Goal: Task Accomplishment & Management: Use online tool/utility

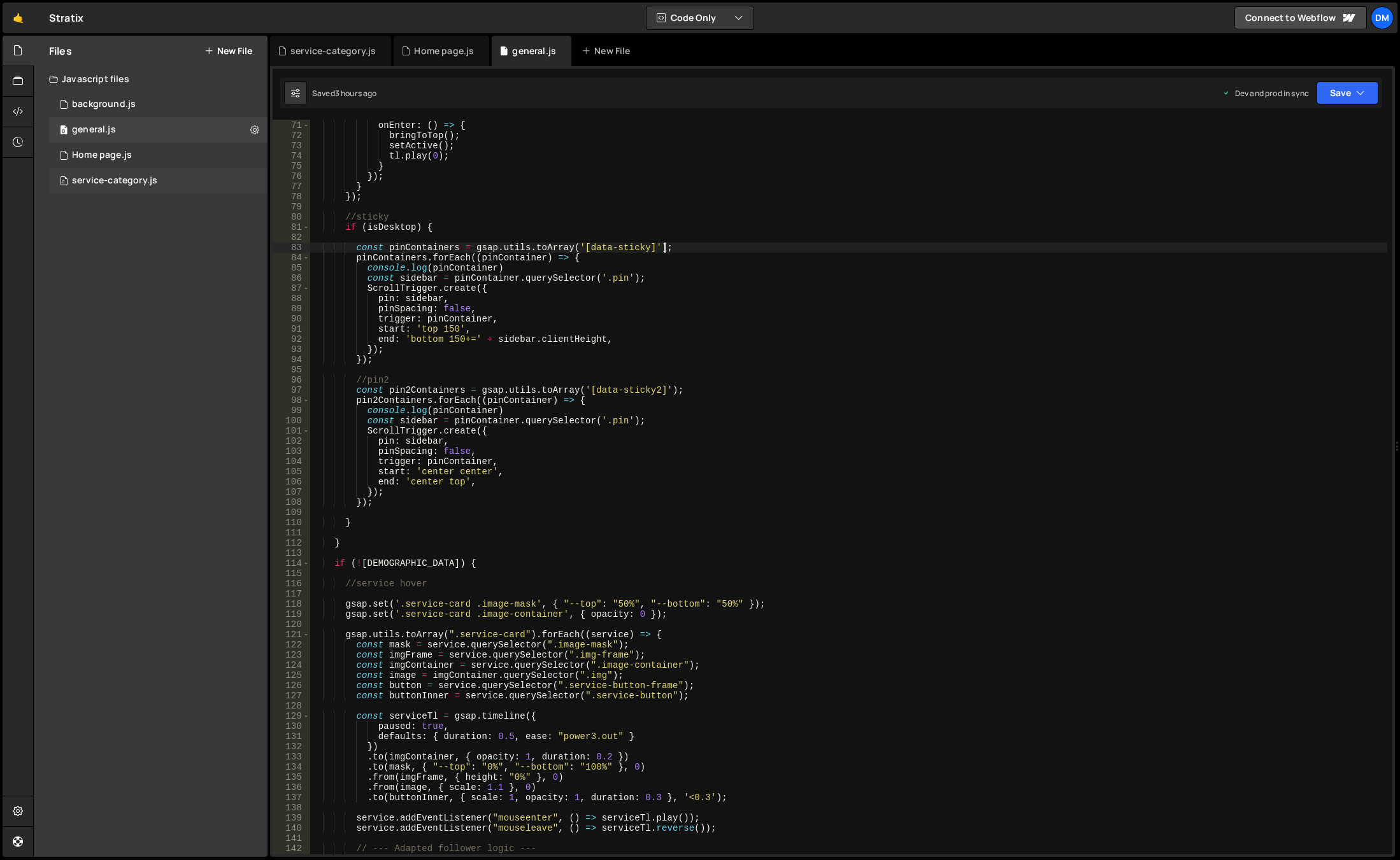
scroll to position [713, 0]
click at [182, 150] on div "0 Home page.js 0" at bounding box center [158, 155] width 219 height 26
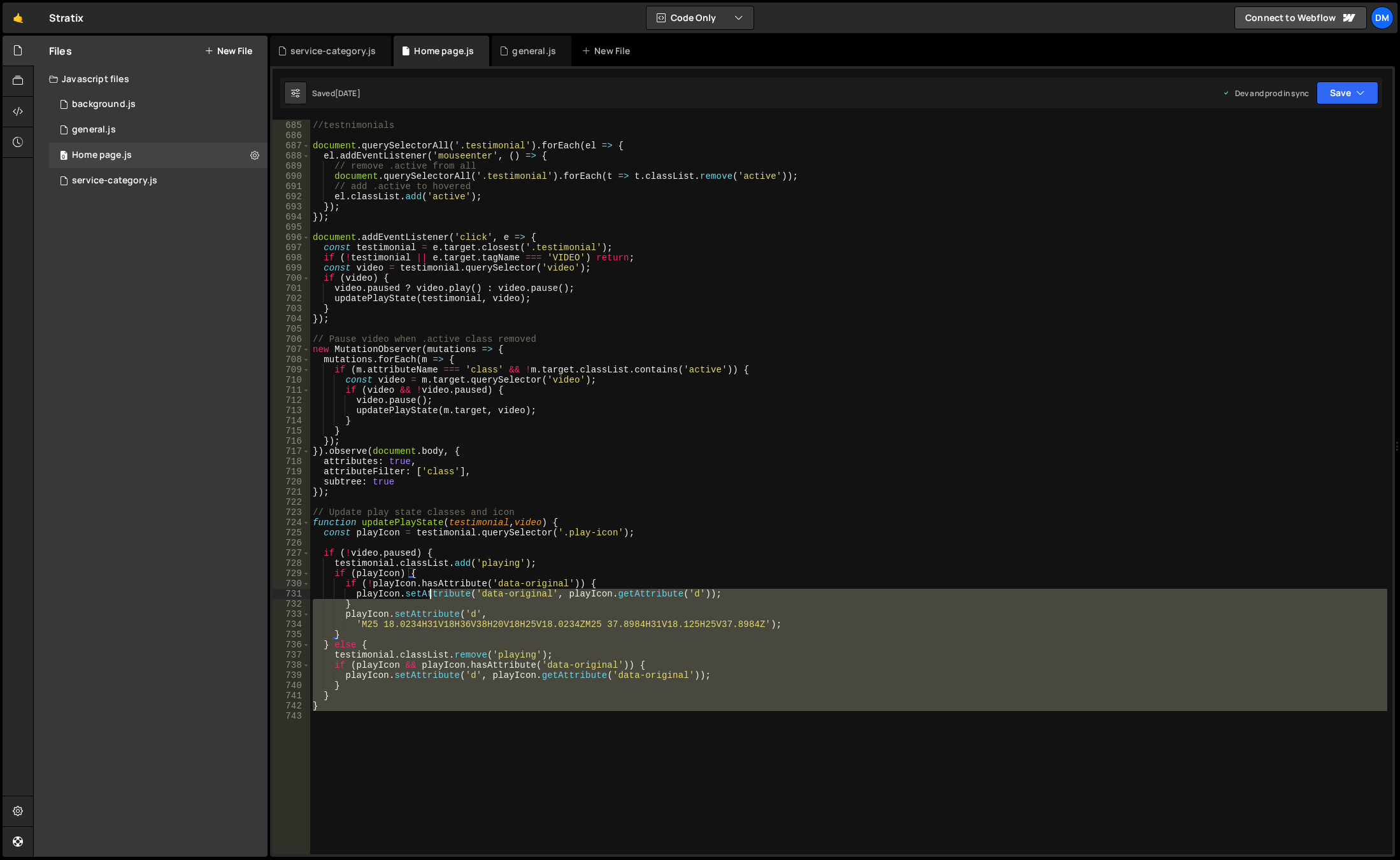
scroll to position [6969, 0]
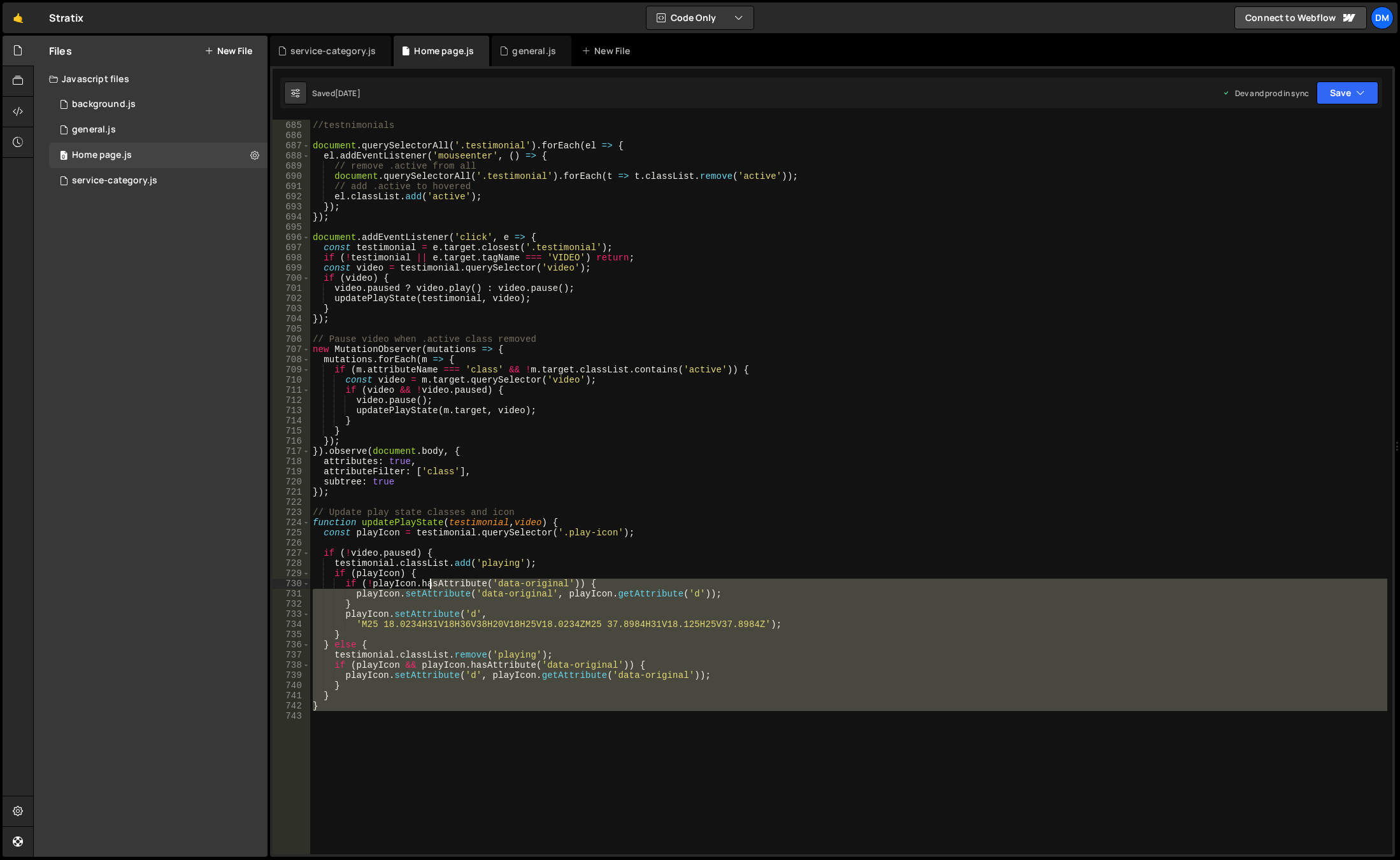
drag, startPoint x: 415, startPoint y: 639, endPoint x: 432, endPoint y: 588, distance: 53.8
click at [432, 588] on div "//testnimonials document . querySelectorAll ( '.testimonial' ) . forEach ( el =…" at bounding box center [848, 488] width 1077 height 755
click at [513, 562] on div "//testnimonials document . querySelectorAll ( '.testimonial' ) . forEach ( el =…" at bounding box center [848, 488] width 1077 height 755
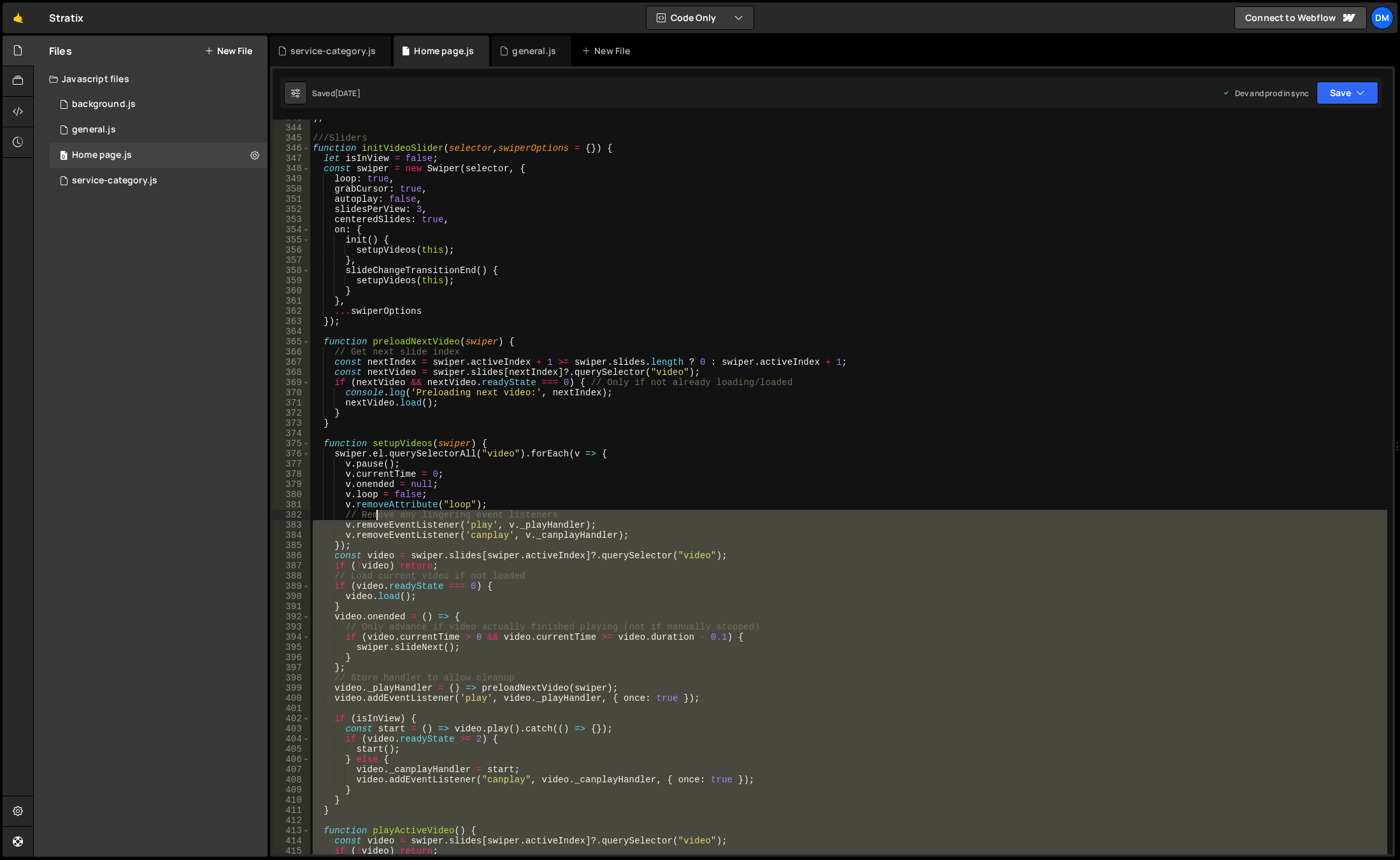
scroll to position [3415, 0]
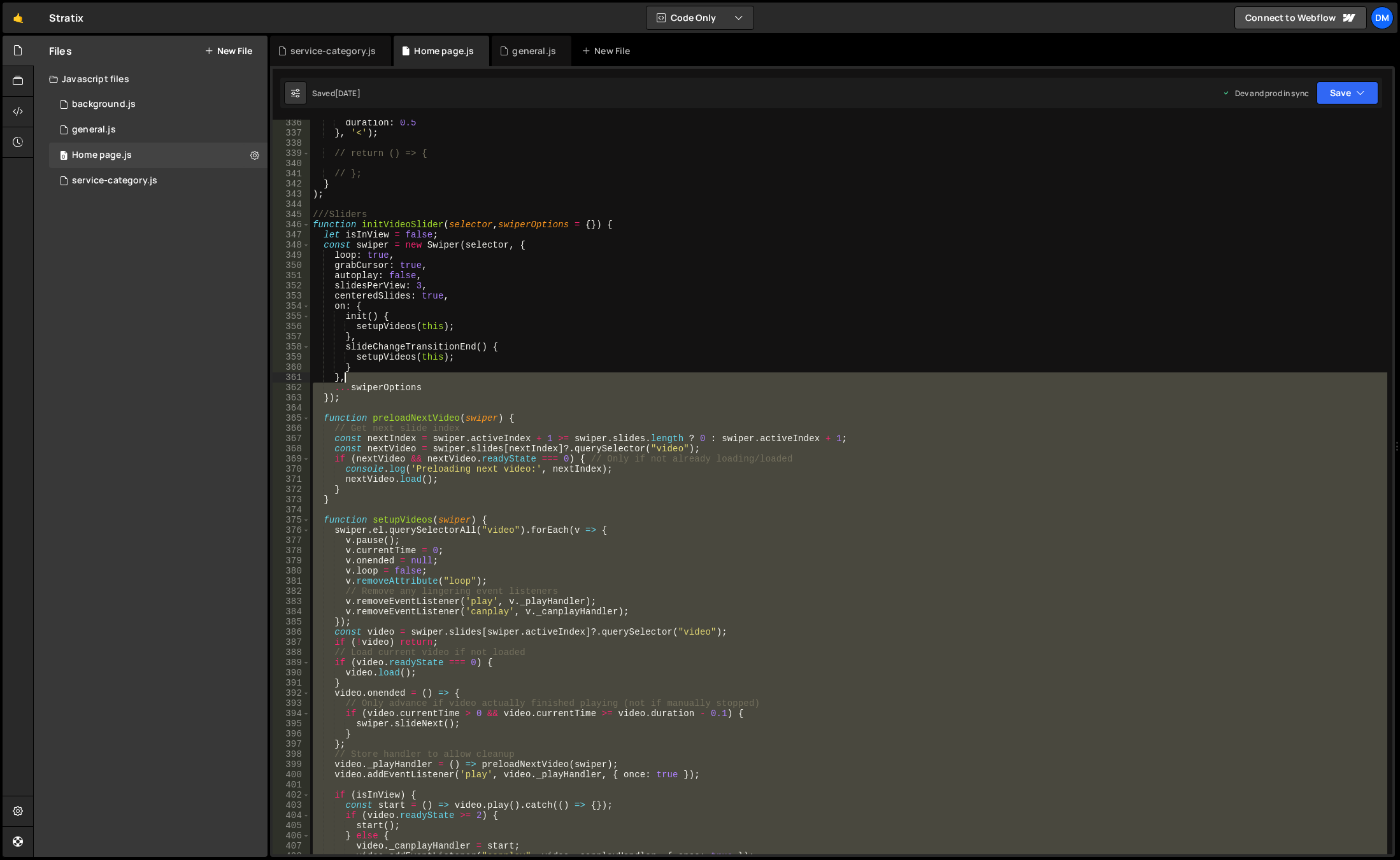
drag, startPoint x: 323, startPoint y: 828, endPoint x: 514, endPoint y: 382, distance: 485.2
click at [514, 382] on div "duration : 0.5 } , '<' ) ; // return () => { // }; } ) ; ///Sliders function in…" at bounding box center [848, 495] width 1077 height 755
click at [514, 382] on div "duration : 0.5 } , '<' ) ; // return () => { // }; } ) ; ///Sliders function in…" at bounding box center [848, 487] width 1077 height 735
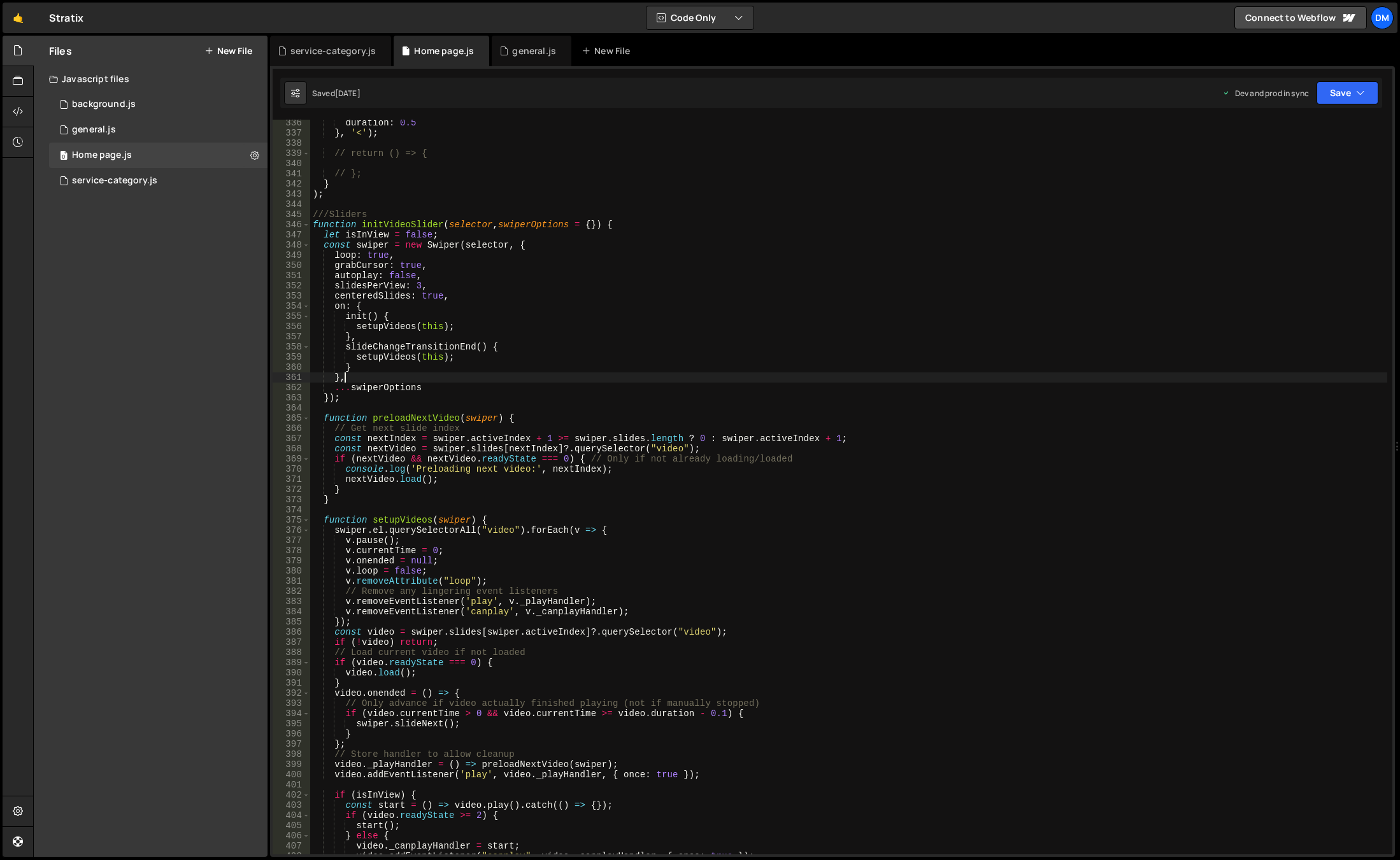
click at [506, 419] on div "duration : 0.5 } , '<' ) ; // return () => { // }; } ) ; ///Sliders function in…" at bounding box center [848, 495] width 1077 height 755
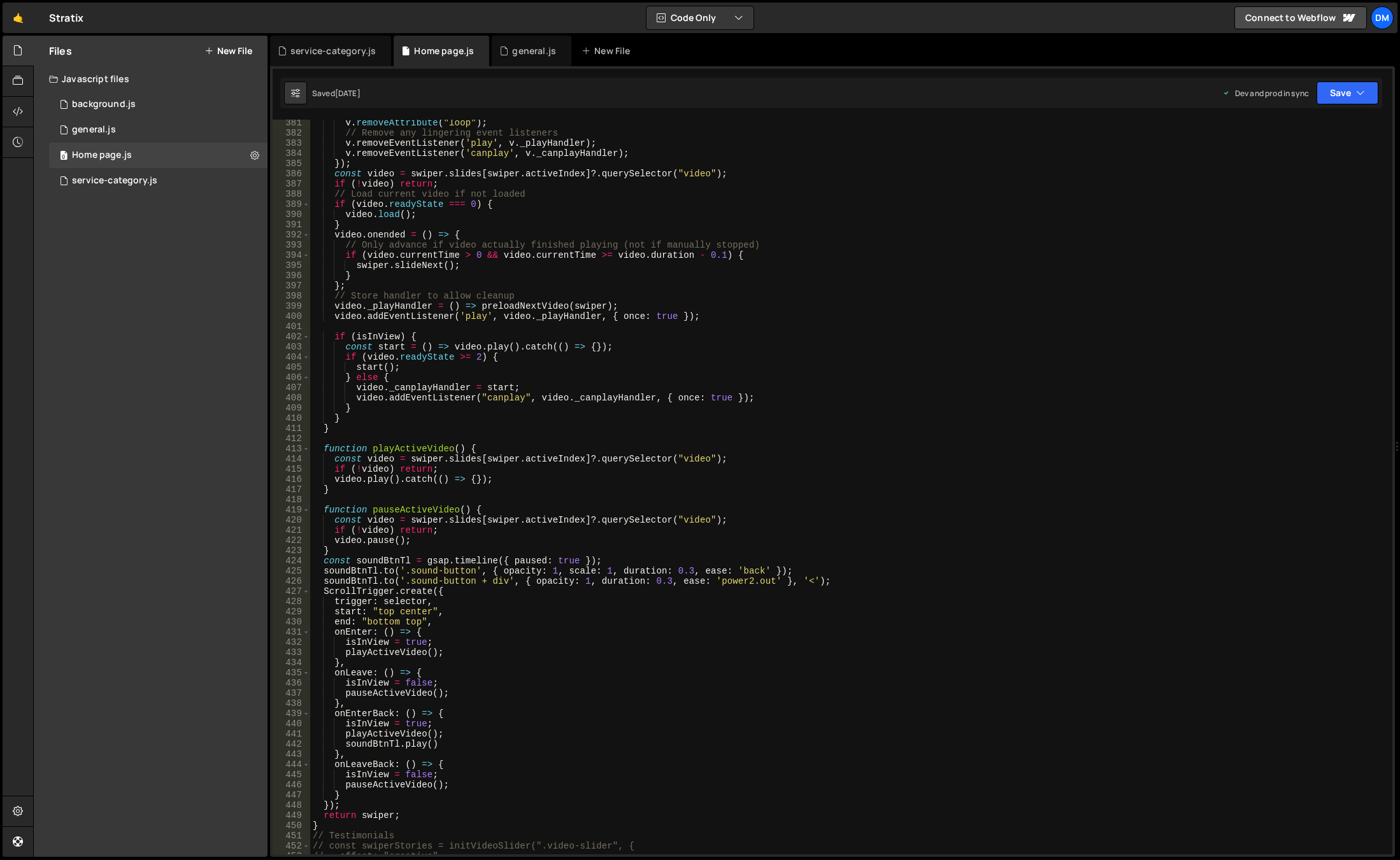
scroll to position [4027, 0]
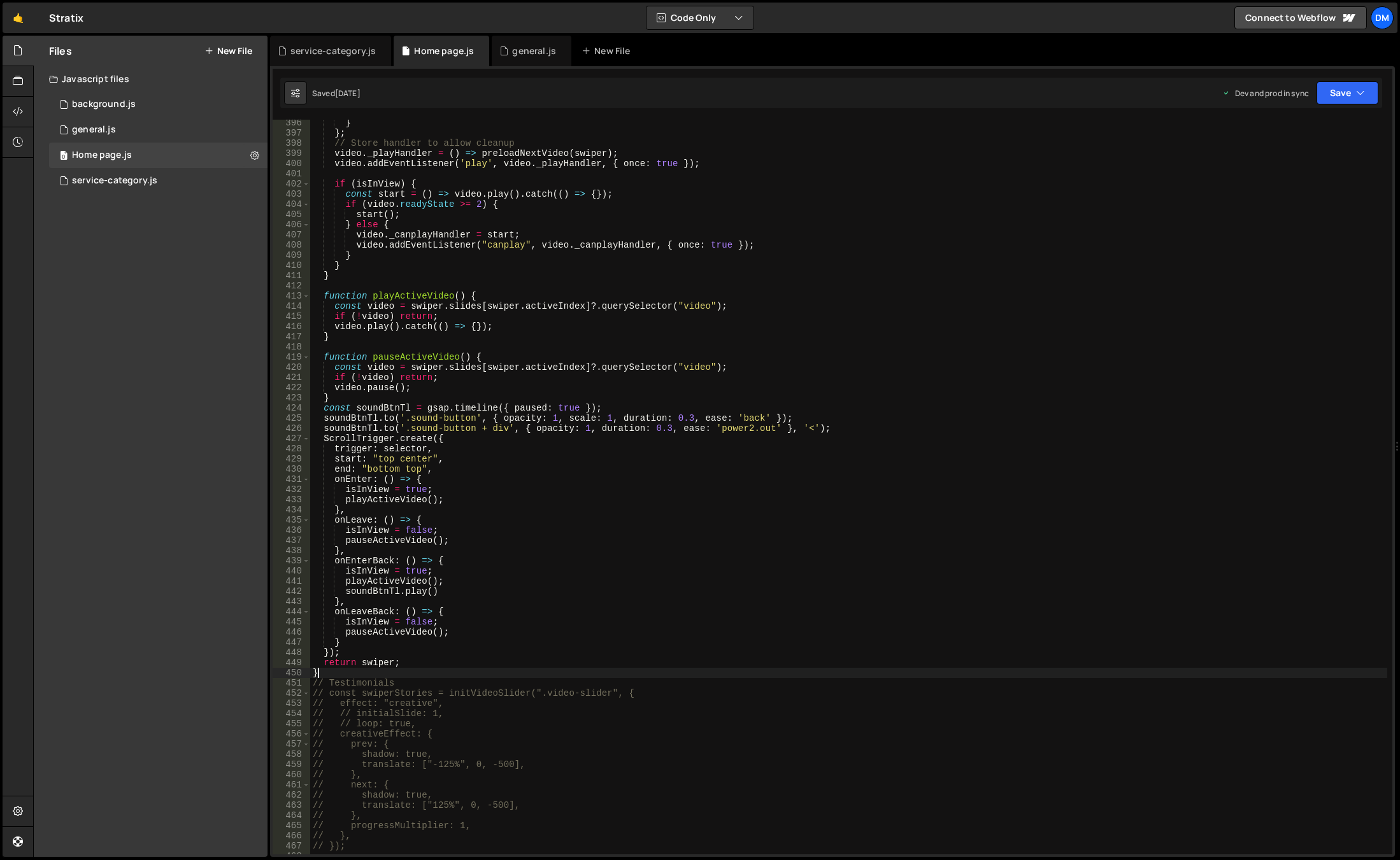
click at [320, 671] on div "} } ; // Store handler to allow cleanup video . _playHandler = ( ) => preloadNe…" at bounding box center [848, 495] width 1077 height 755
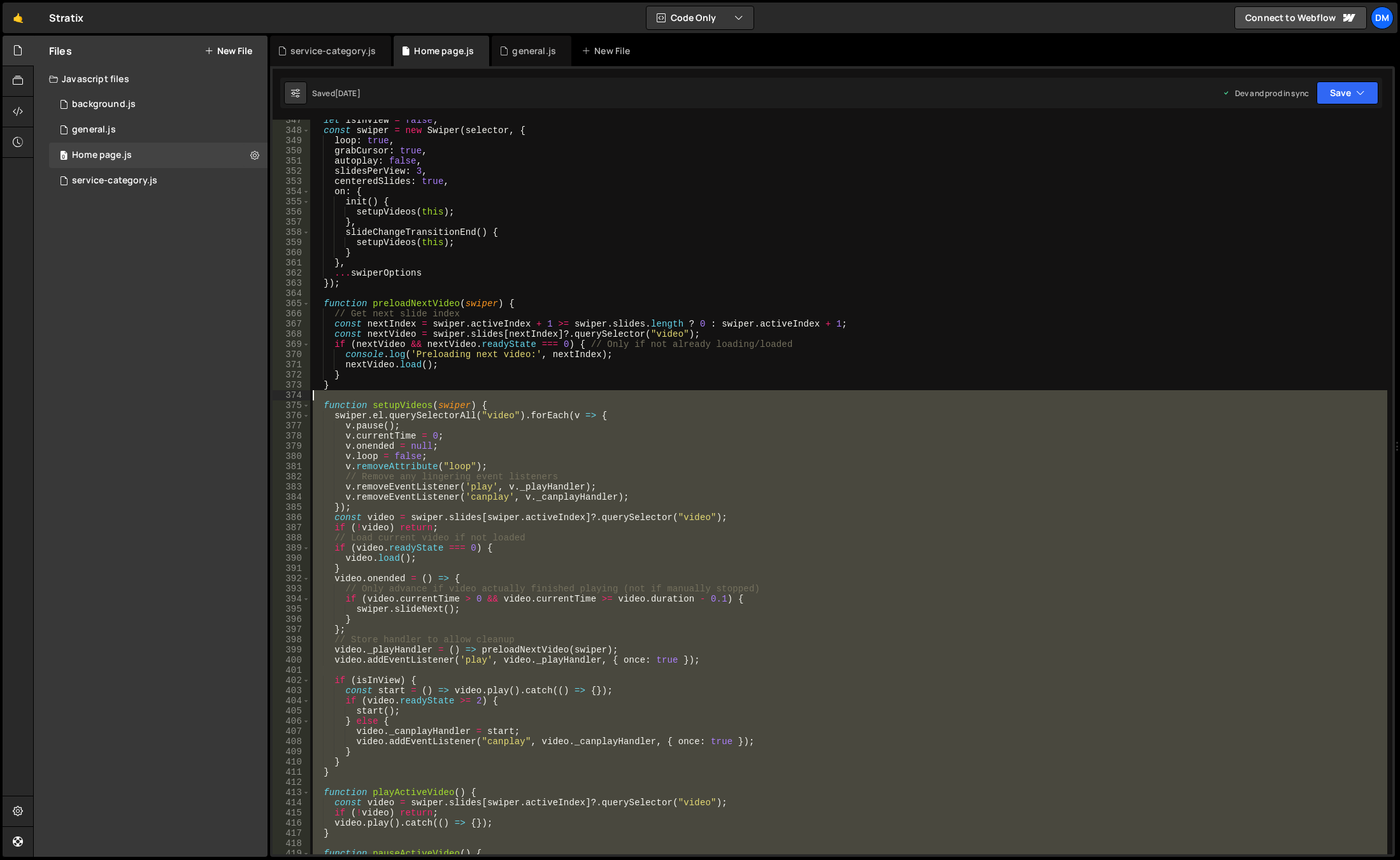
scroll to position [3453, 0]
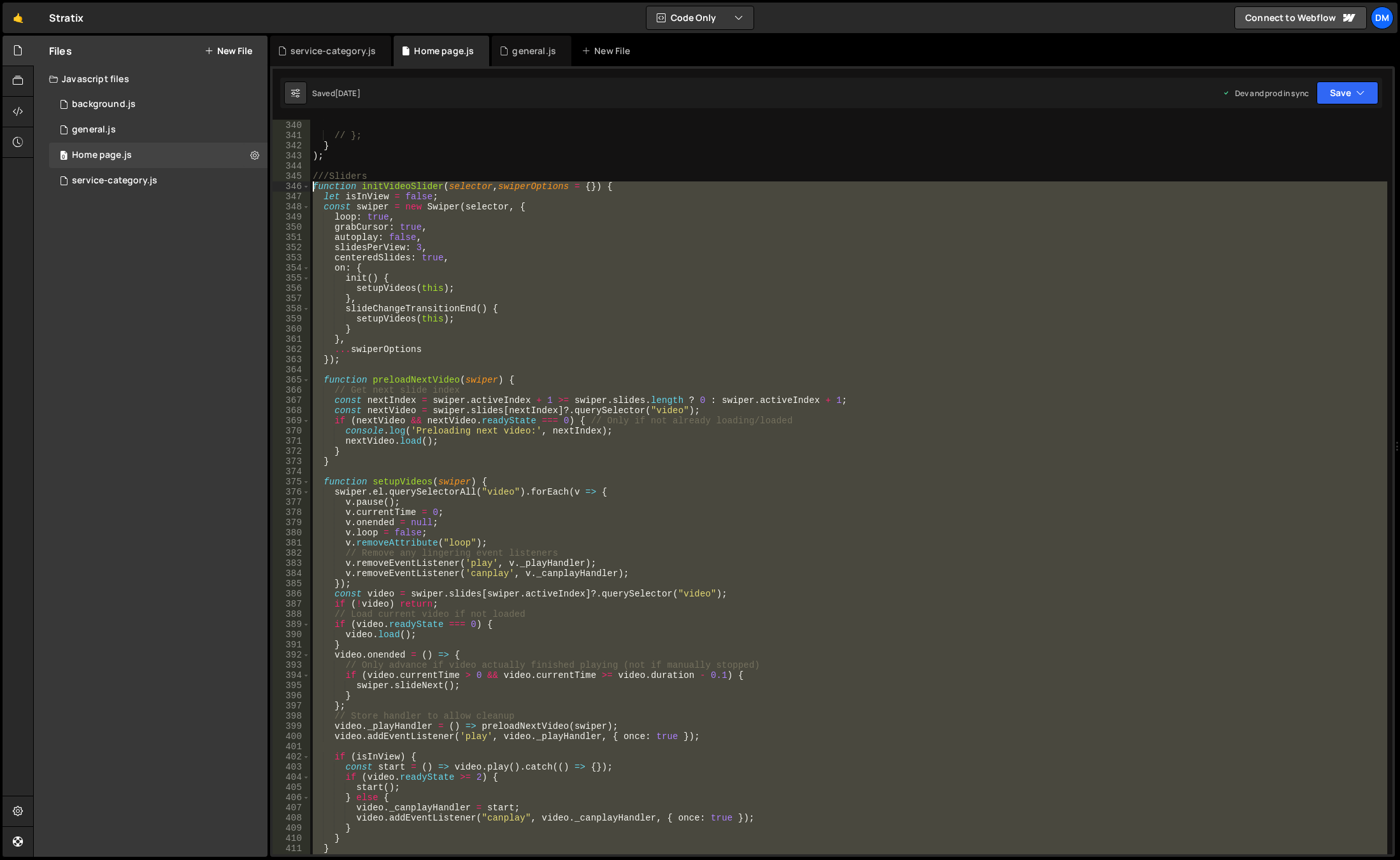
drag, startPoint x: 326, startPoint y: 672, endPoint x: 298, endPoint y: 187, distance: 485.8
click at [298, 187] on div "} 339 340 341 342 343 344 345 346 347 348 349 350 351 352 353 354 355 356 357 3…" at bounding box center [832, 487] width 1119 height 735
click at [304, 189] on span at bounding box center [306, 186] width 7 height 10
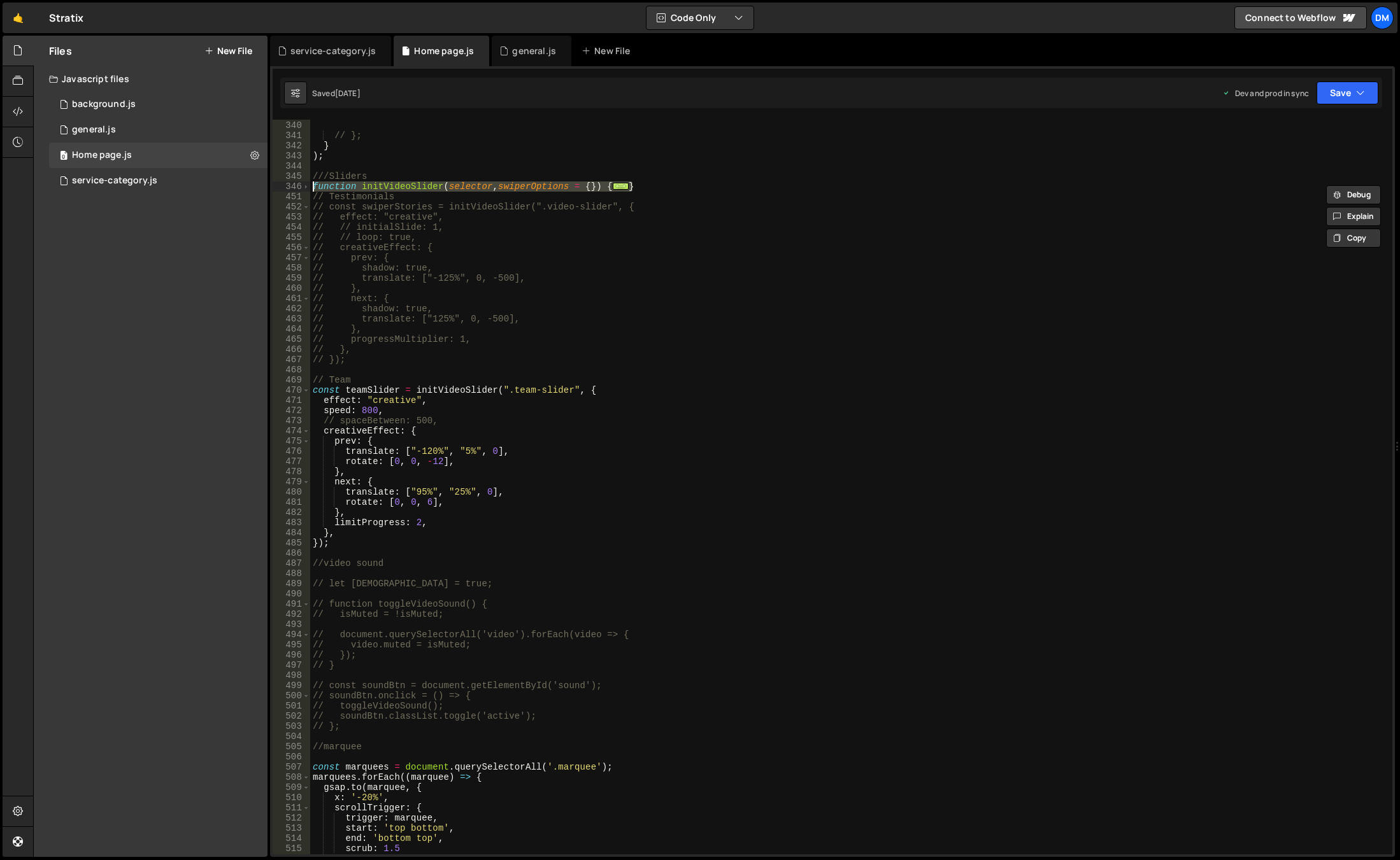
scroll to position [3339, 0]
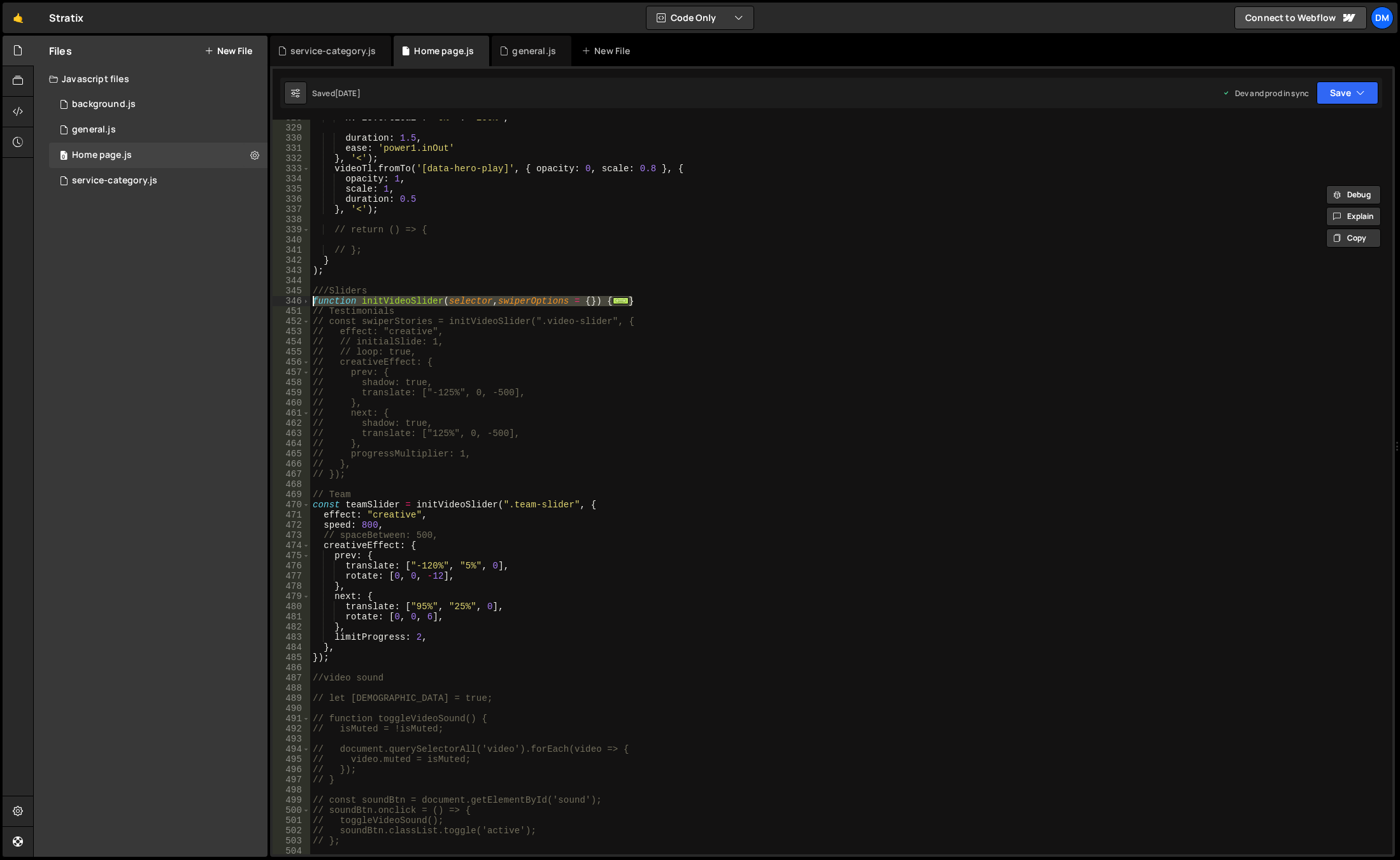
click at [659, 302] on div "x : isVertical ? '0%' : '150%' , duration : 1.5 , ease : 'power1.inOut' } , '<'…" at bounding box center [848, 487] width 1077 height 735
drag, startPoint x: 656, startPoint y: 301, endPoint x: 307, endPoint y: 303, distance: 349.0
click at [307, 303] on div "} 328 329 330 331 332 333 334 335 336 337 338 339 340 341 342 343 344 345 346 4…" at bounding box center [832, 487] width 1119 height 735
type textarea "function initVideoSlider(selector, swiperOptions = {}) { let isInView = false;"
paste textarea
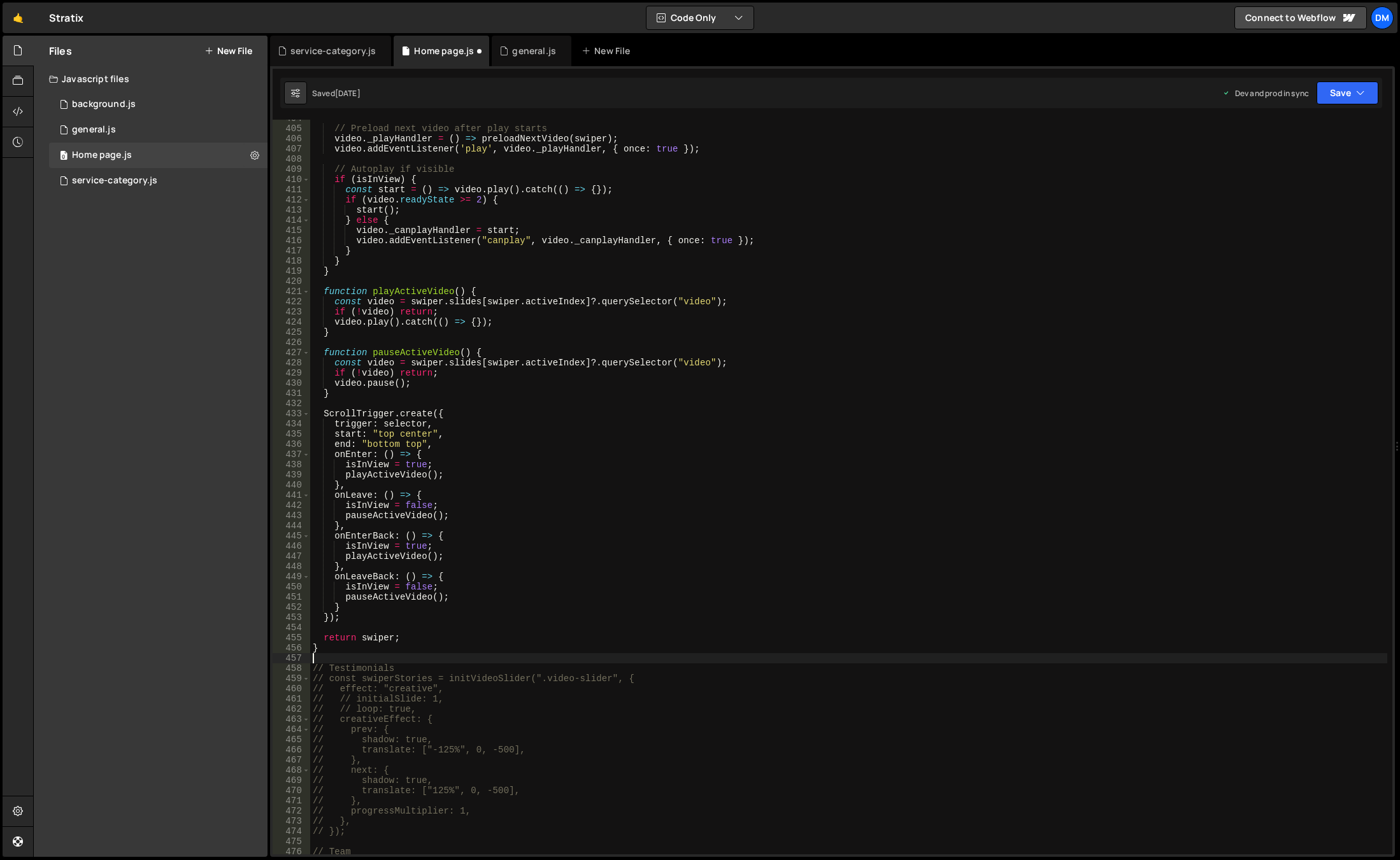
scroll to position [4113, 0]
click at [1334, 99] on button "Save" at bounding box center [1347, 93] width 61 height 23
click at [1307, 177] on div "Saved 6 days ago" at bounding box center [1304, 179] width 132 height 15
click at [1321, 89] on button "Save" at bounding box center [1347, 93] width 61 height 23
click at [1296, 133] on div "Saved just now" at bounding box center [1304, 138] width 132 height 15
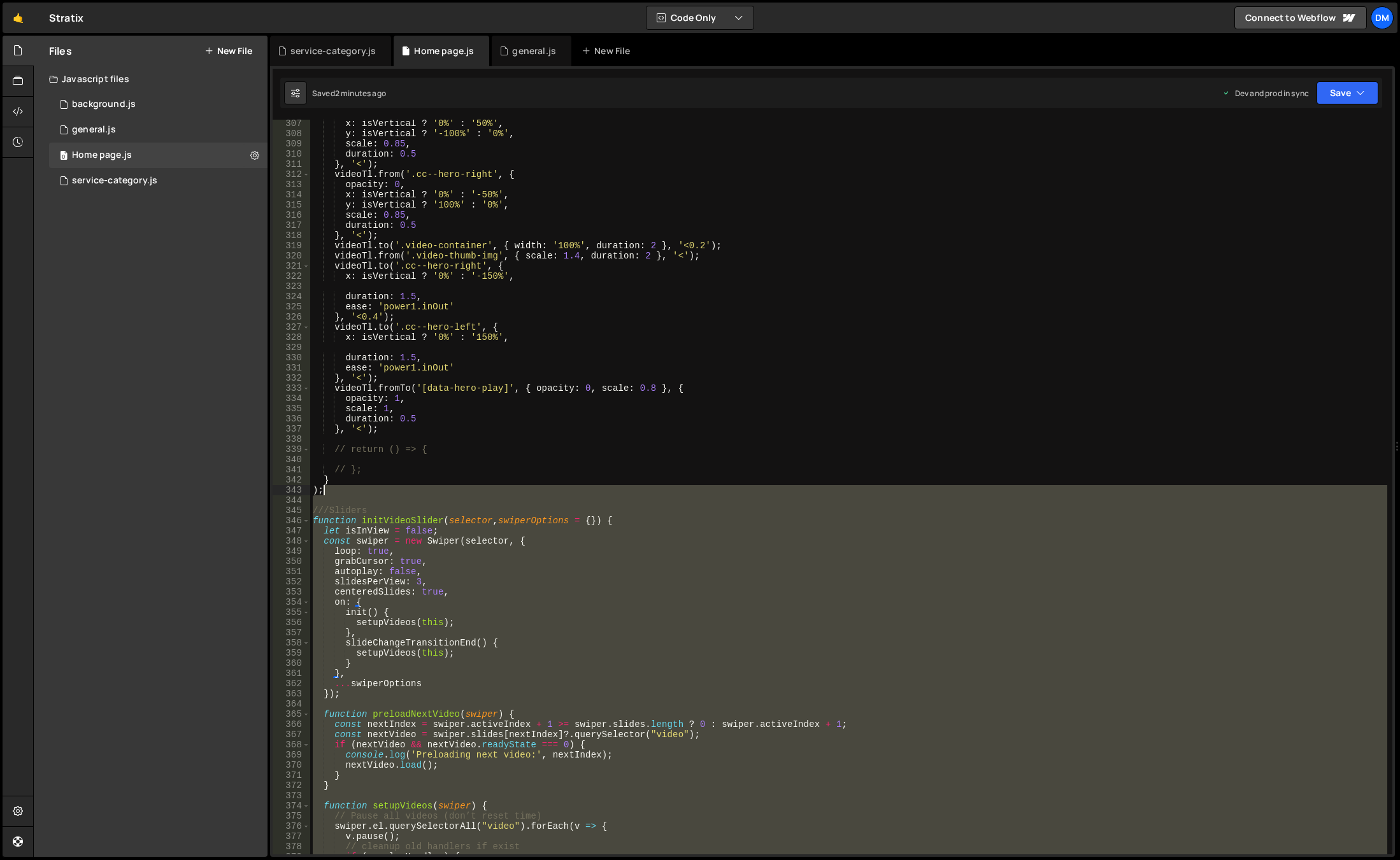
scroll to position [3081, 0]
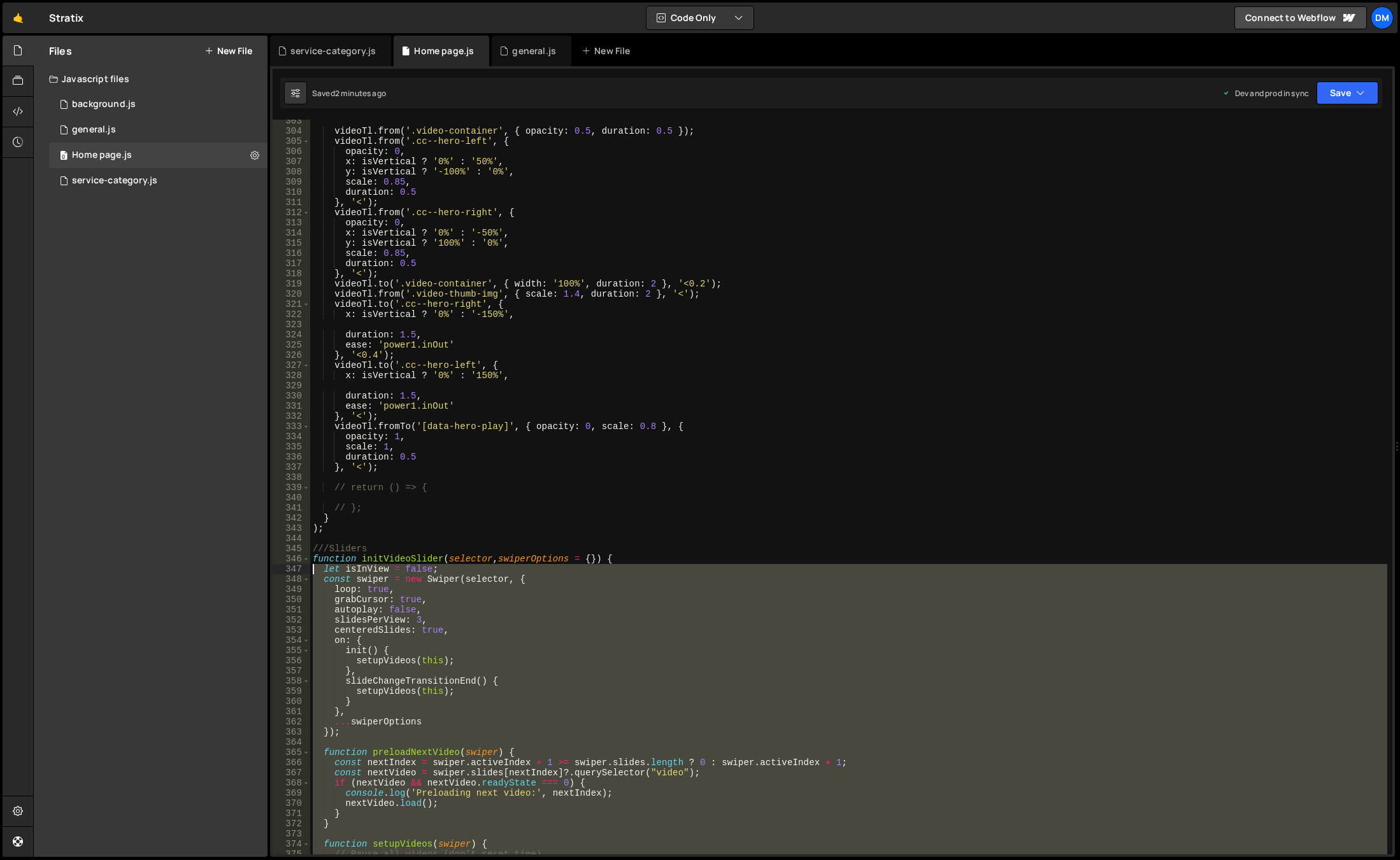
drag, startPoint x: 324, startPoint y: 650, endPoint x: 291, endPoint y: 564, distance: 92.1
click at [291, 564] on div "} 303 304 305 306 307 308 309 310 311 312 313 314 315 316 317 318 319 320 321 3…" at bounding box center [832, 487] width 1119 height 735
type textarea "let isInView = false; const swiper = new Swiper(selector, {"
click at [390, 536] on div "videoTl . from ( '.video-container' , { opacity : 0.5 , duration : 0.5 }) ; vid…" at bounding box center [848, 493] width 1077 height 755
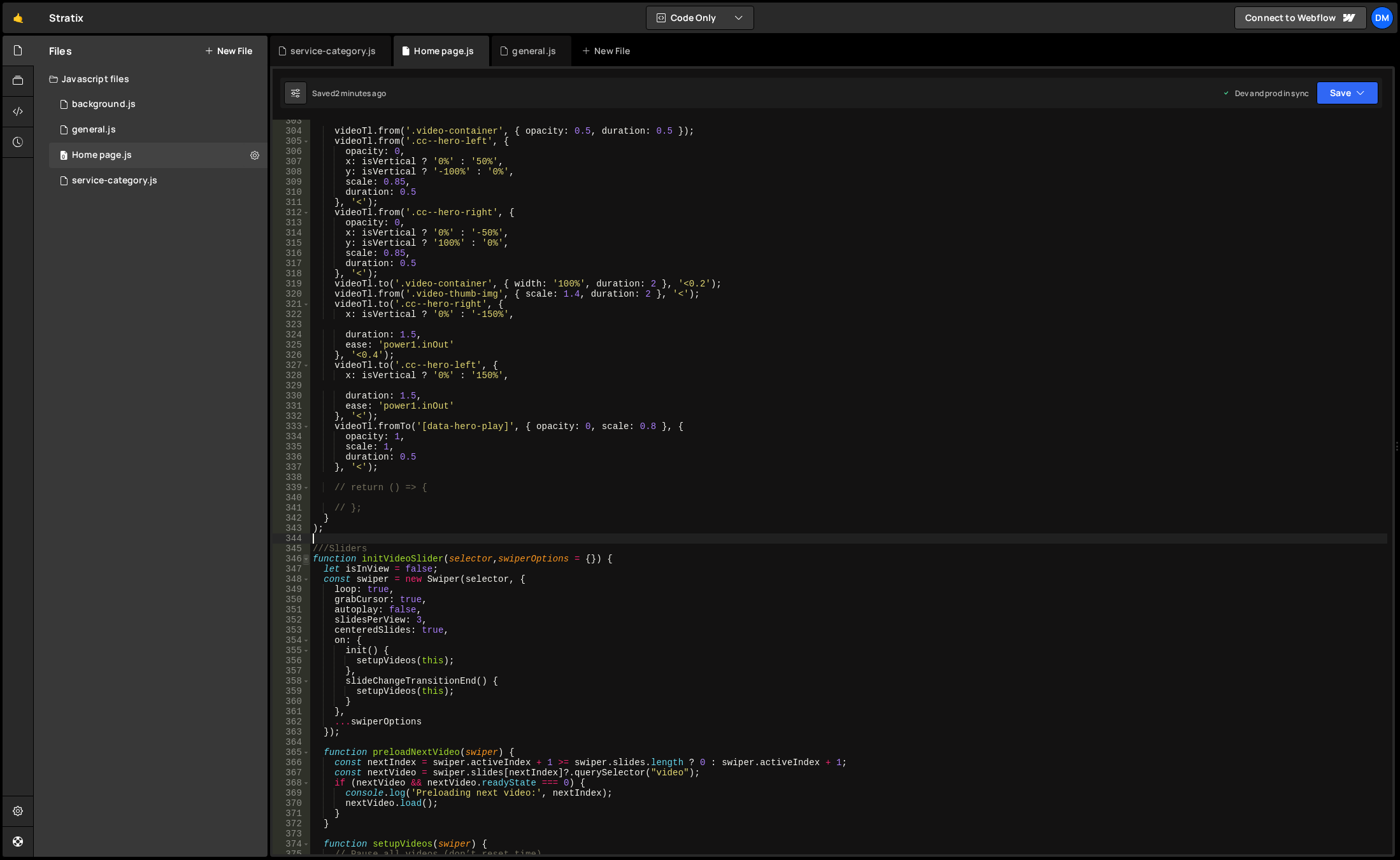
drag, startPoint x: 307, startPoint y: 562, endPoint x: 317, endPoint y: 562, distance: 10.0
click at [307, 562] on span at bounding box center [306, 559] width 7 height 10
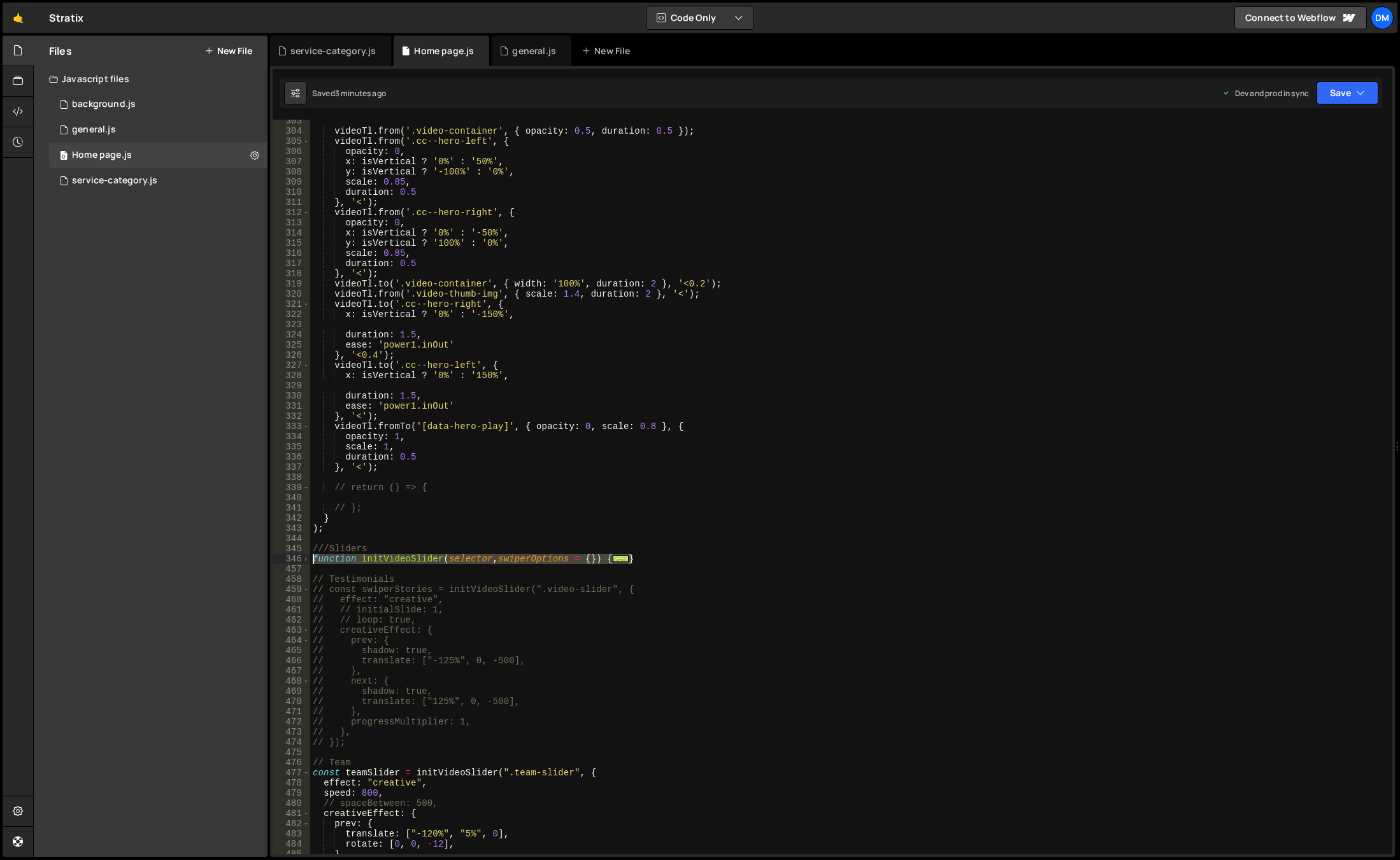
drag, startPoint x: 646, startPoint y: 562, endPoint x: 254, endPoint y: 558, distance: 392.0
click at [254, 558] on div "Files New File Javascript files 0 background.js 0 0 general.js 0 0 Home page.js…" at bounding box center [716, 446] width 1367 height 822
type textarea "function initVideoSlider(selector, swiperOptions = {}) { let isInView = false;"
paste textarea
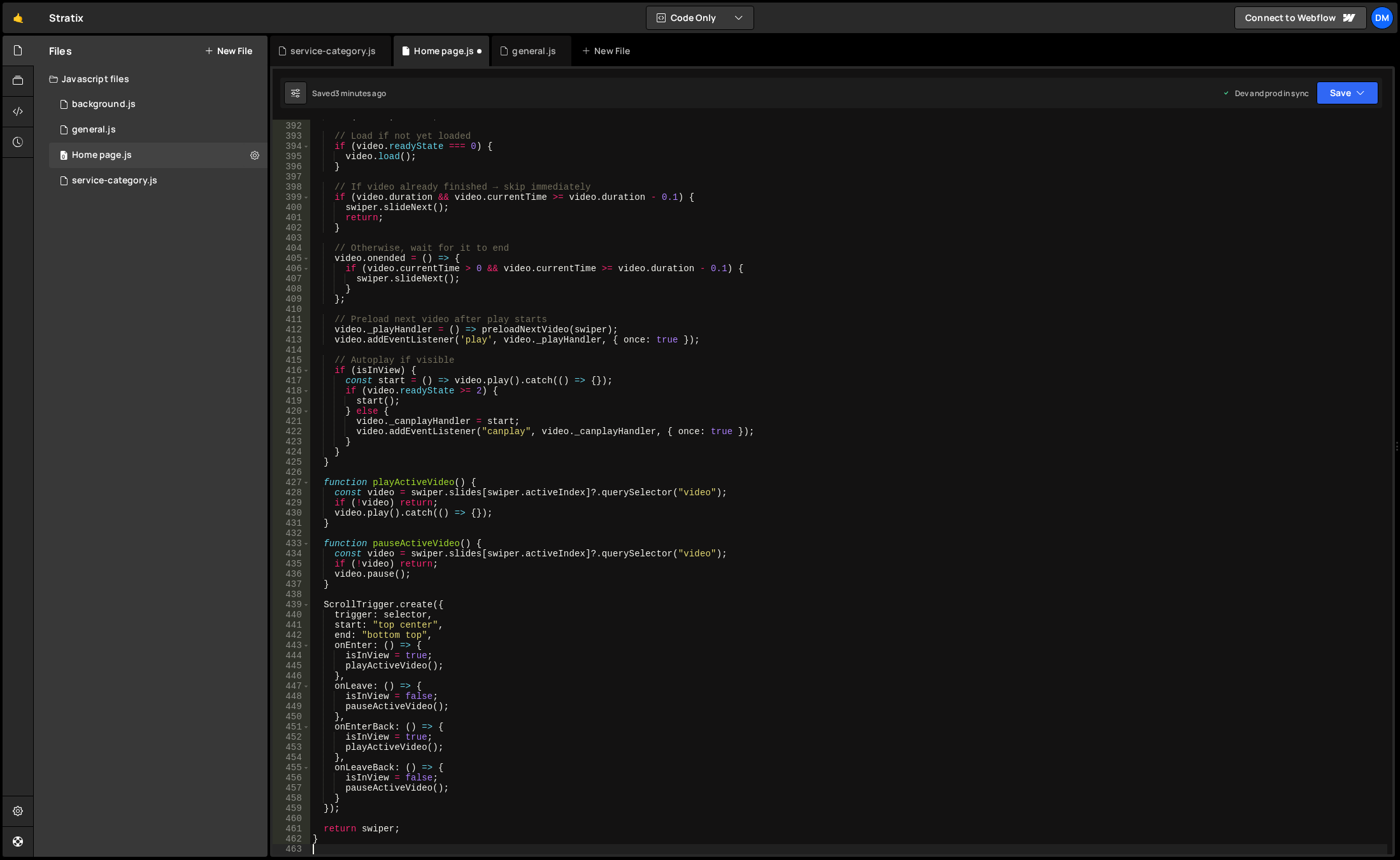
scroll to position [4135, 0]
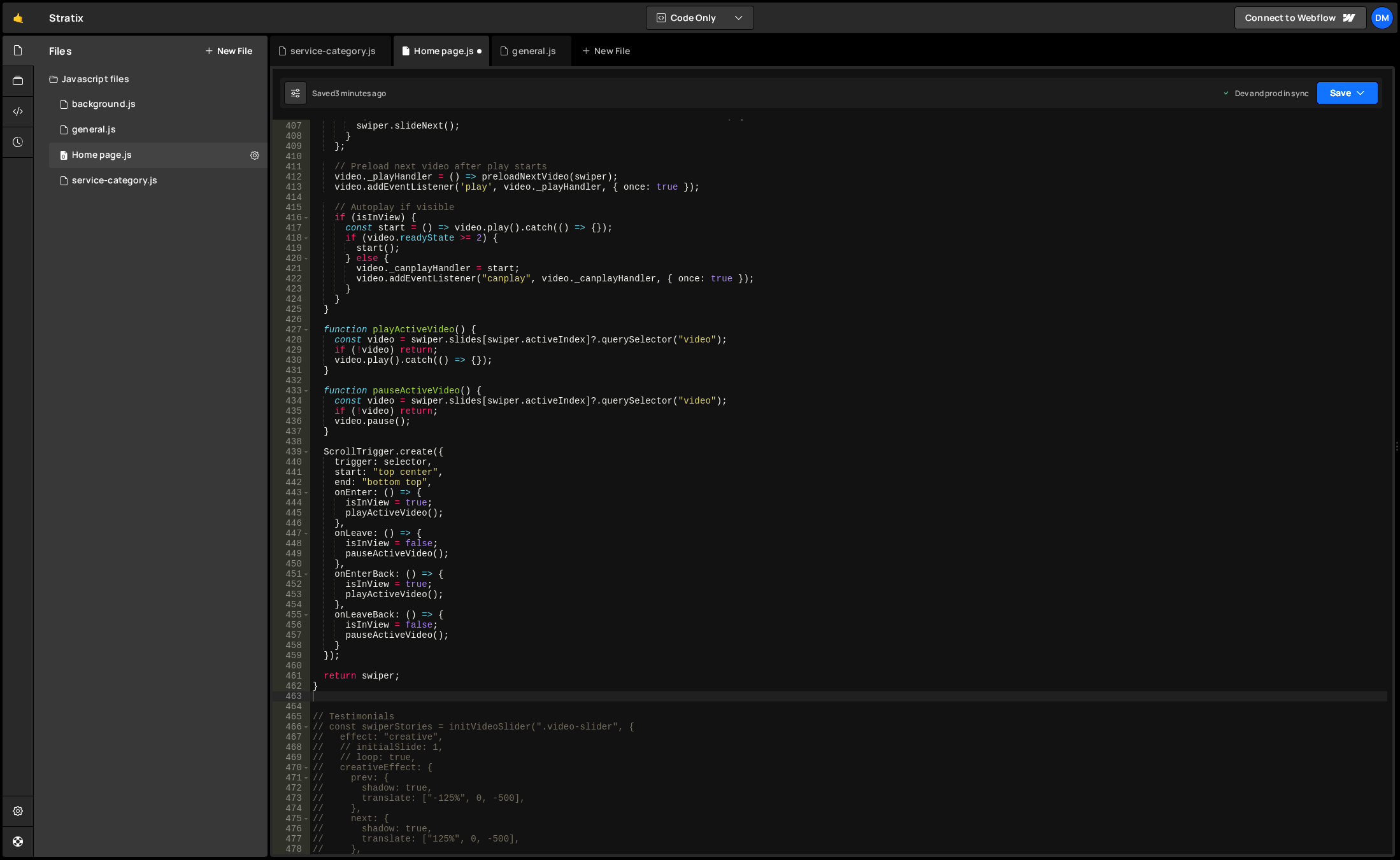
drag, startPoint x: 1333, startPoint y: 88, endPoint x: 1320, endPoint y: 108, distance: 23.9
click at [1333, 88] on button "Save" at bounding box center [1347, 93] width 61 height 23
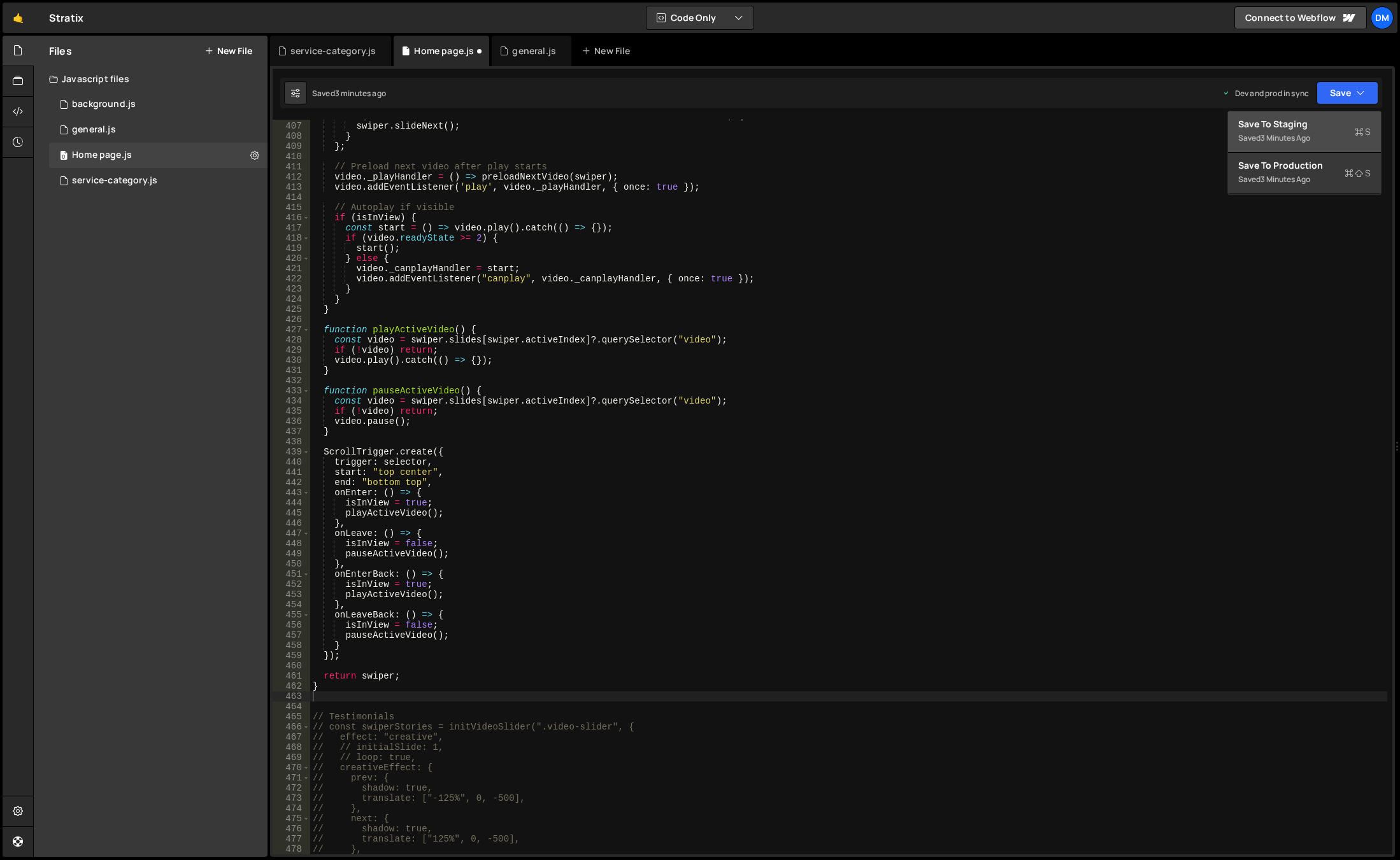
click at [1299, 127] on div "Save to Staging S" at bounding box center [1304, 124] width 132 height 12
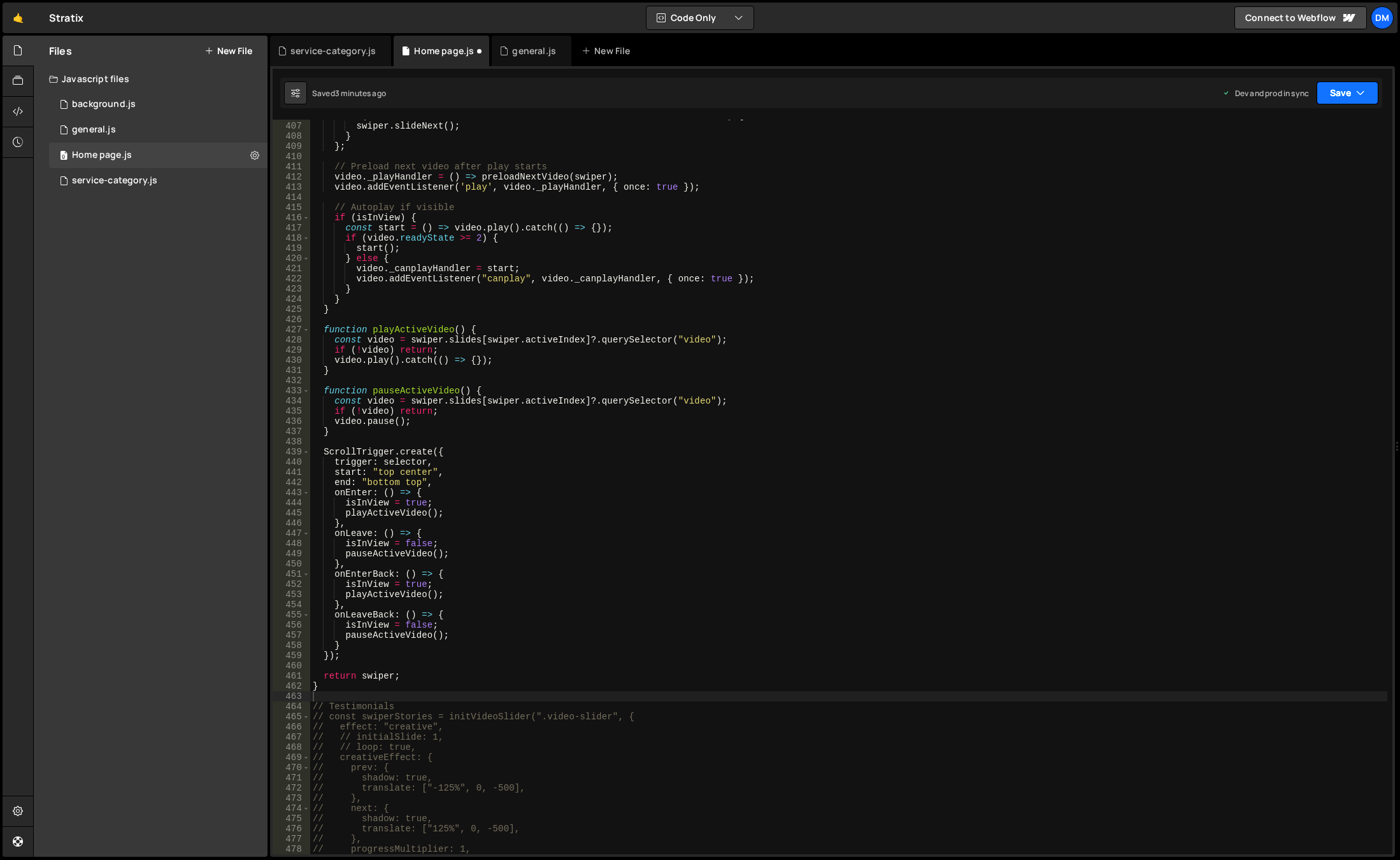
drag, startPoint x: 1324, startPoint y: 102, endPoint x: 1313, endPoint y: 148, distance: 47.3
click at [1324, 102] on button "Save" at bounding box center [1347, 93] width 61 height 23
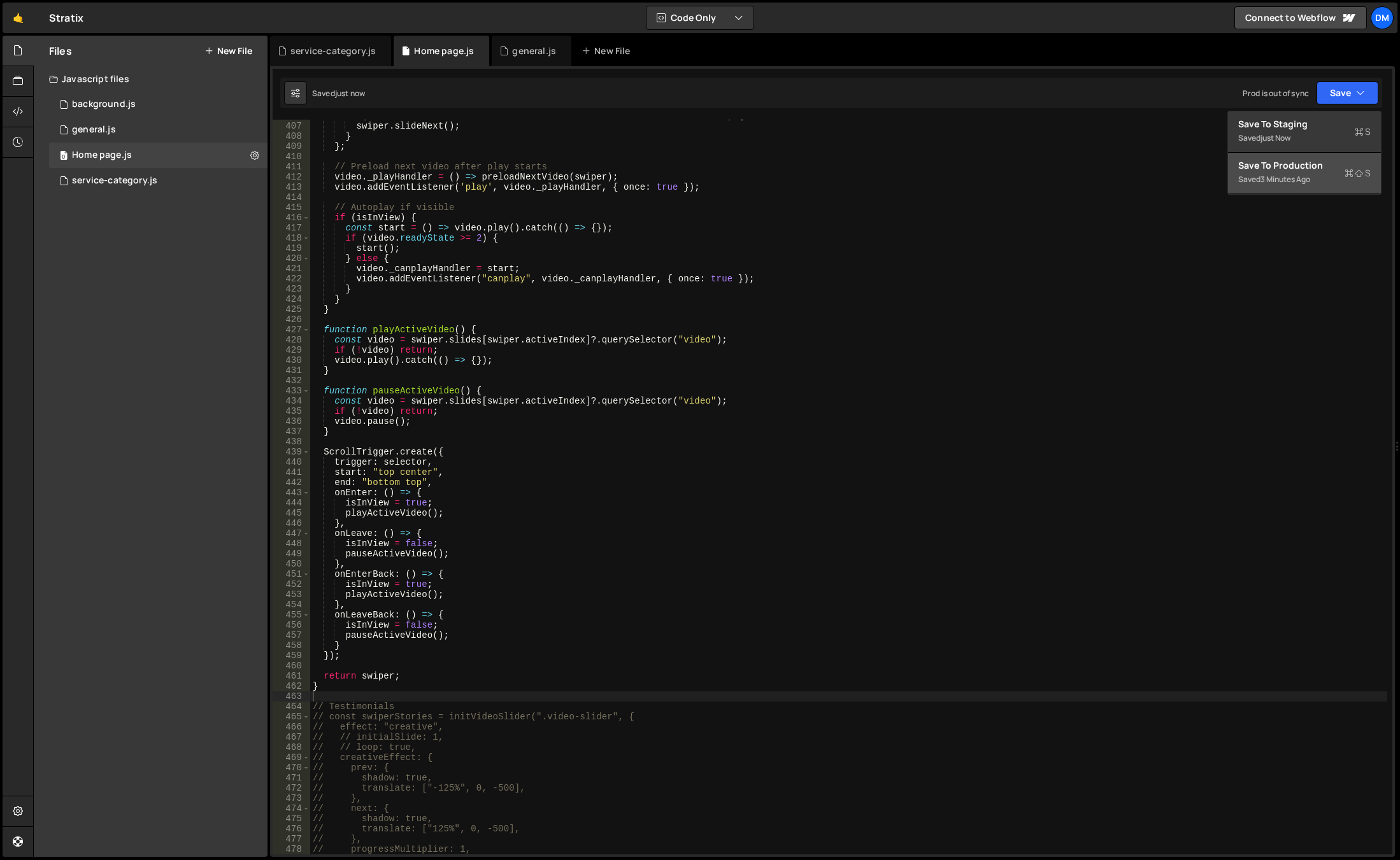
click at [1287, 180] on div "3 minutes ago" at bounding box center [1285, 179] width 50 height 11
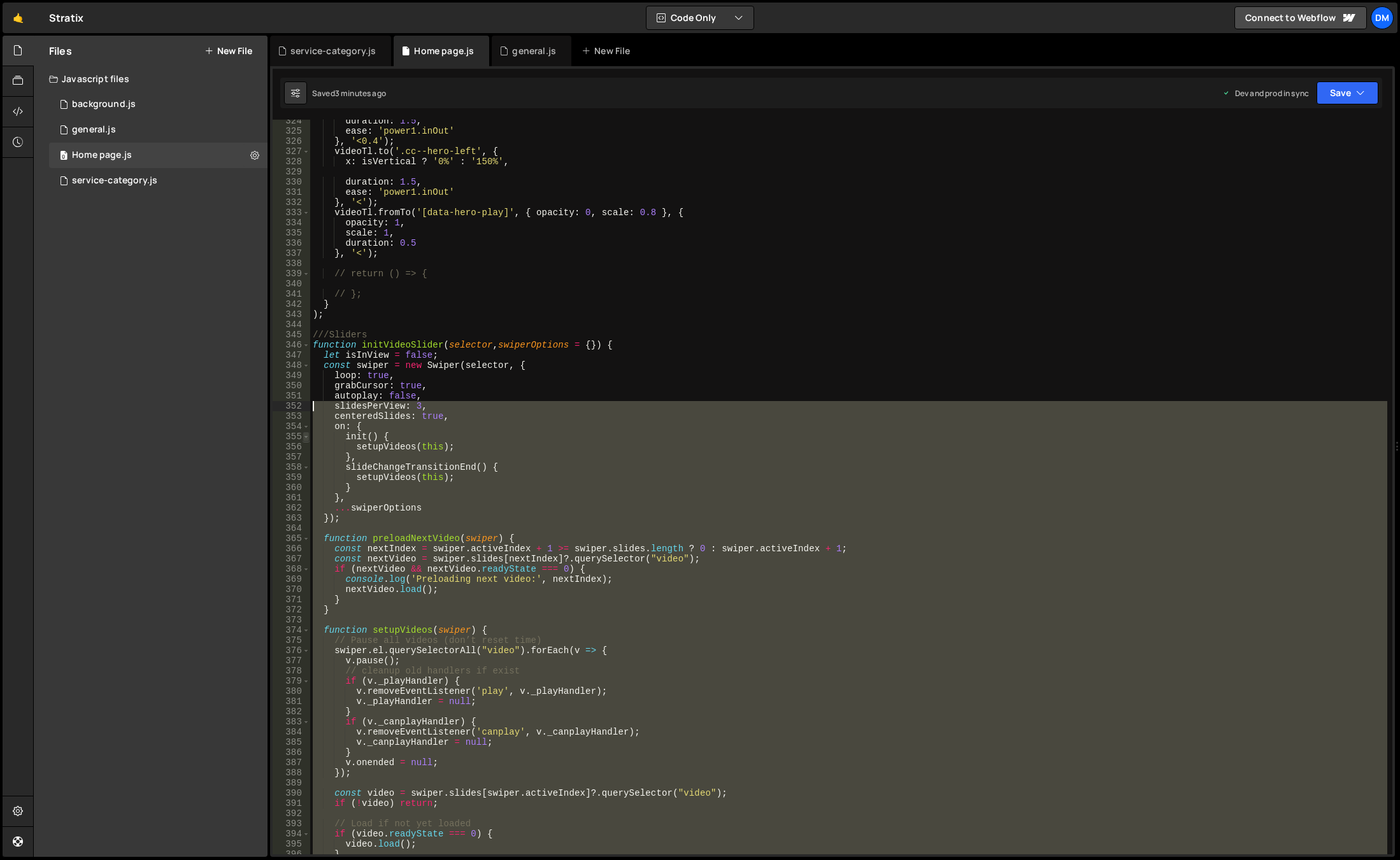
scroll to position [3257, 0]
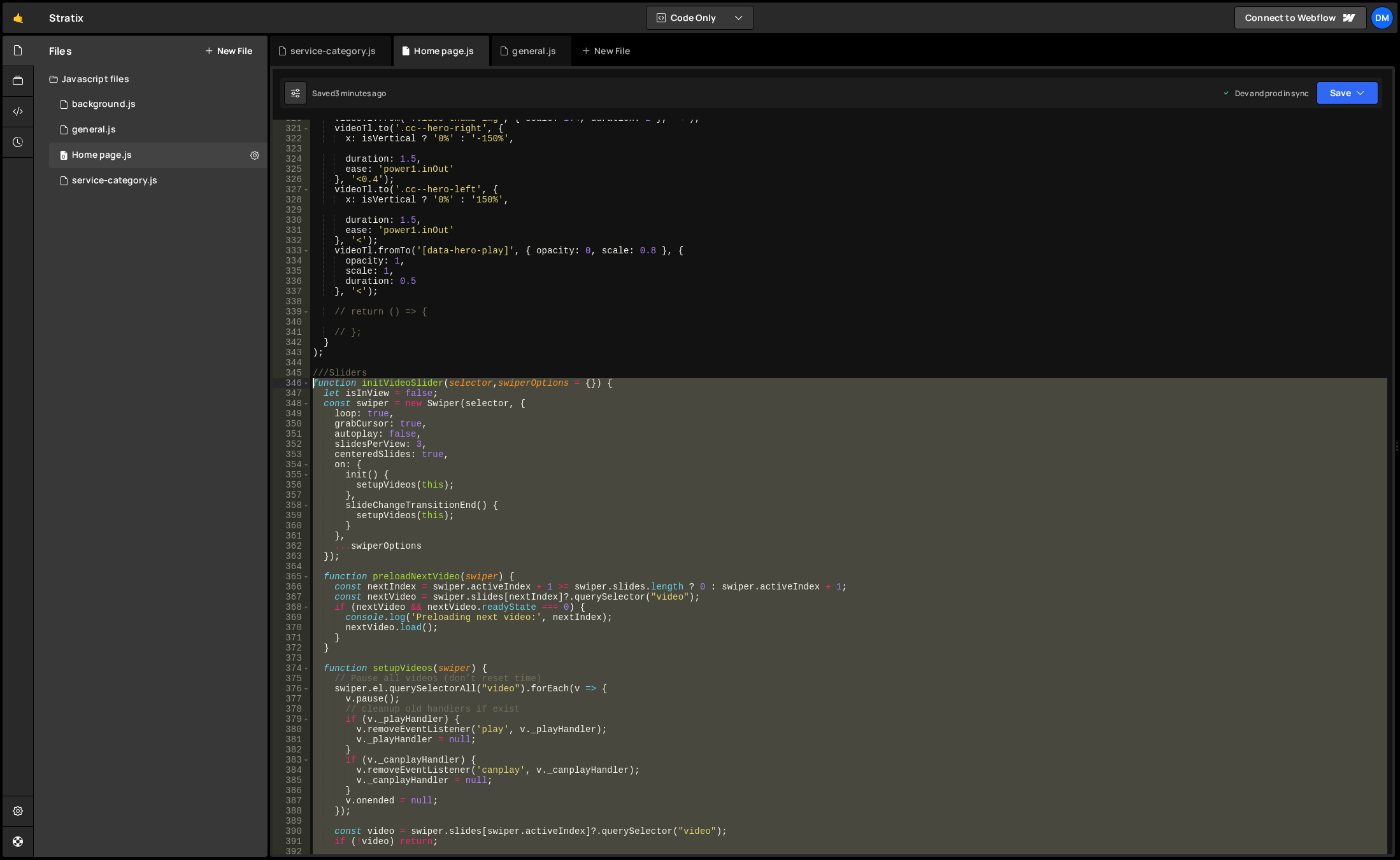
drag, startPoint x: 336, startPoint y: 691, endPoint x: 277, endPoint y: 385, distance: 311.6
click at [277, 385] on div "} 320 321 322 323 324 325 326 327 328 329 330 331 332 333 334 335 336 337 338 3…" at bounding box center [832, 487] width 1119 height 735
type textarea "function initVideoSlider(selector, swiperOptions = {}) { let isInView = false;"
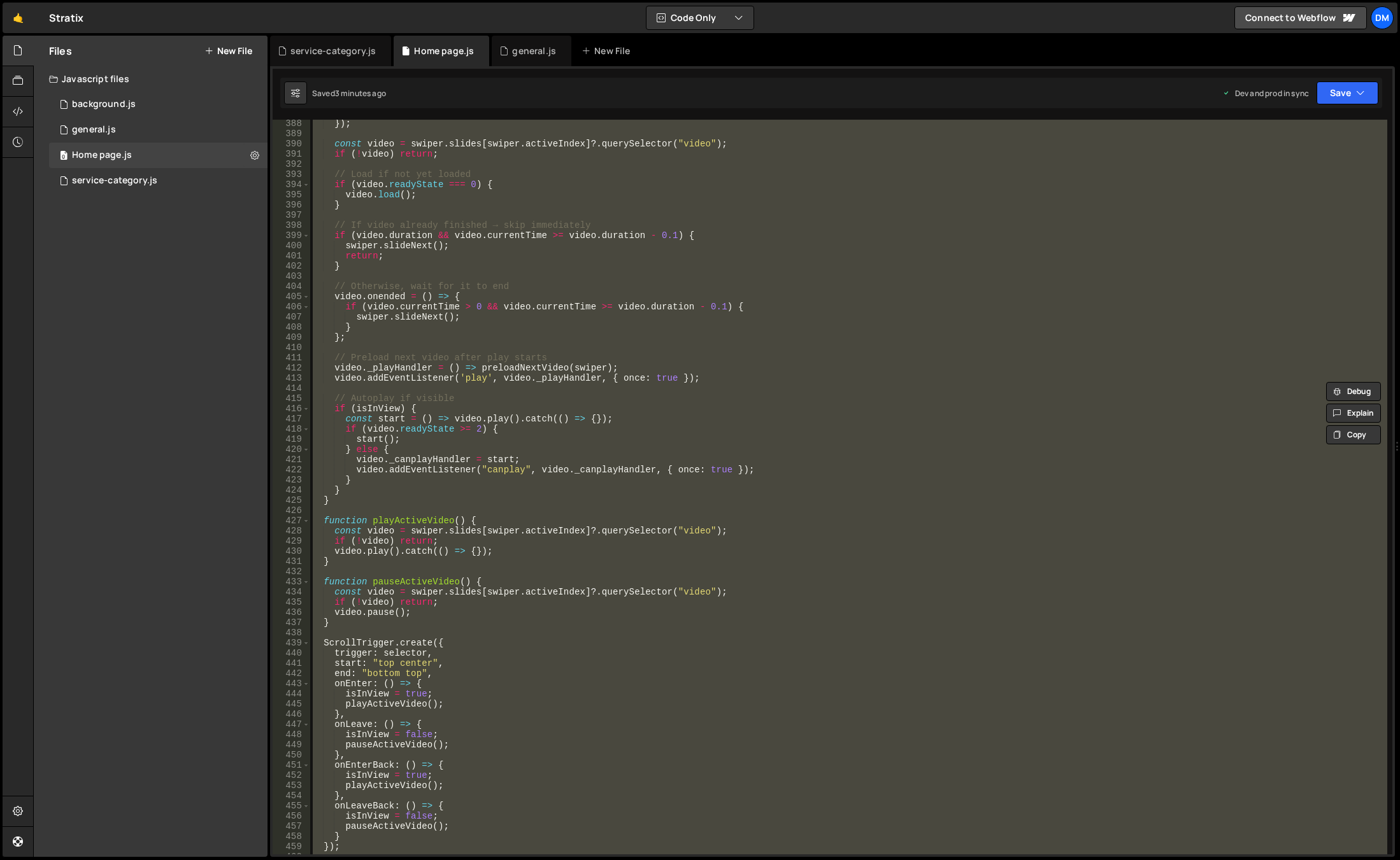
scroll to position [4174, 0]
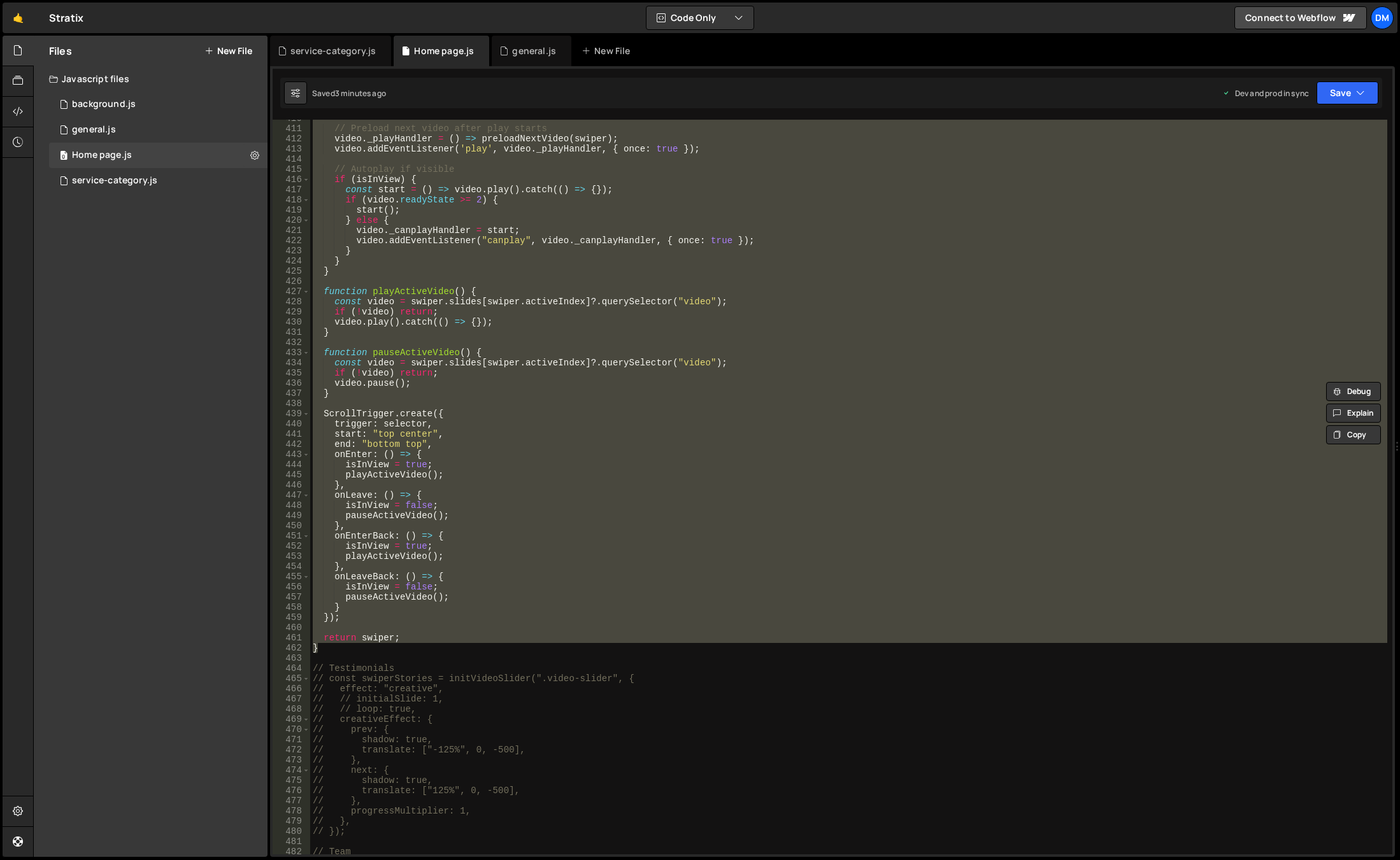
paste textarea
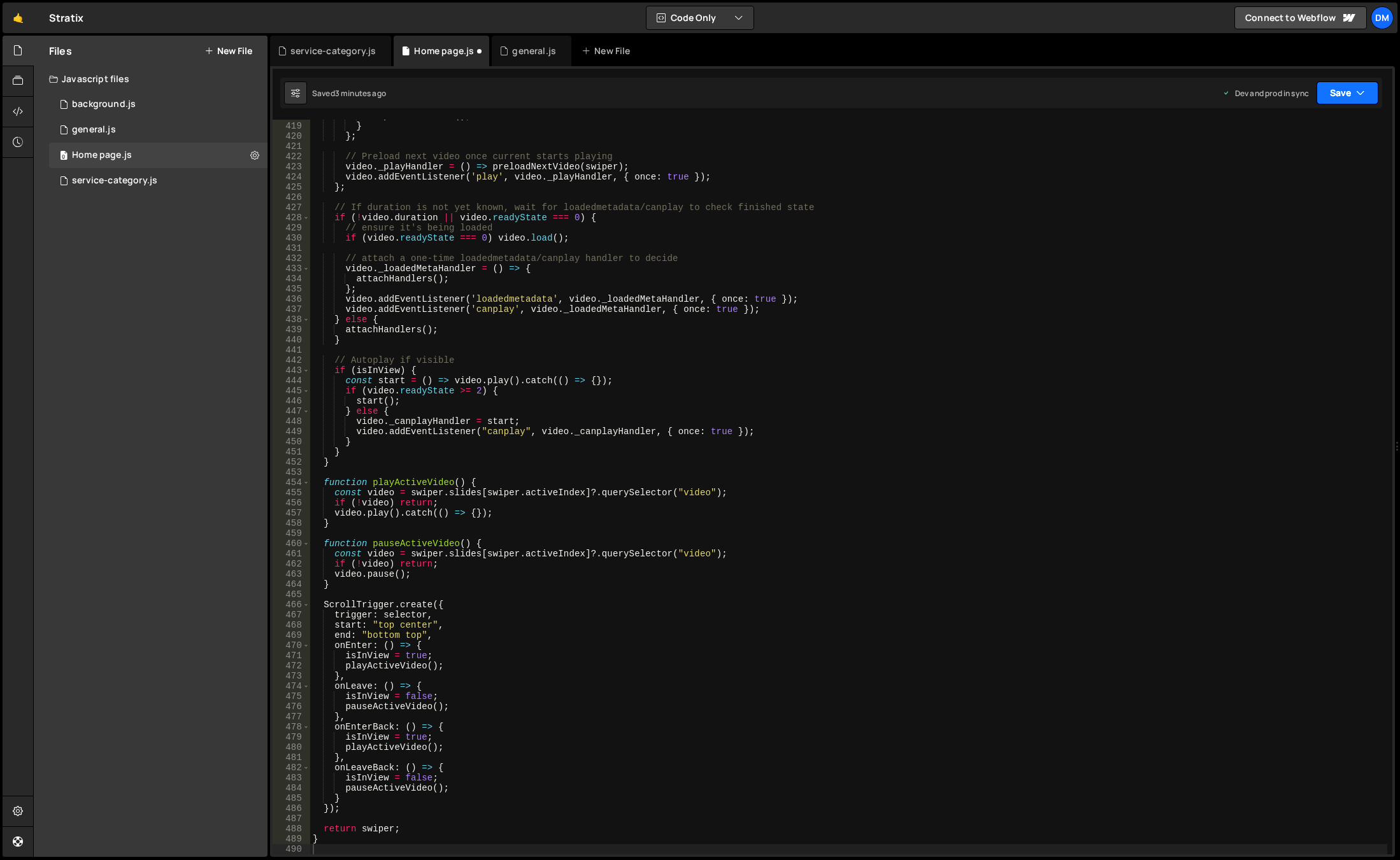
click at [1332, 96] on button "Save" at bounding box center [1347, 93] width 61 height 23
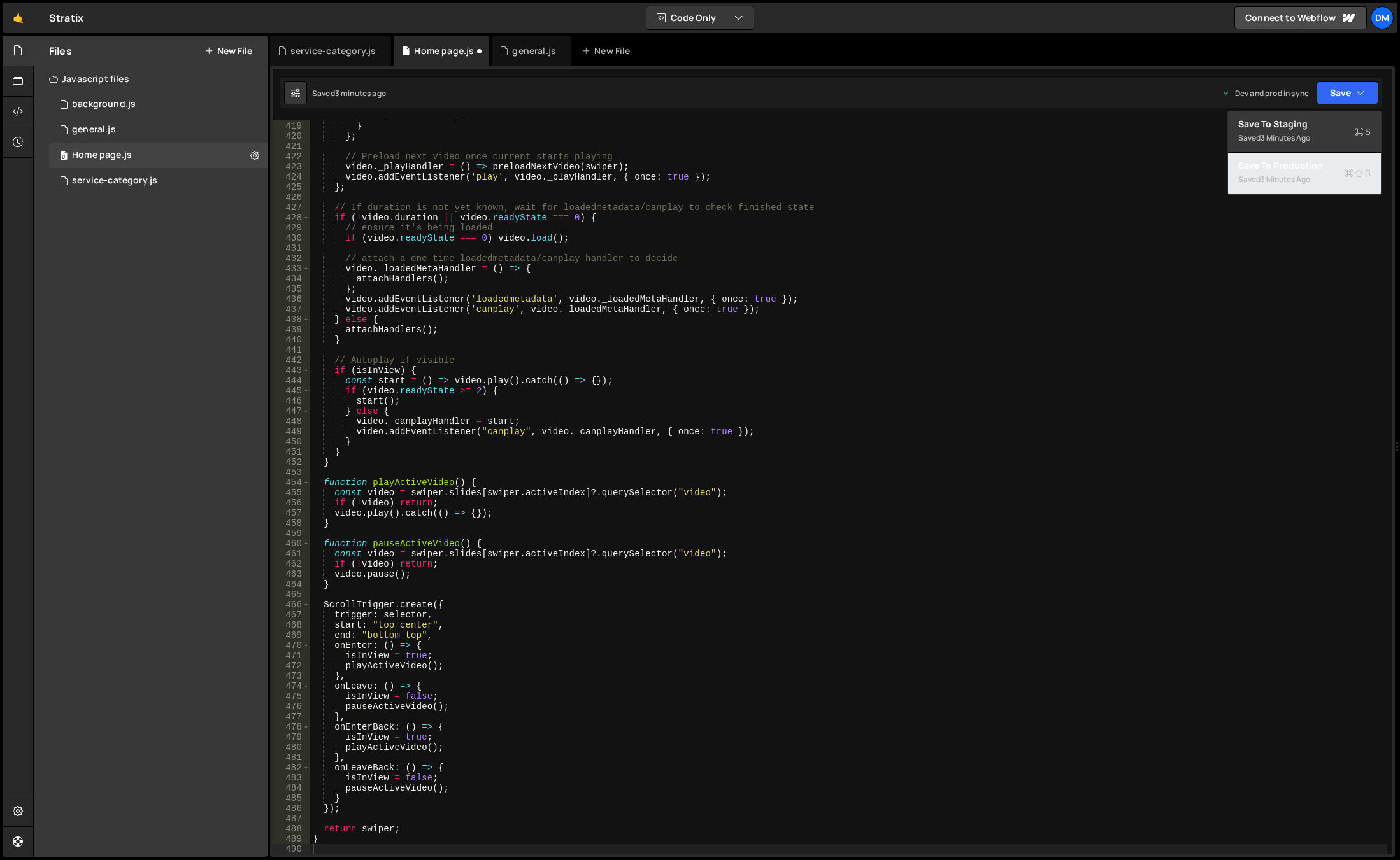
drag, startPoint x: 1280, startPoint y: 184, endPoint x: 1281, endPoint y: 176, distance: 8.1
click at [1280, 184] on div "3 minutes ago" at bounding box center [1285, 179] width 50 height 11
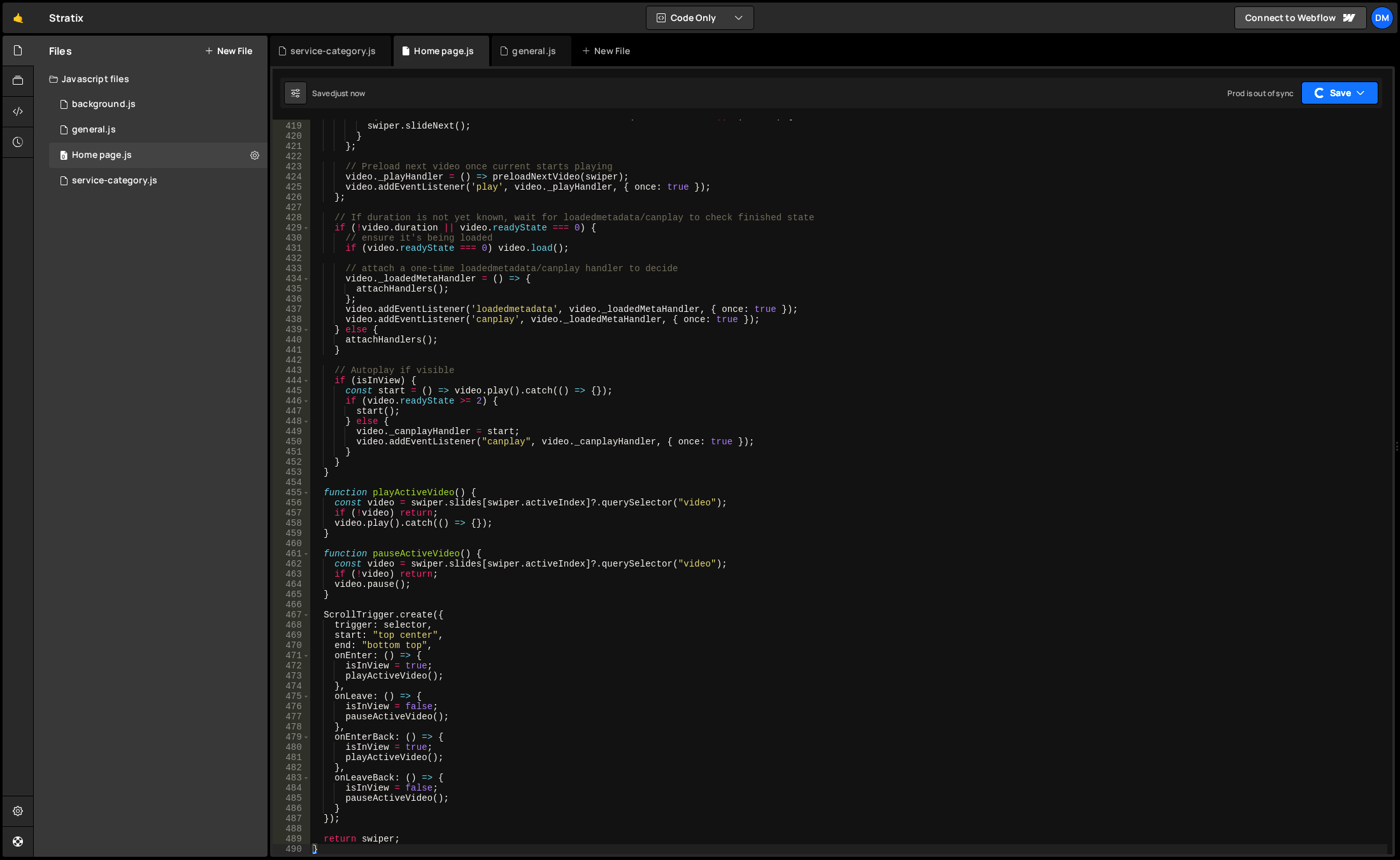
click at [1323, 83] on button "Save" at bounding box center [1339, 93] width 77 height 23
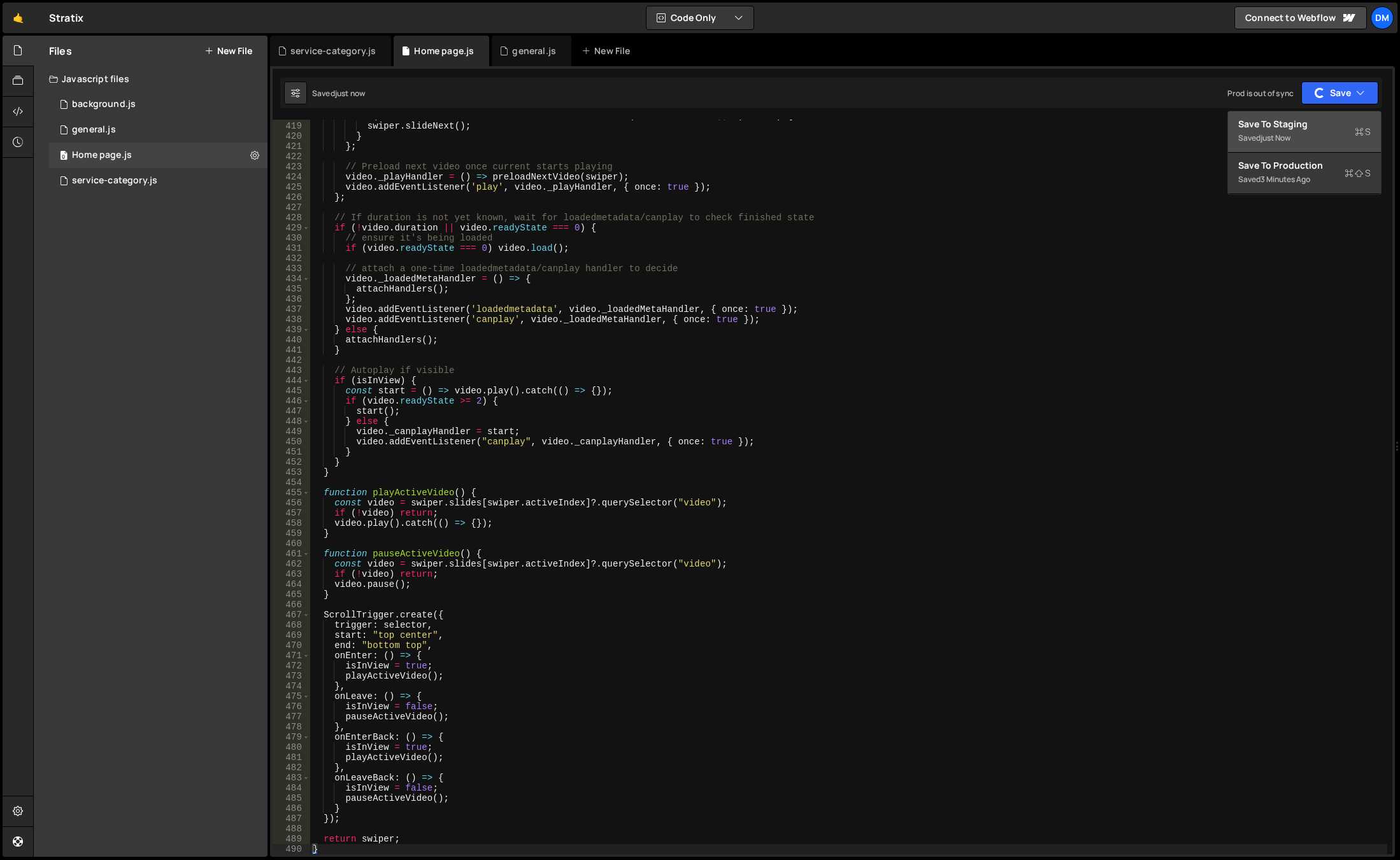
click at [1288, 131] on div "Saved just now" at bounding box center [1304, 138] width 132 height 15
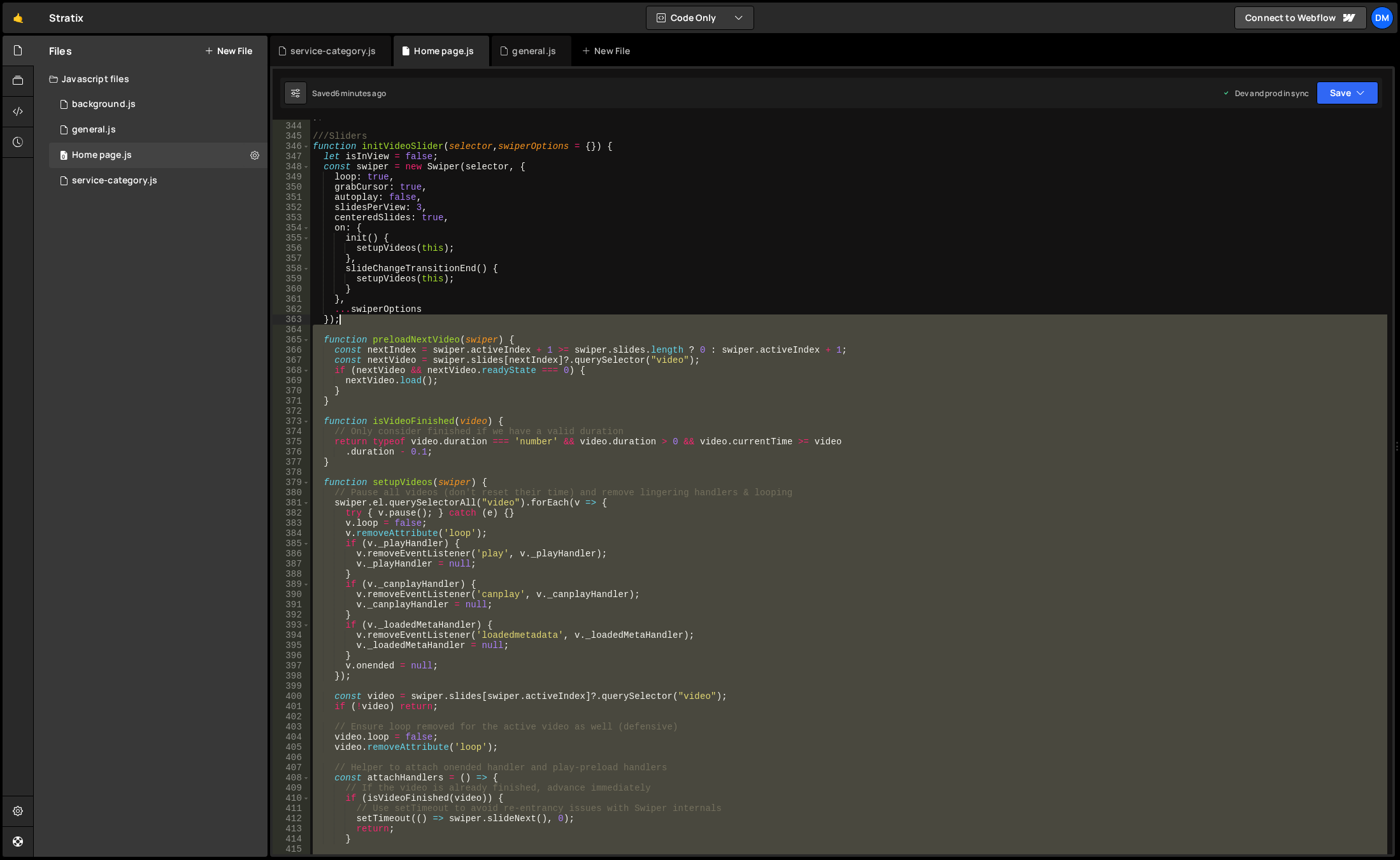
scroll to position [3418, 0]
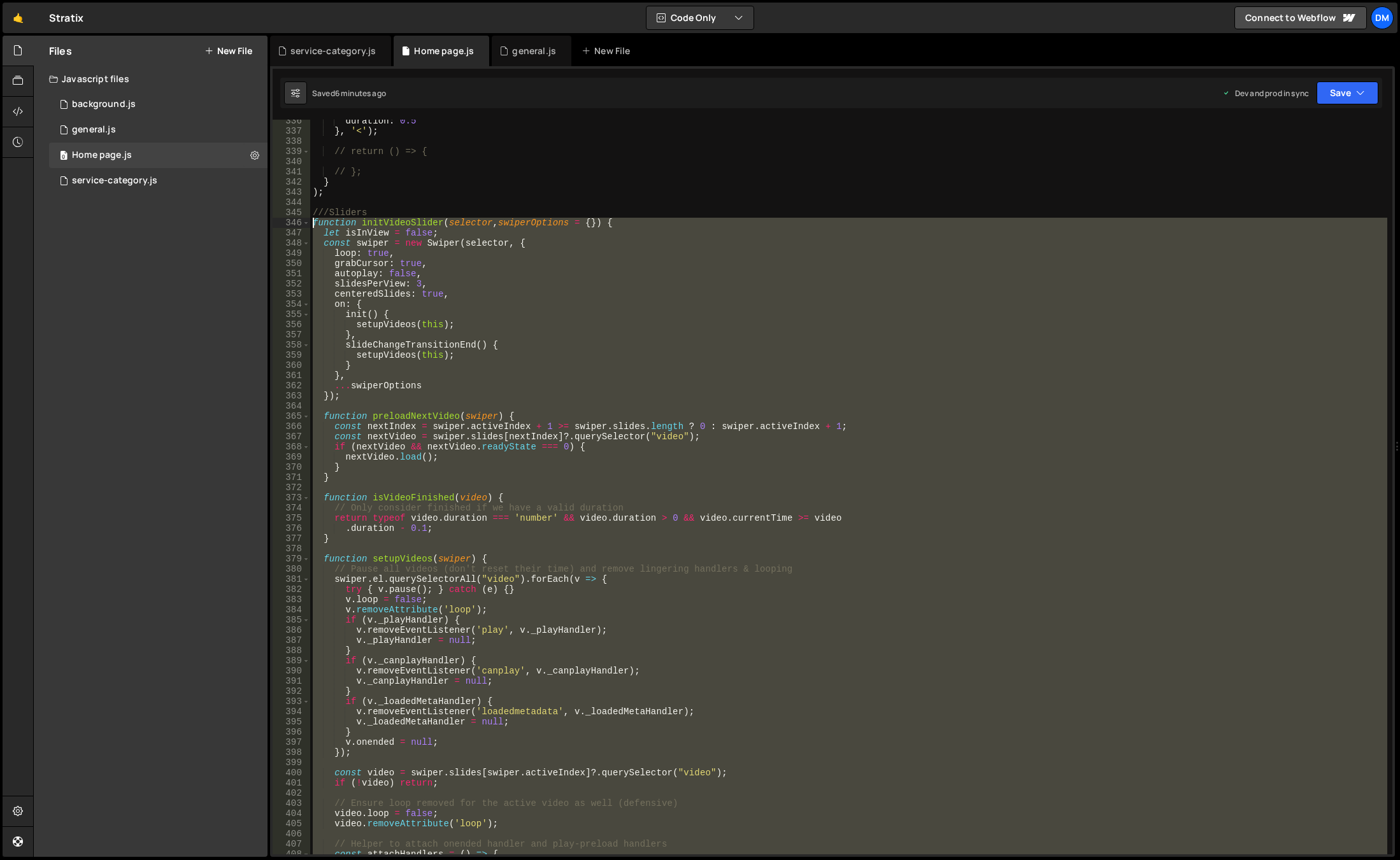
drag, startPoint x: 327, startPoint y: 621, endPoint x: 279, endPoint y: 225, distance: 398.9
click at [279, 225] on div "} 336 337 338 339 340 341 342 343 344 345 346 347 348 349 350 351 352 353 354 3…" at bounding box center [832, 487] width 1119 height 735
type textarea "function initVideoSlider(selector, swiperOptions = {}) { let isInView = false;"
paste textarea
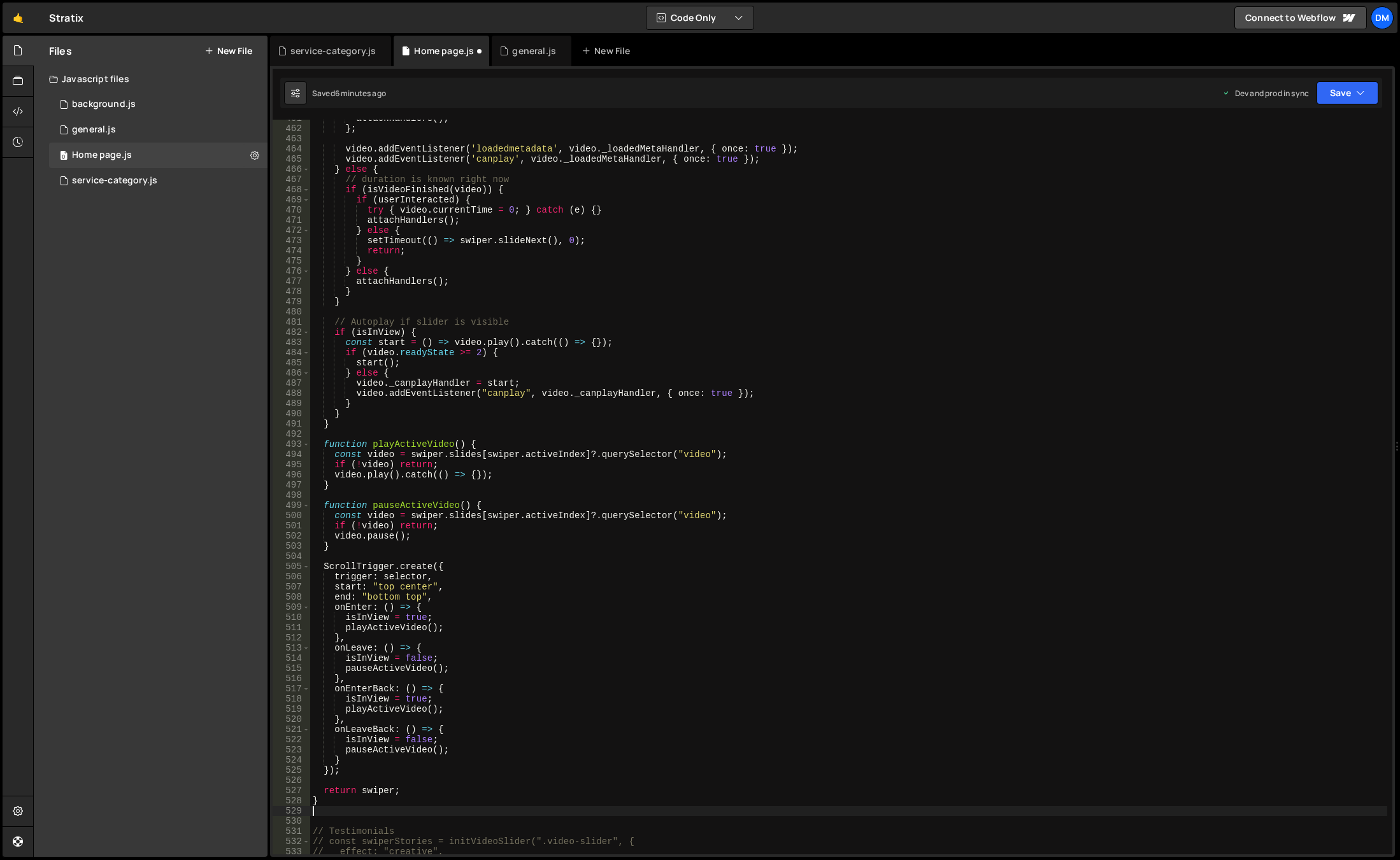
scroll to position [4847, 0]
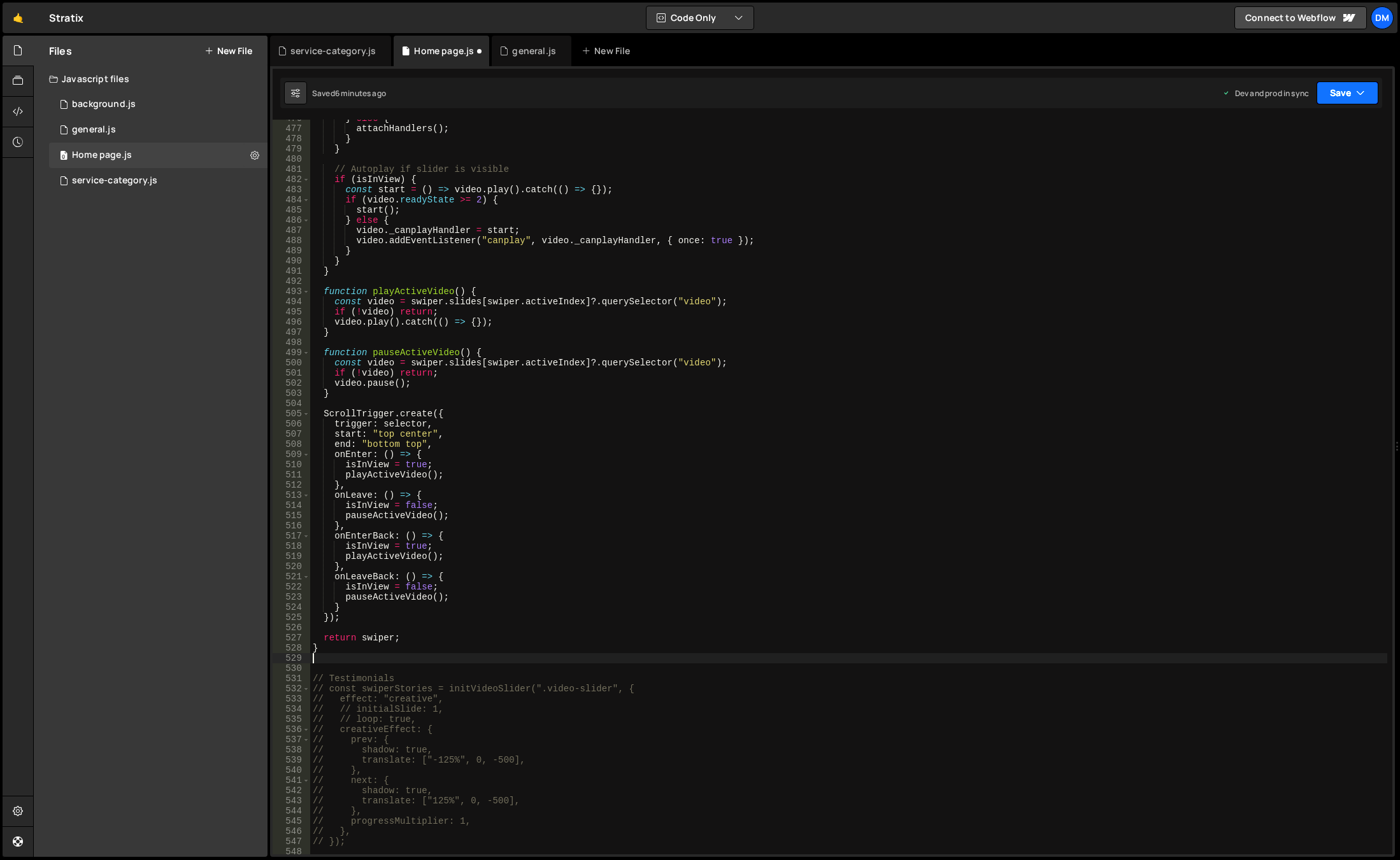
click at [1328, 94] on button "Save" at bounding box center [1347, 93] width 61 height 23
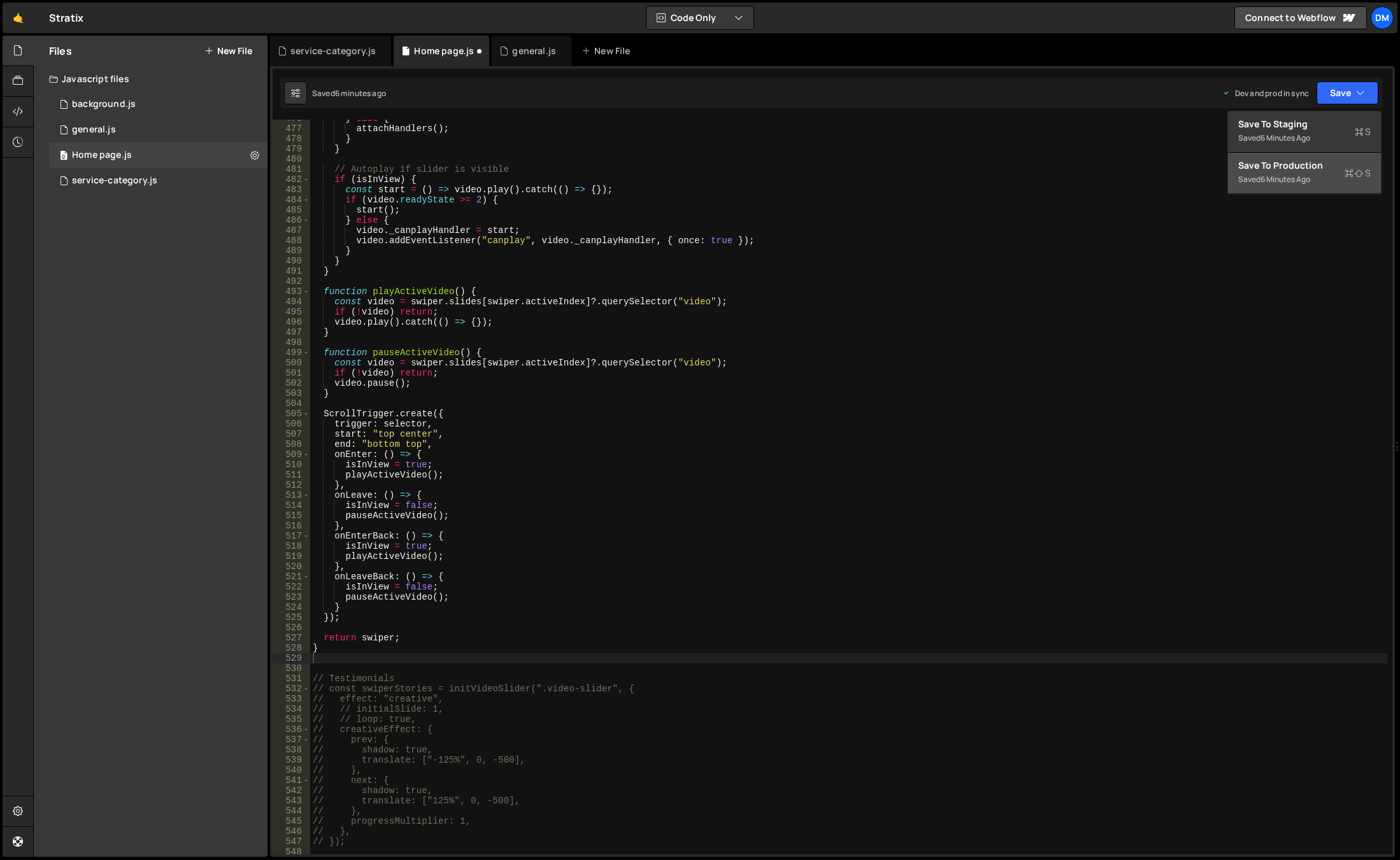
click at [1290, 165] on div "Save to Production S" at bounding box center [1304, 165] width 132 height 12
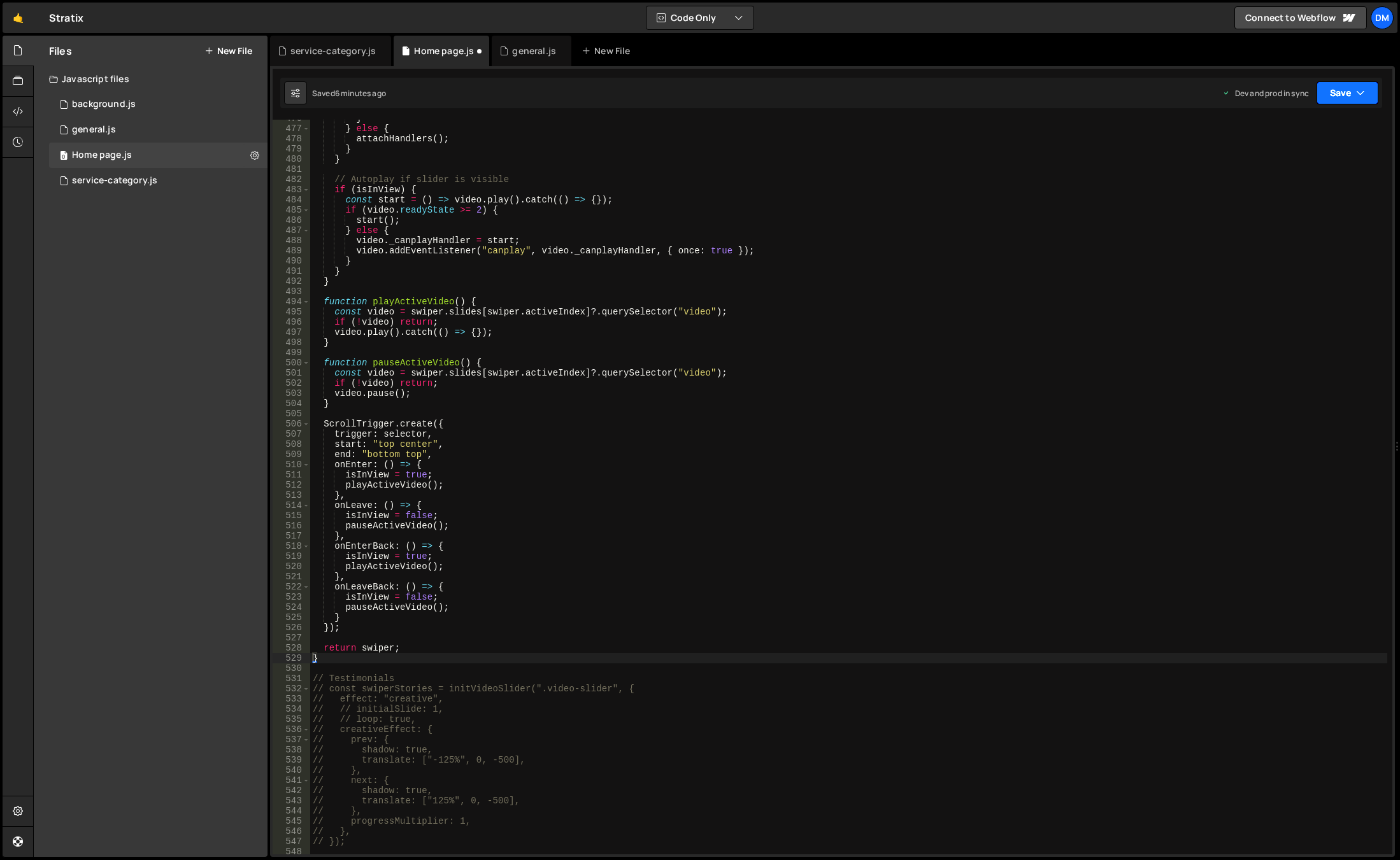
click at [1332, 97] on button "Save" at bounding box center [1347, 93] width 61 height 23
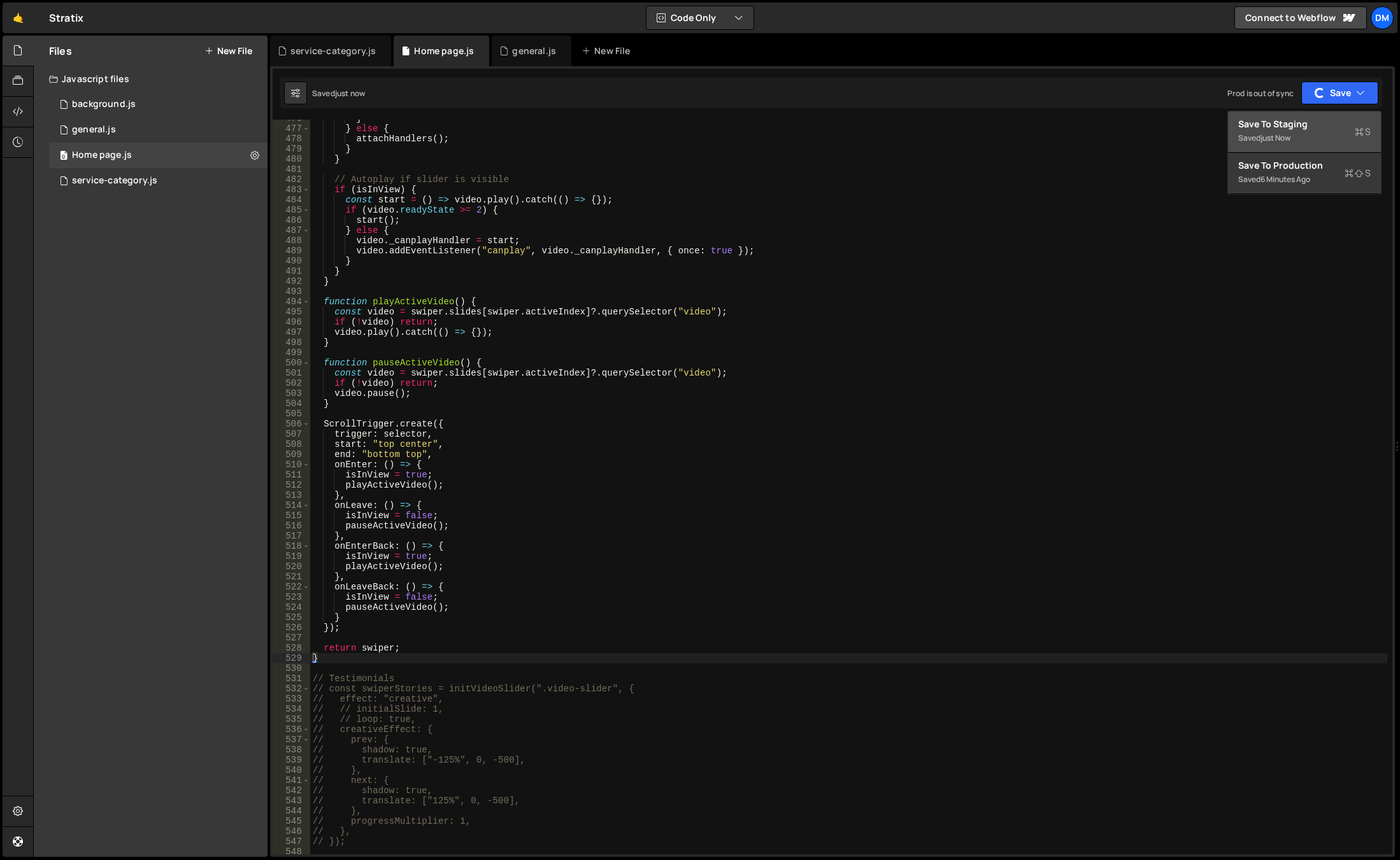
click at [1285, 134] on div "just now" at bounding box center [1275, 137] width 30 height 11
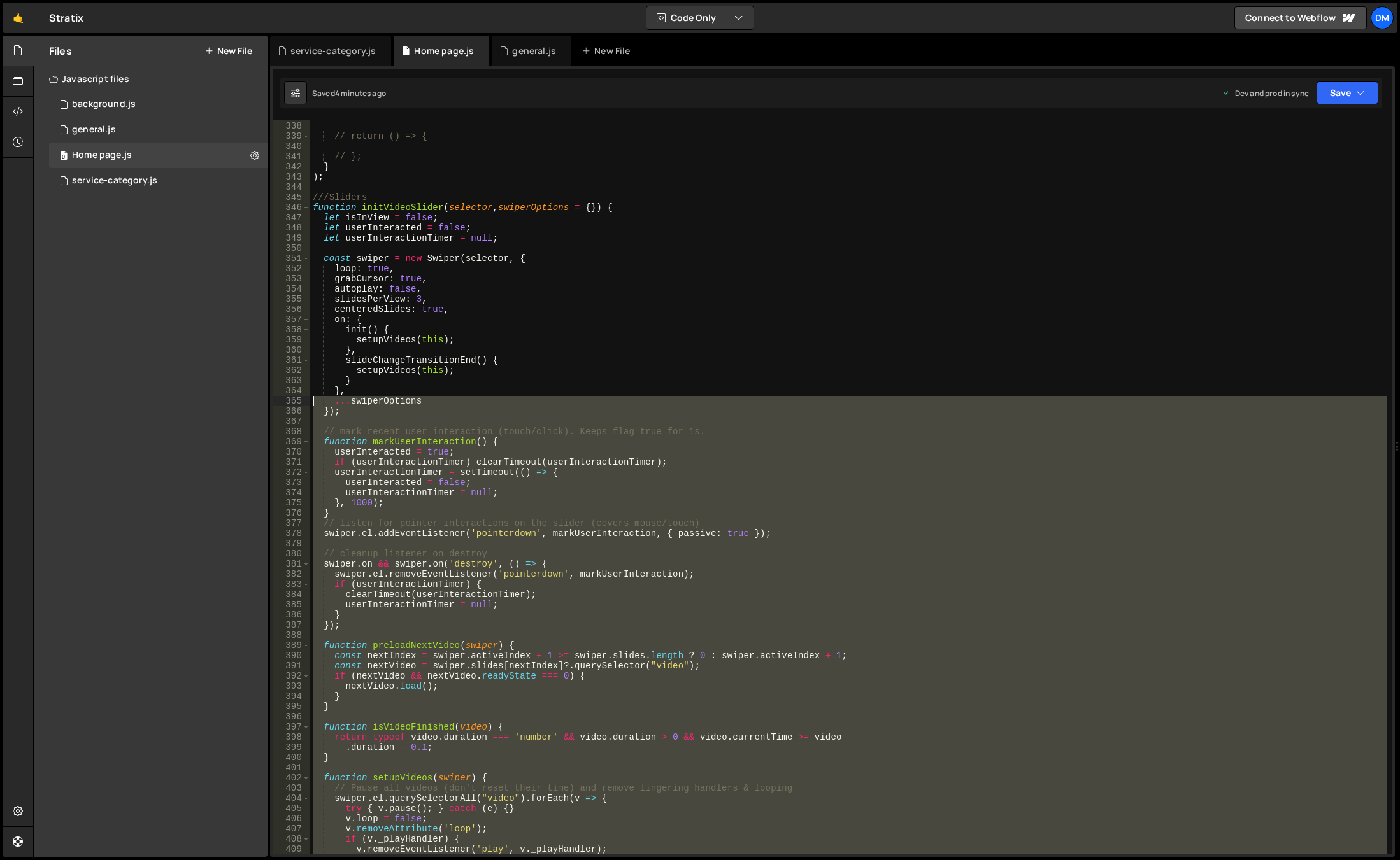
scroll to position [3280, 0]
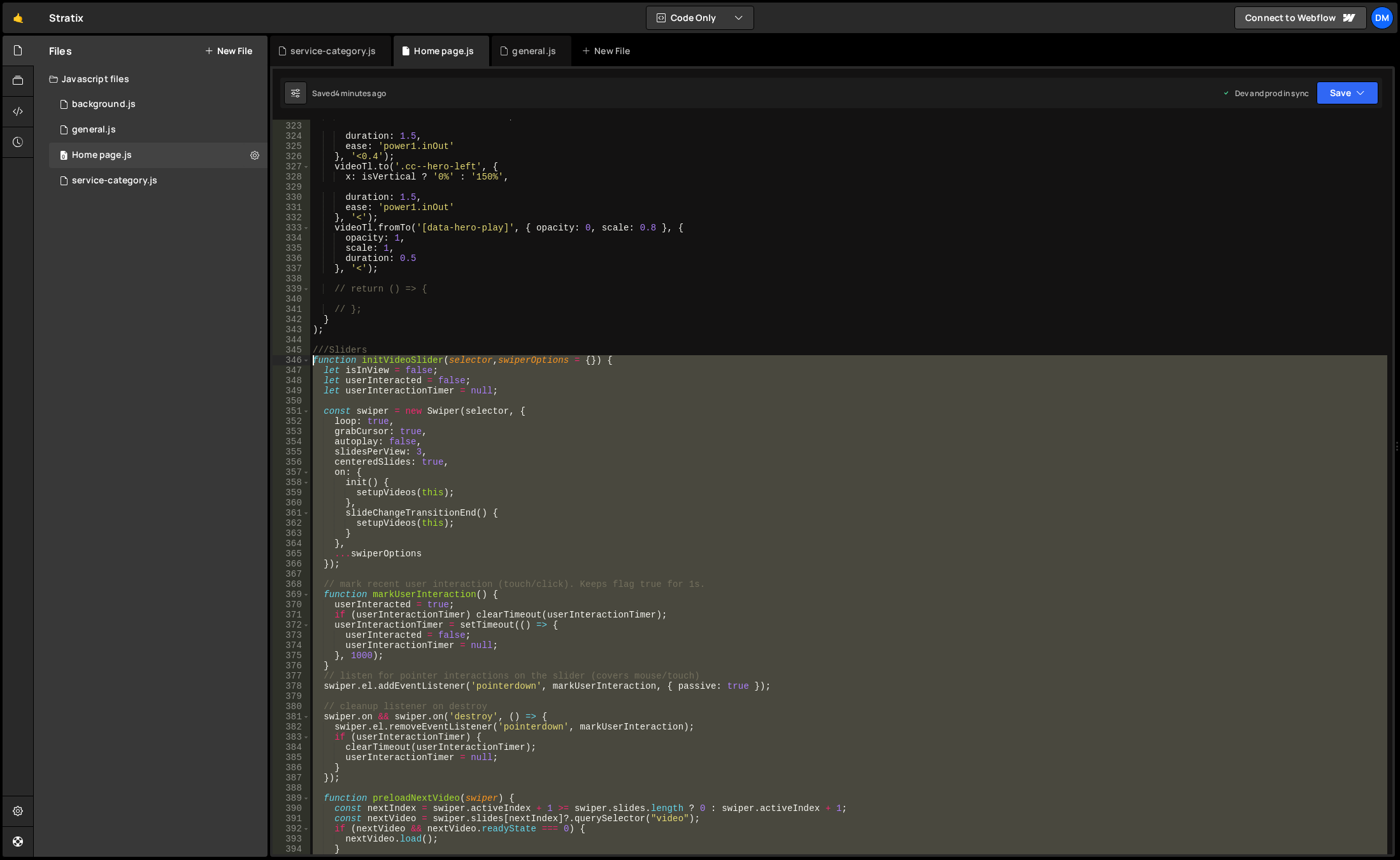
drag, startPoint x: 337, startPoint y: 659, endPoint x: 277, endPoint y: 364, distance: 301.0
click at [277, 364] on div "} 322 323 324 325 326 327 328 329 330 331 332 333 334 335 336 337 338 339 340 3…" at bounding box center [832, 487] width 1119 height 735
type textarea "function initVideoSlider(selector, swiperOptions = {}) { let isInView = false;"
paste textarea
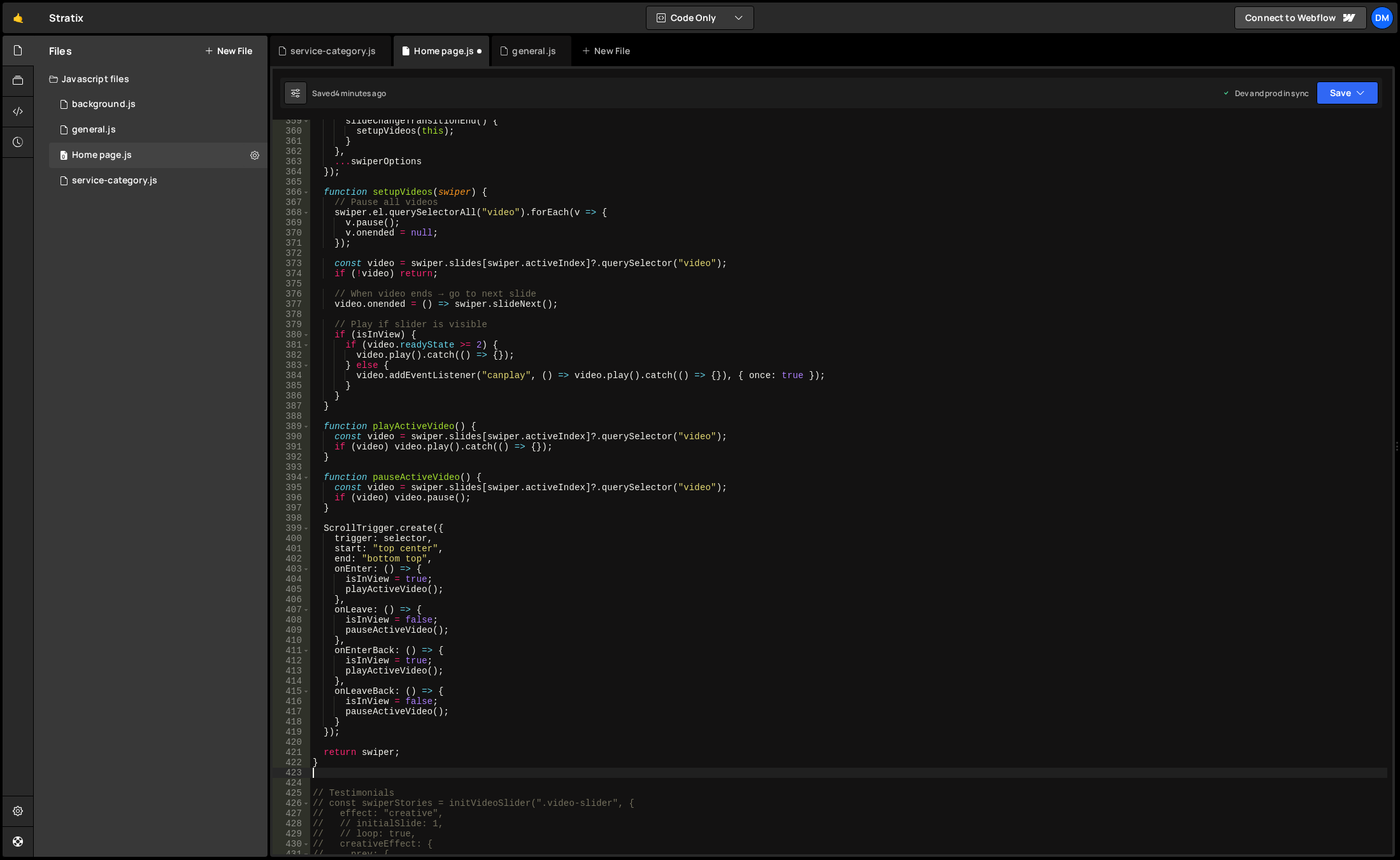
scroll to position [3805, 0]
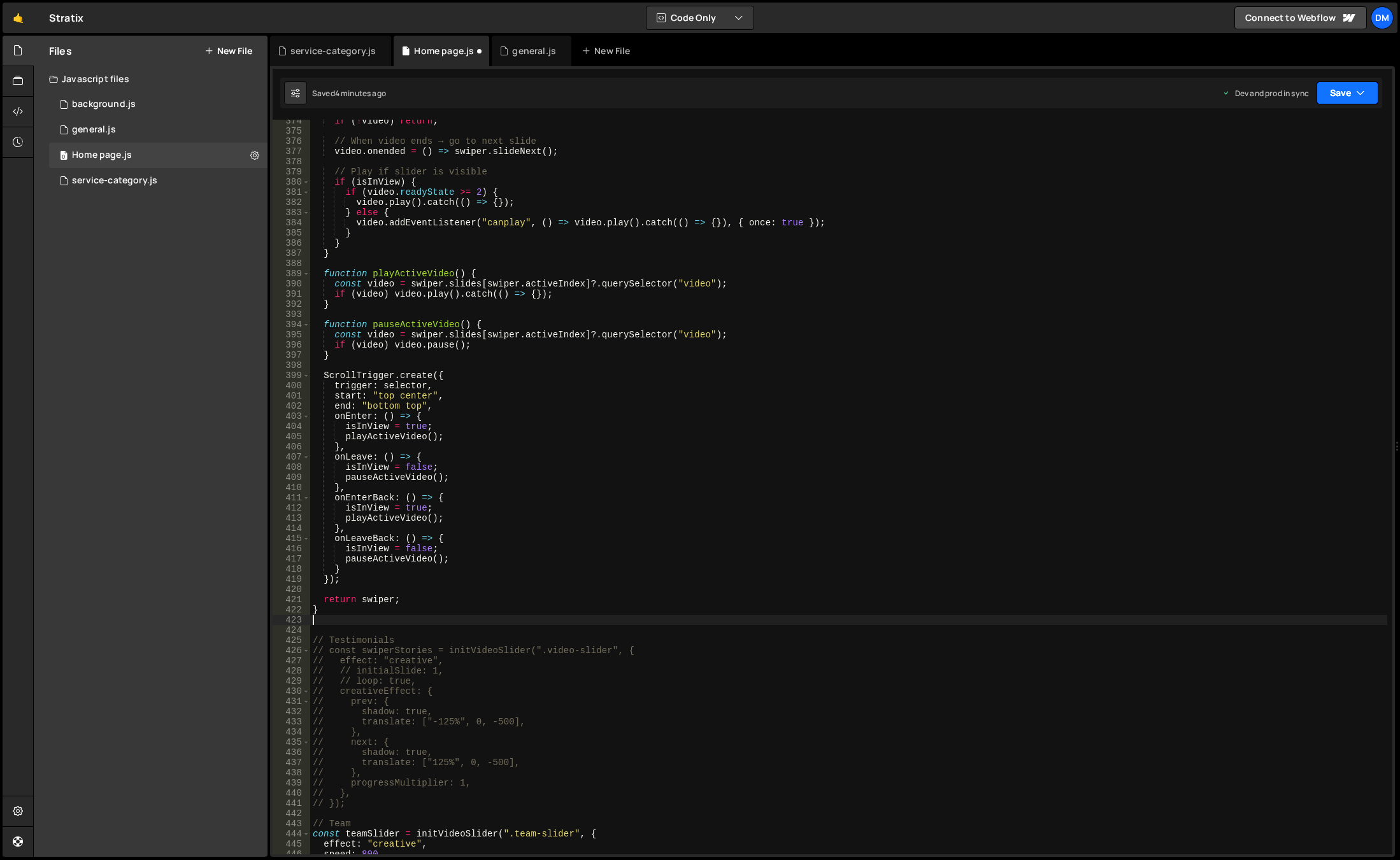
click at [1340, 90] on button "Save" at bounding box center [1347, 93] width 61 height 23
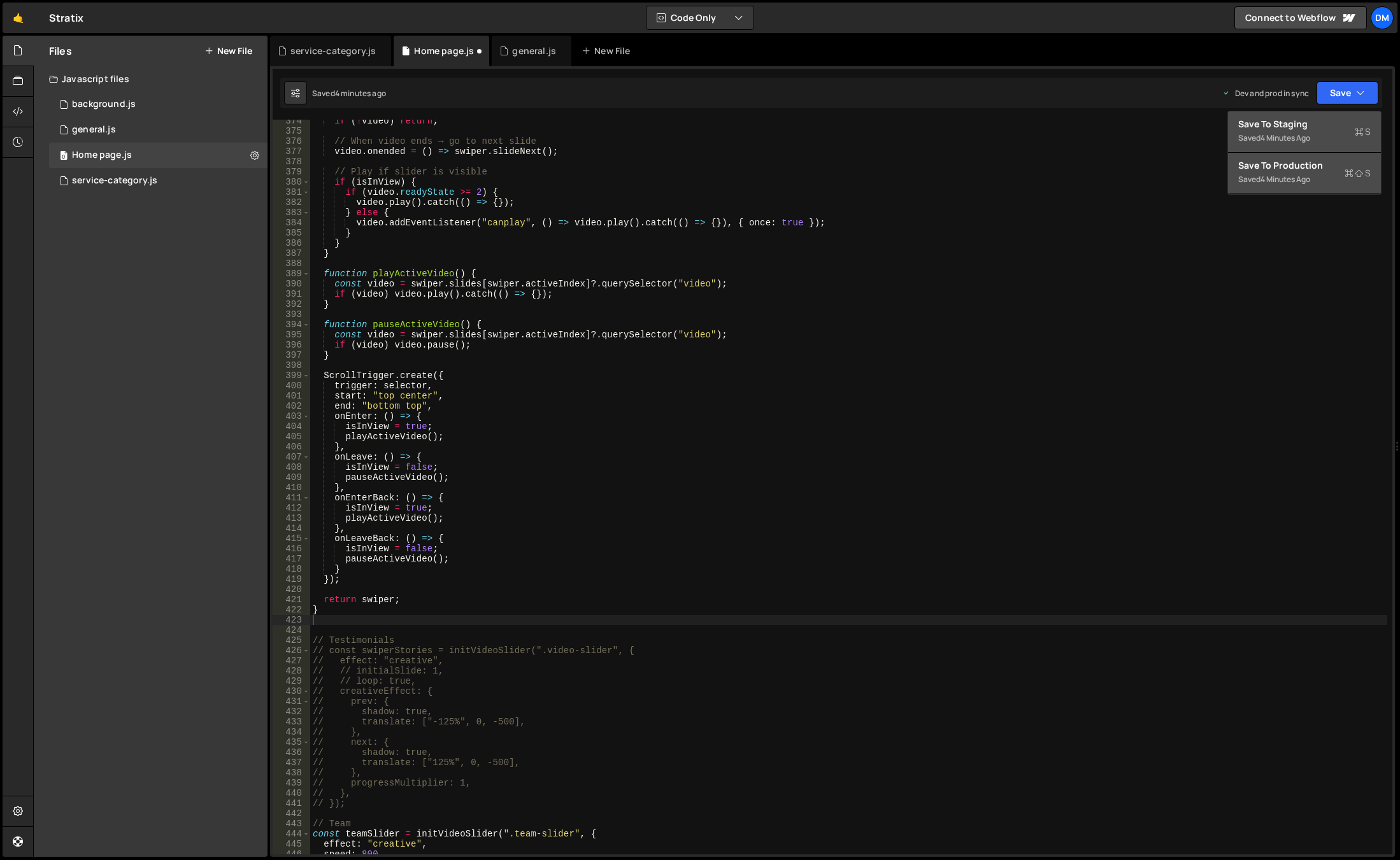
click at [1283, 167] on div "Save to Production S" at bounding box center [1304, 165] width 132 height 12
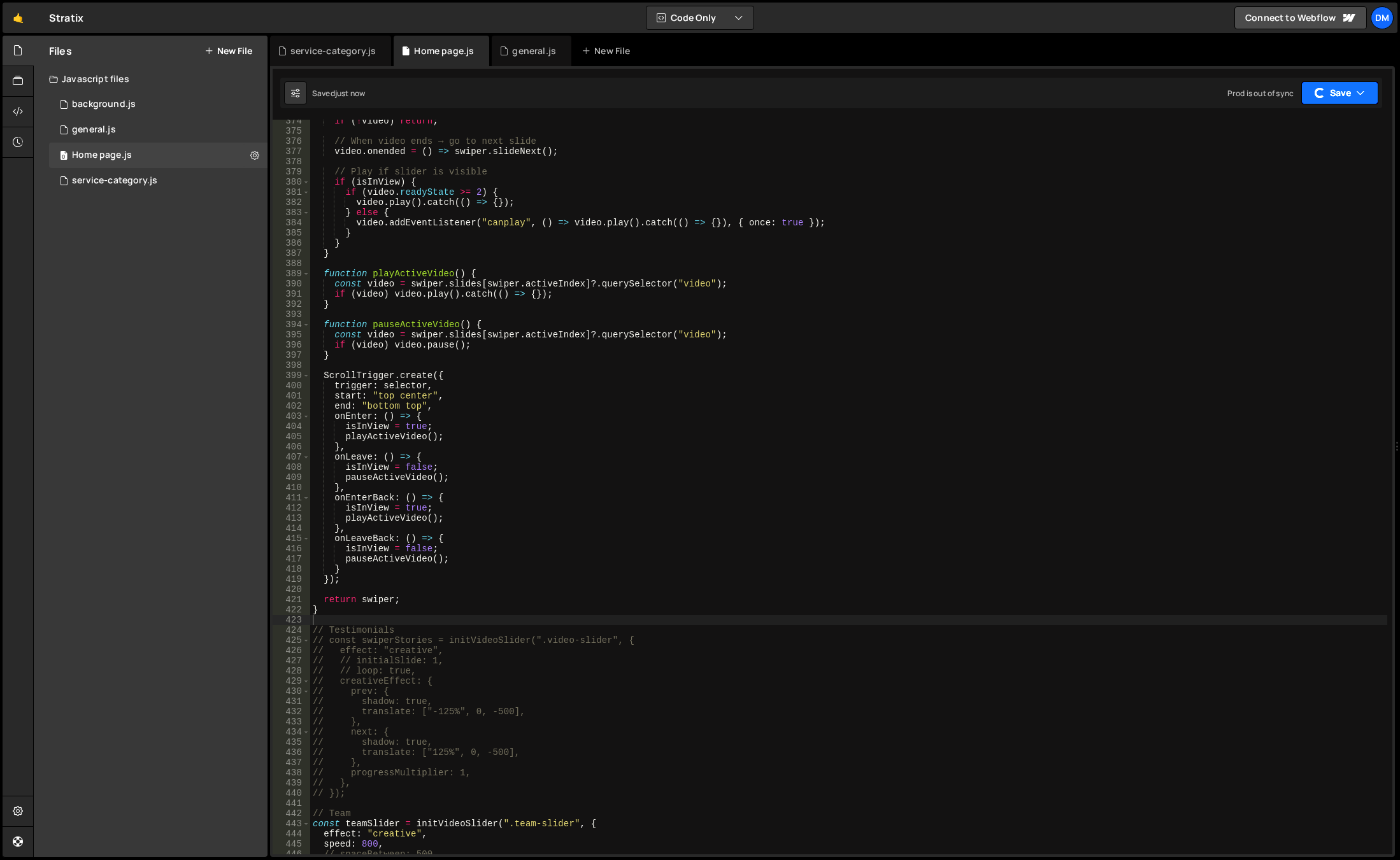
click at [1324, 94] on button "Save" at bounding box center [1339, 93] width 77 height 23
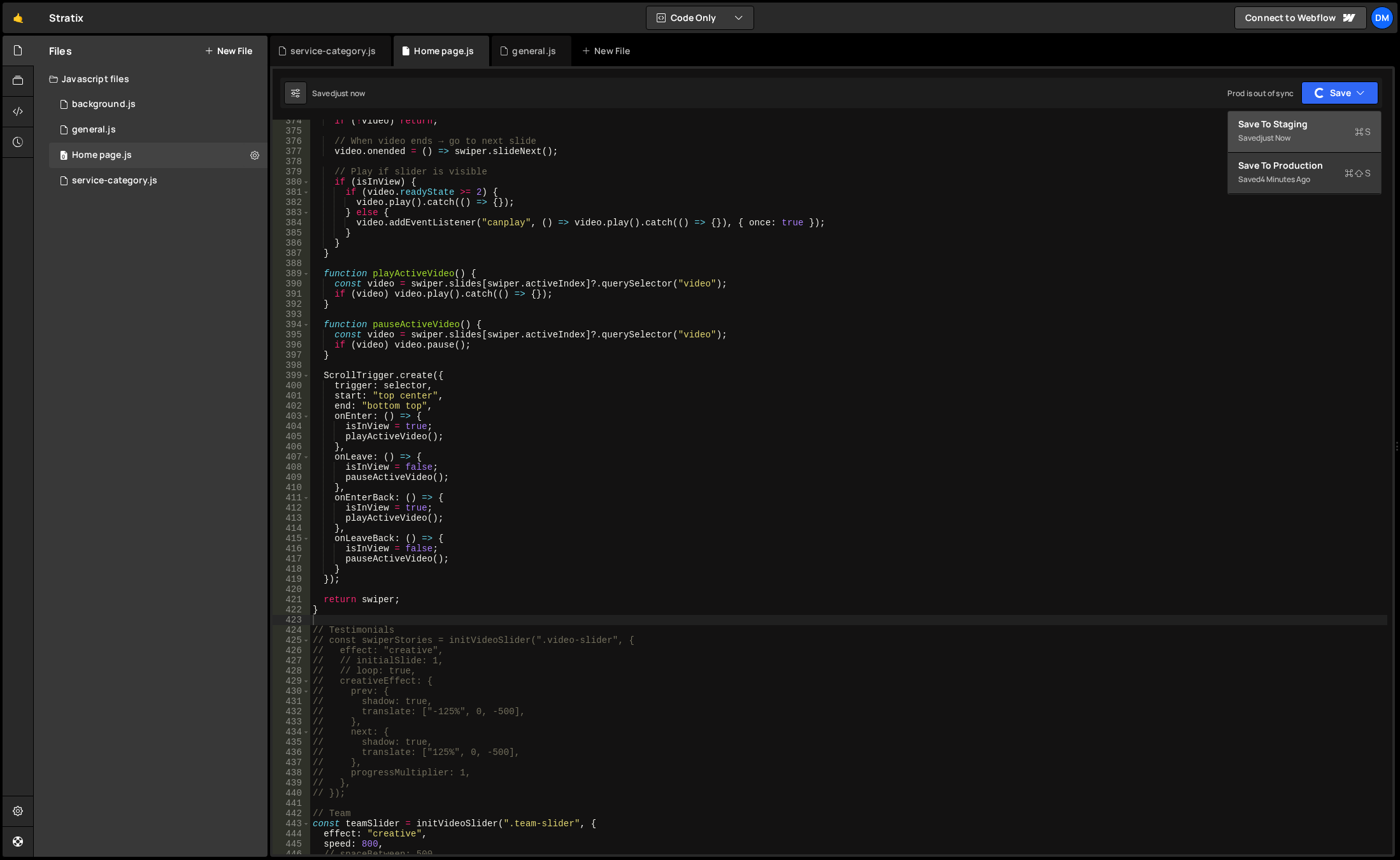
click at [1297, 124] on div "Save to Staging S" at bounding box center [1304, 124] width 132 height 12
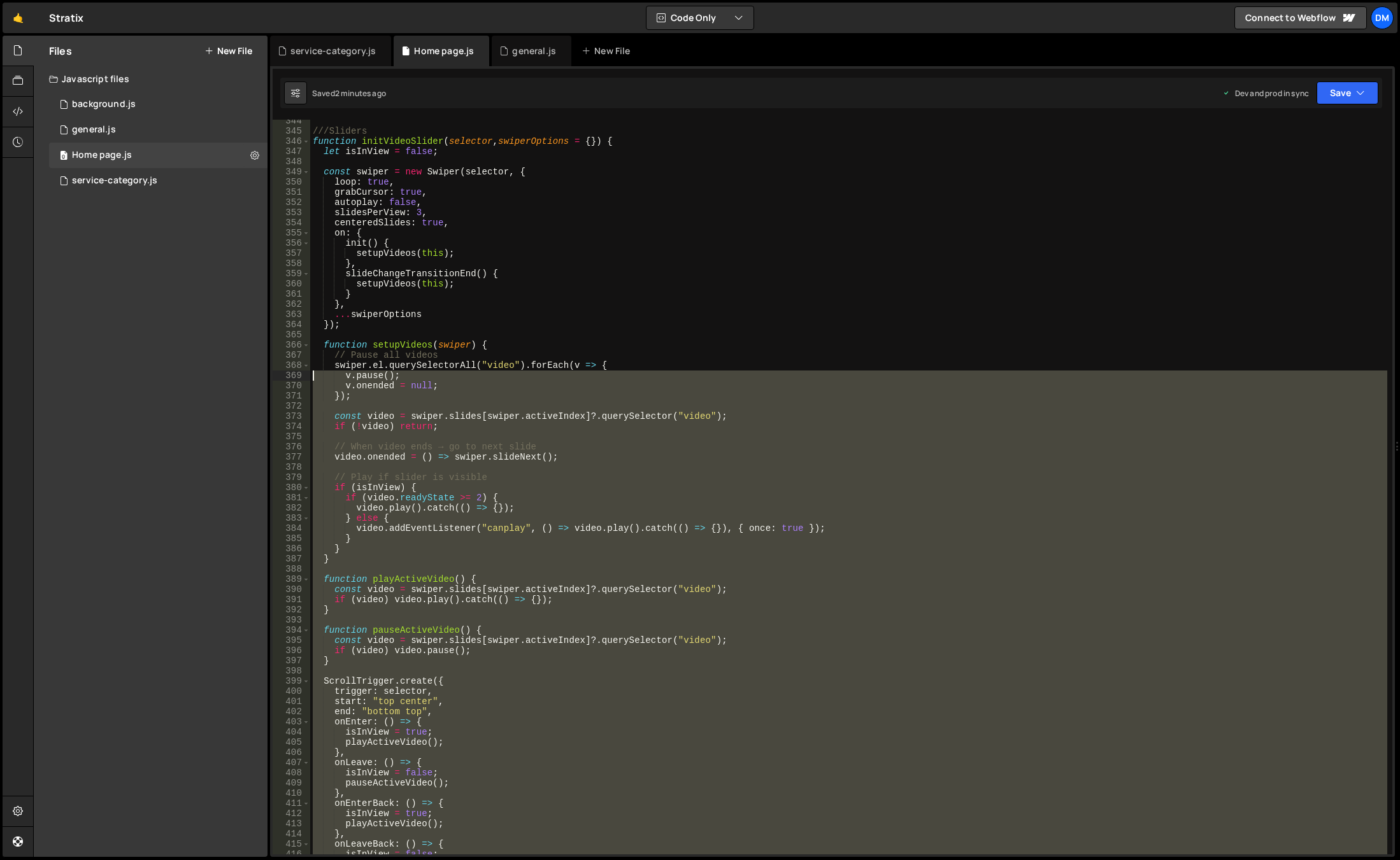
scroll to position [3346, 0]
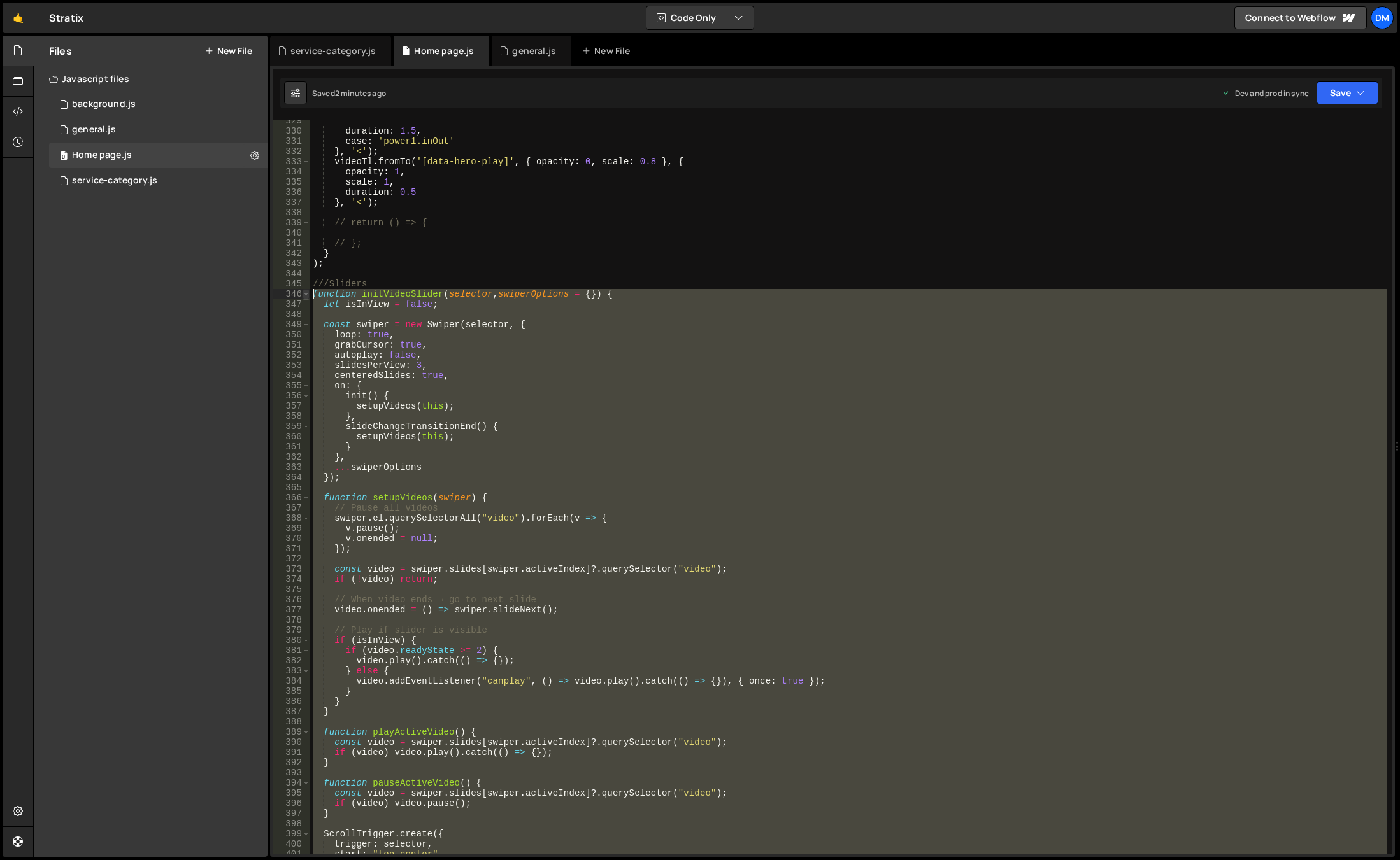
drag, startPoint x: 326, startPoint y: 612, endPoint x: 302, endPoint y: 293, distance: 319.9
click at [302, 293] on div "} 329 330 331 332 333 334 335 336 337 338 339 340 341 342 343 344 345 346 347 3…" at bounding box center [832, 487] width 1119 height 735
type textarea "function initVideoSlider(selector, swiperOptions = {}) { let isInView = false;"
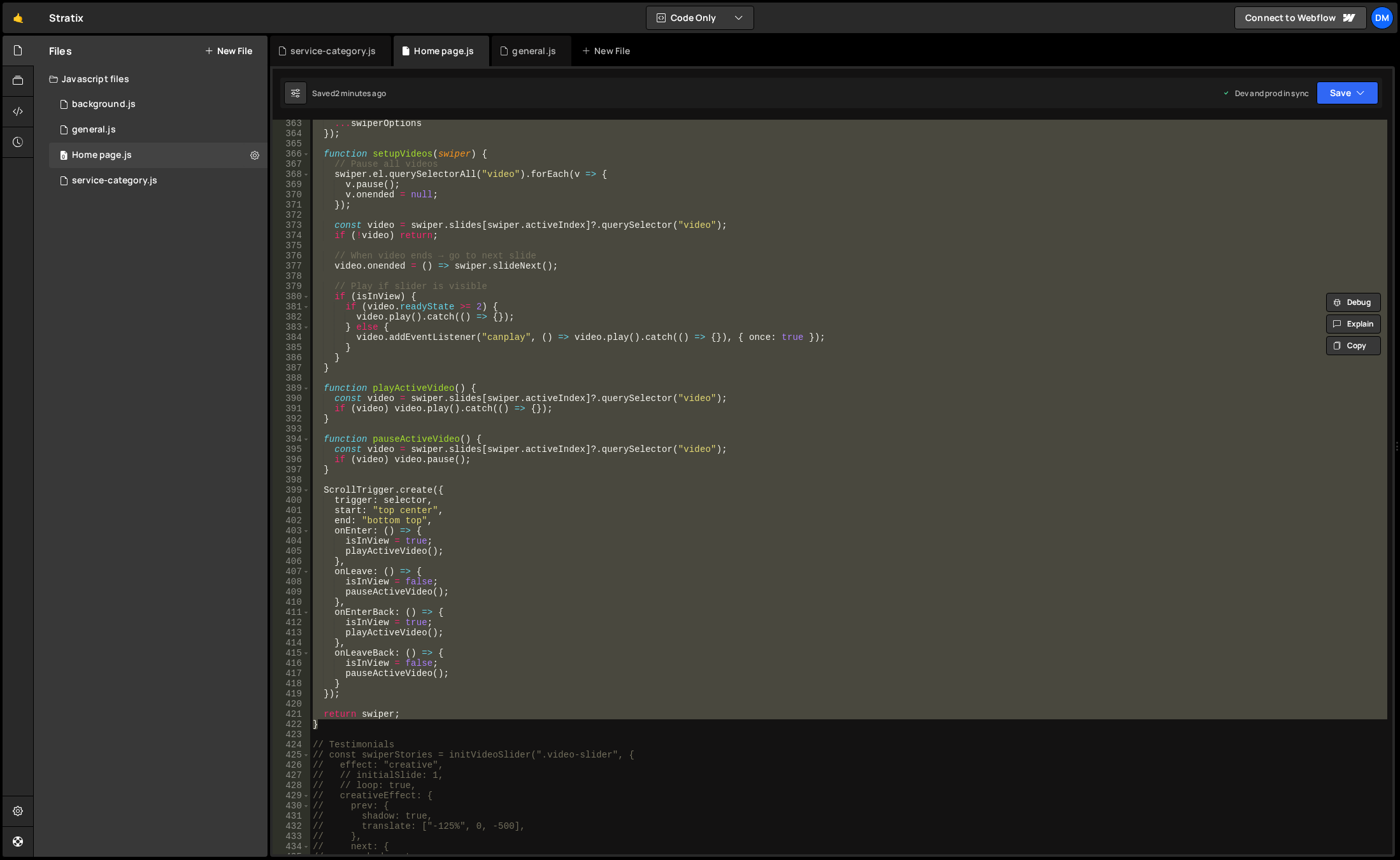
paste textarea
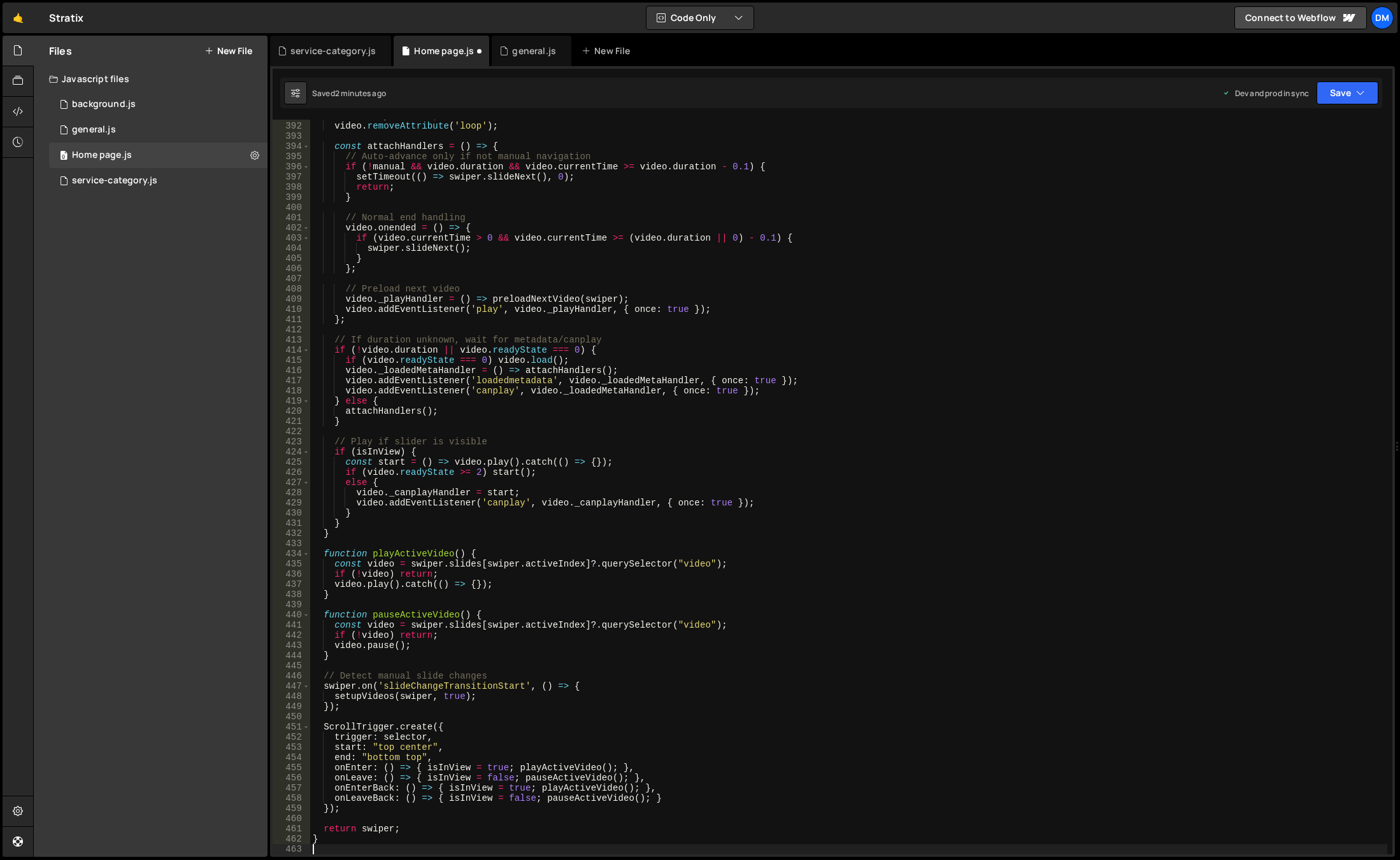
scroll to position [4174, 0]
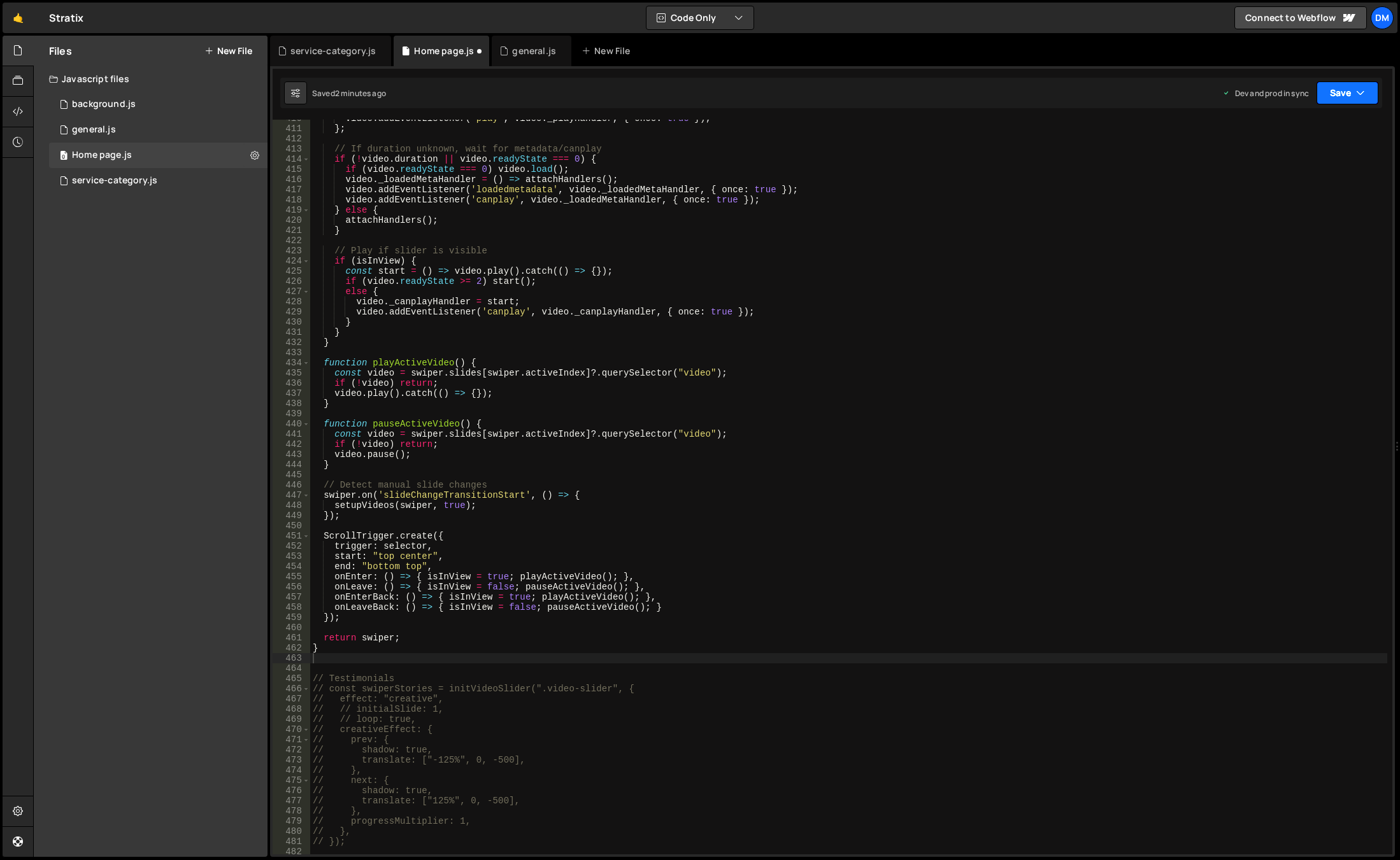
click at [1352, 94] on button "Save" at bounding box center [1347, 93] width 61 height 23
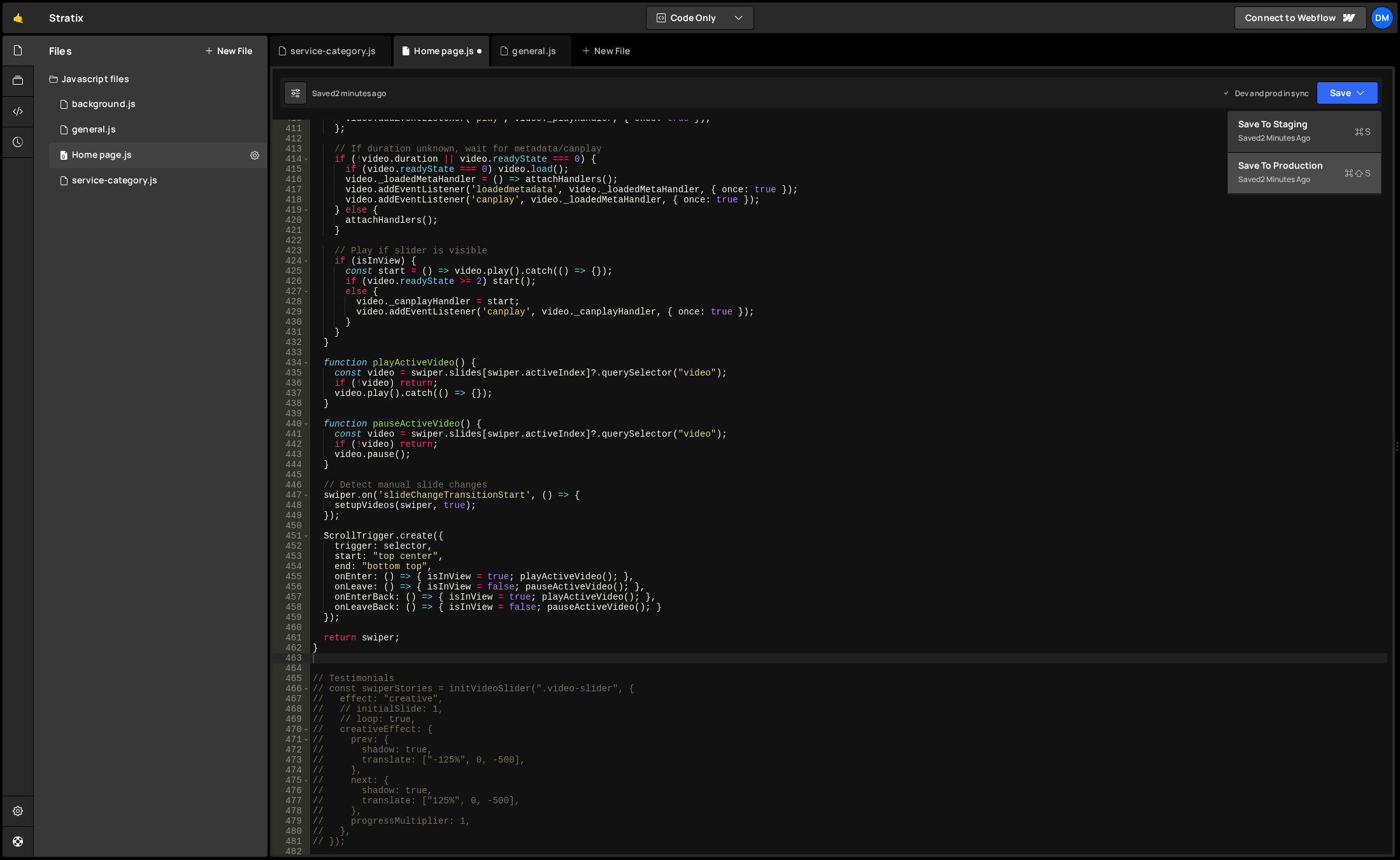
click at [1267, 183] on div "2 minutes ago" at bounding box center [1285, 179] width 50 height 11
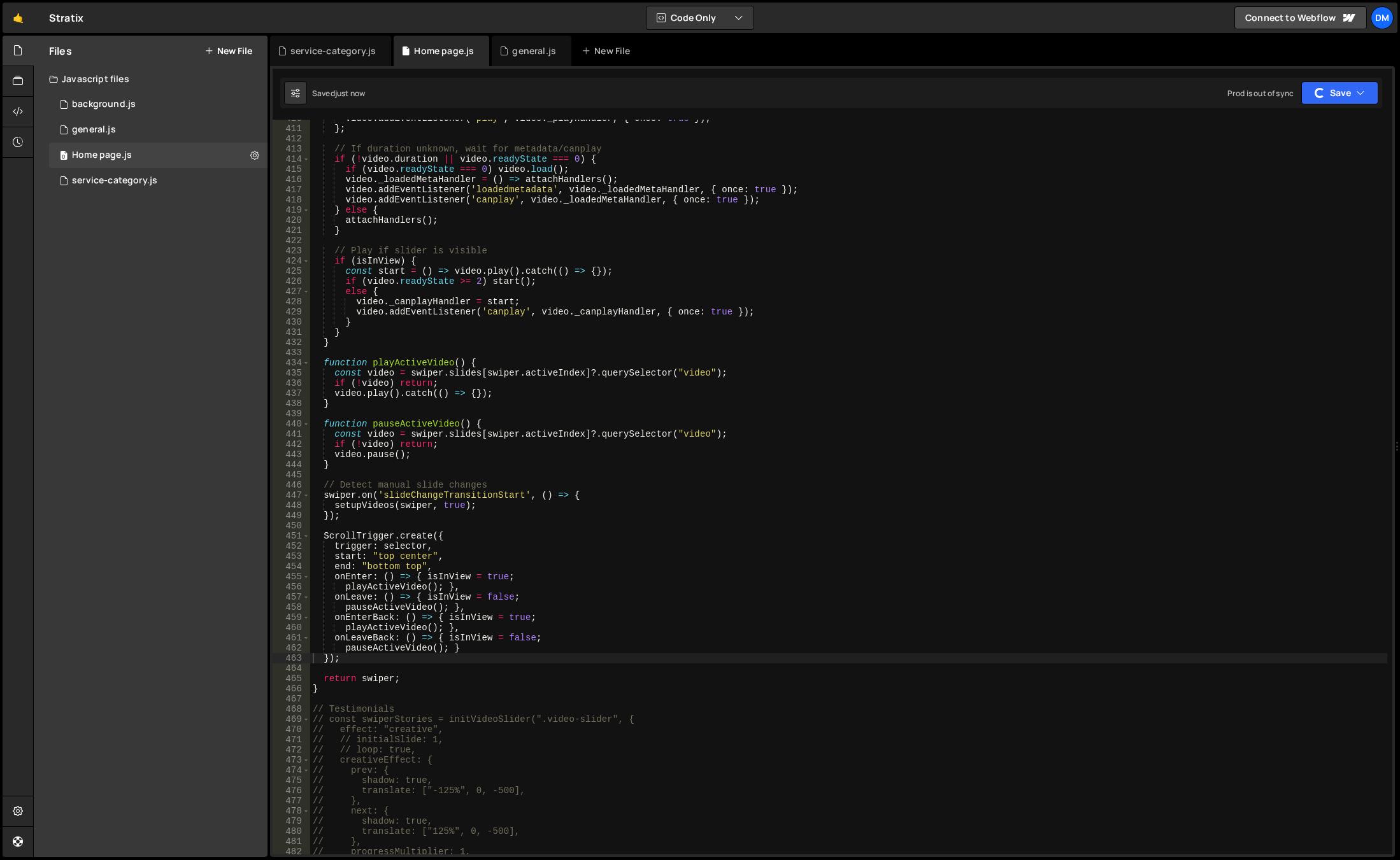
click at [1321, 105] on div "Saved just now Prod is out of sync Upgrade to Edit Save Save to Staging S Saved…" at bounding box center [831, 93] width 1102 height 31
click at [1334, 89] on button "Save" at bounding box center [1339, 93] width 77 height 23
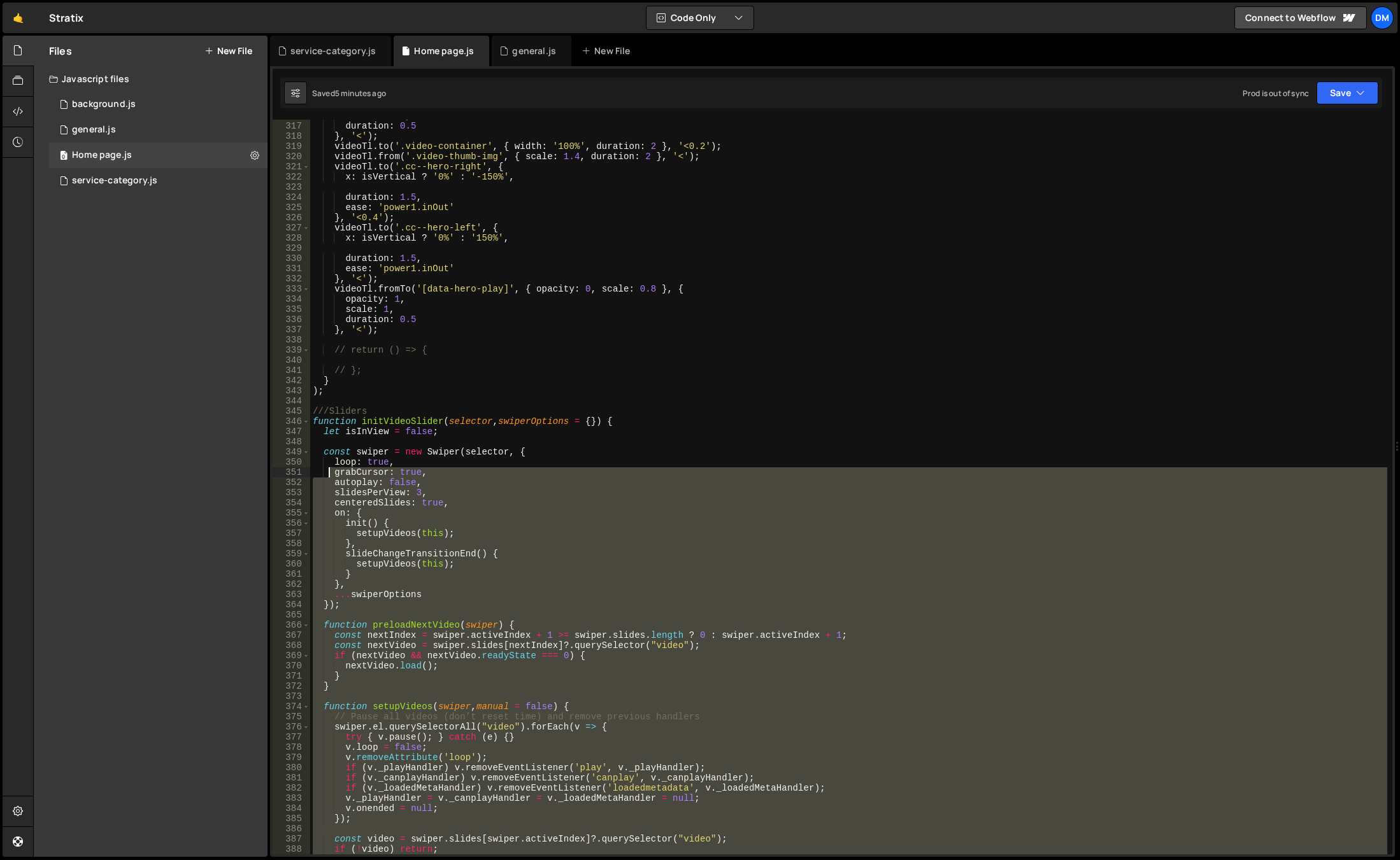
scroll to position [3219, 0]
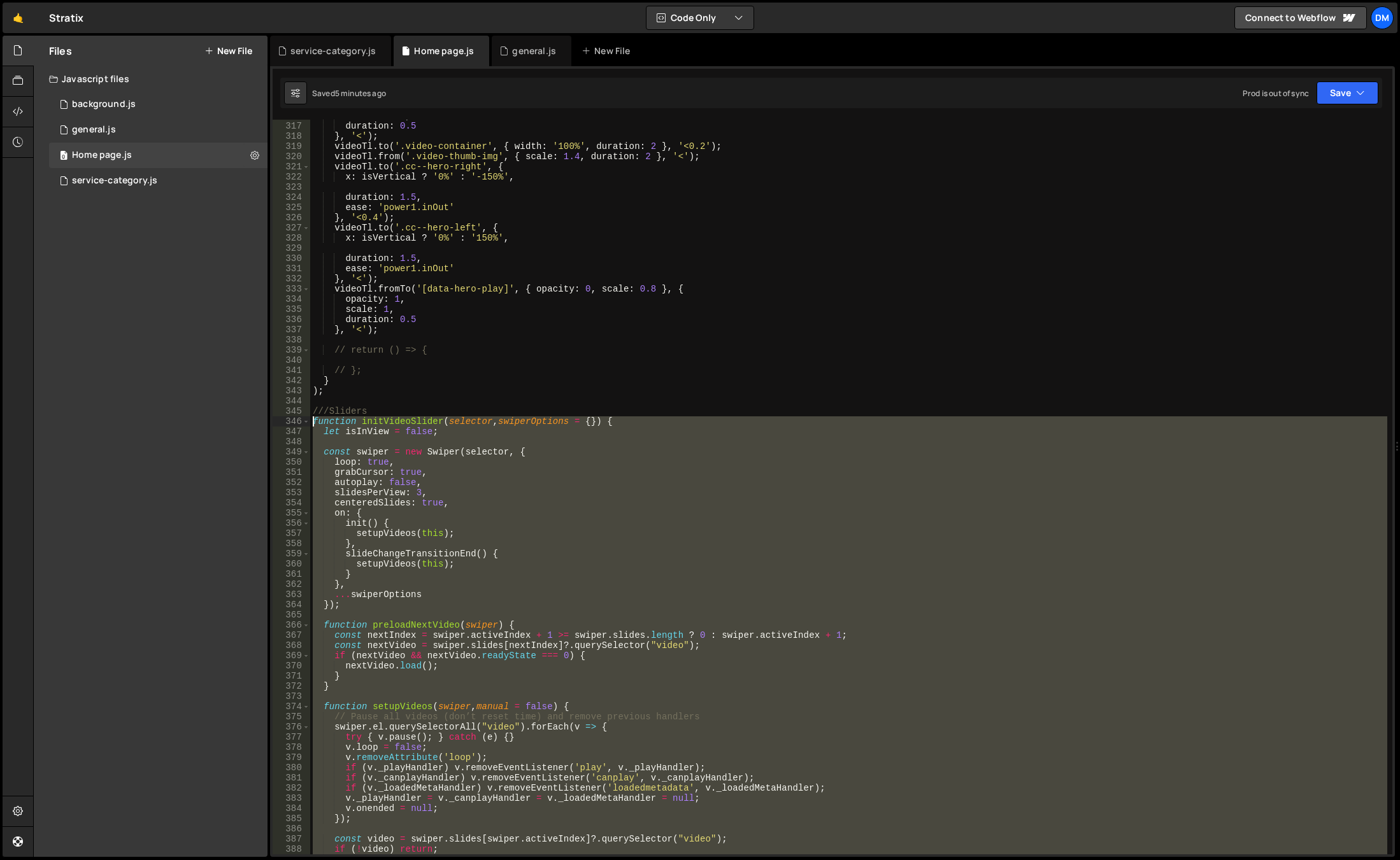
drag, startPoint x: 341, startPoint y: 770, endPoint x: 288, endPoint y: 421, distance: 353.0
click at [288, 421] on div "} 316 317 318 319 320 321 322 323 324 325 326 327 328 329 330 331 332 333 334 3…" at bounding box center [832, 487] width 1119 height 735
type textarea "function initVideoSlider(selector, swiperOptions = {}) { let isInView = false;"
paste textarea
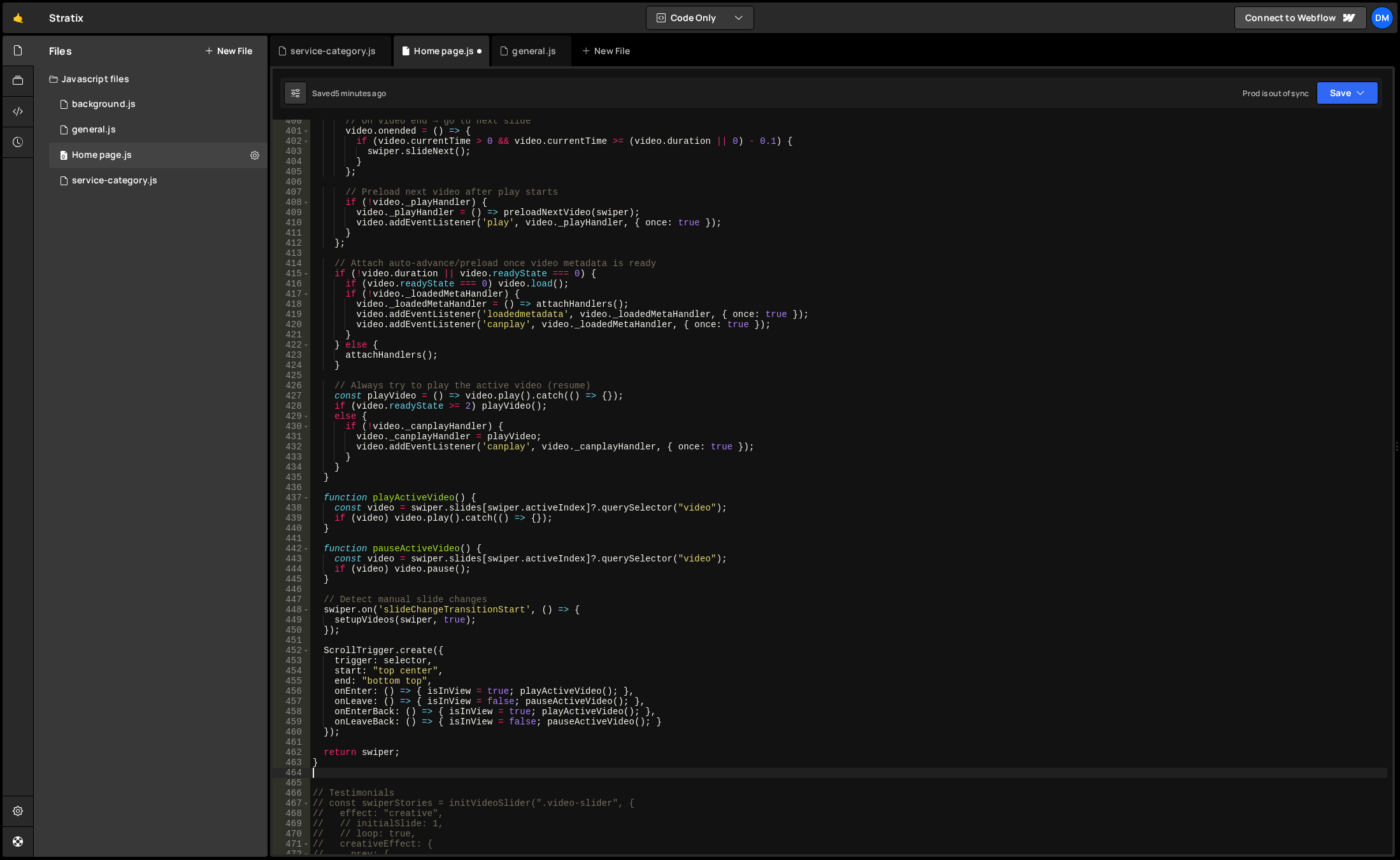
scroll to position [4223, 0]
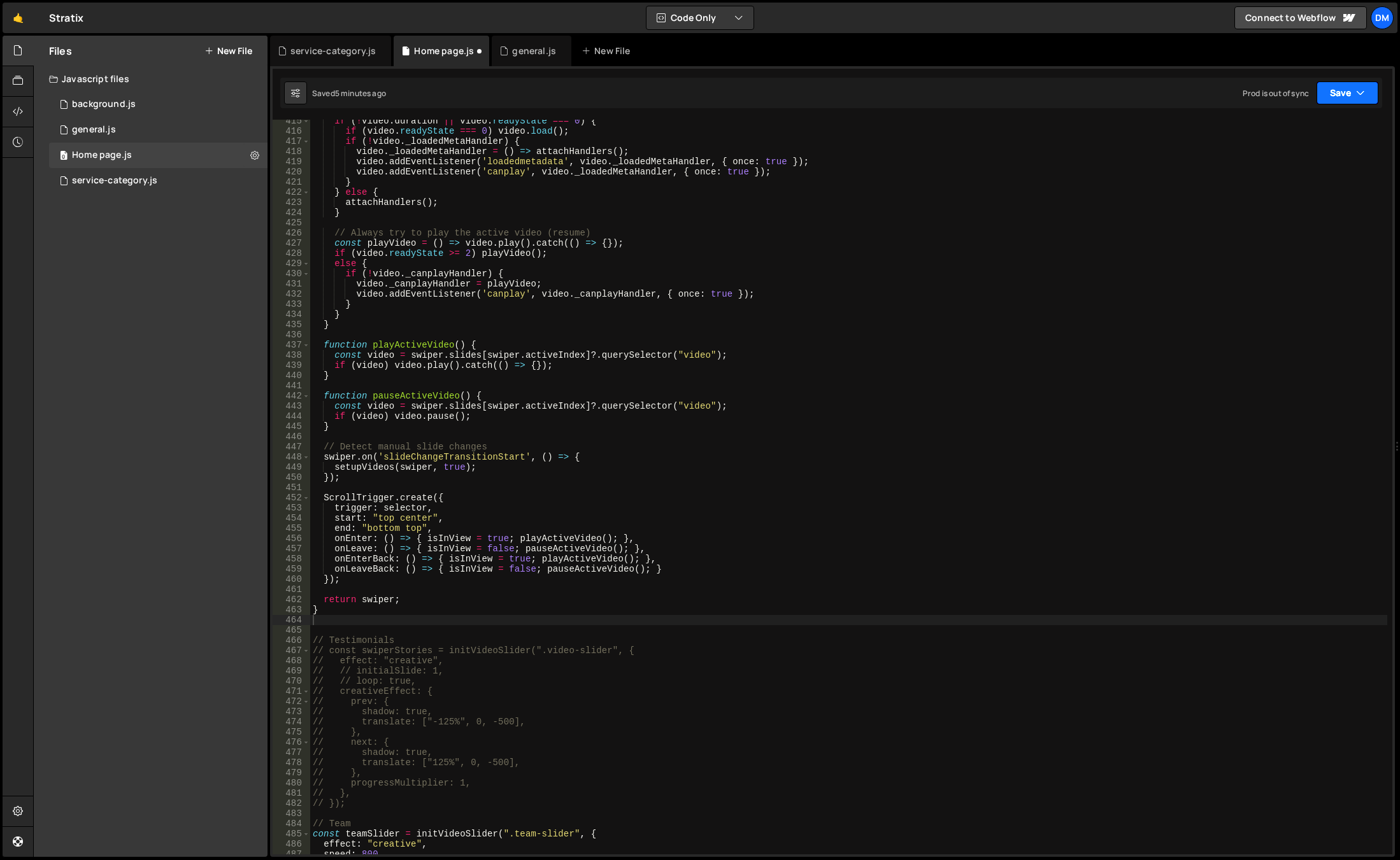
click at [1339, 86] on button "Save" at bounding box center [1347, 93] width 61 height 23
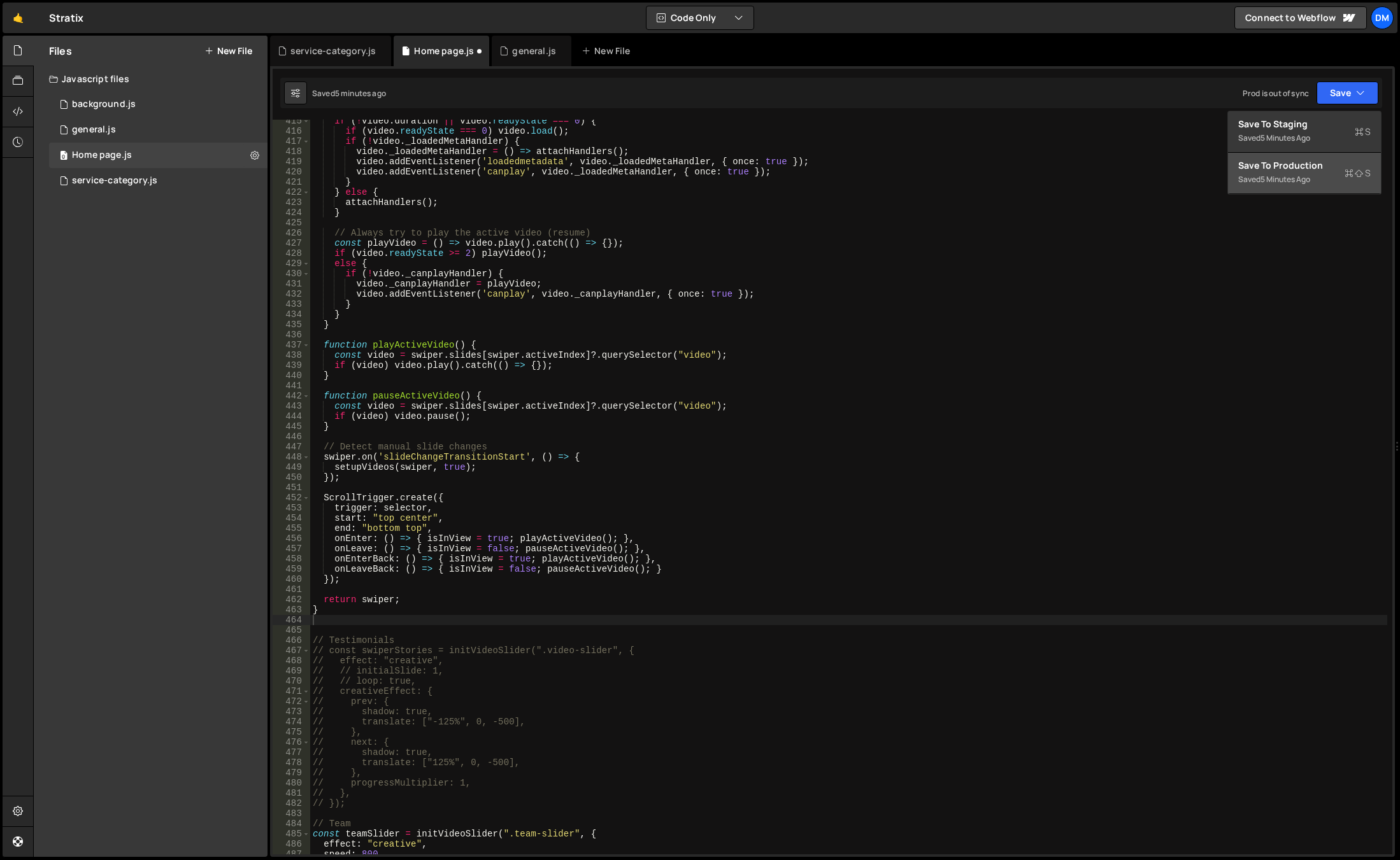
click at [1295, 178] on div "5 minutes ago" at bounding box center [1285, 179] width 50 height 11
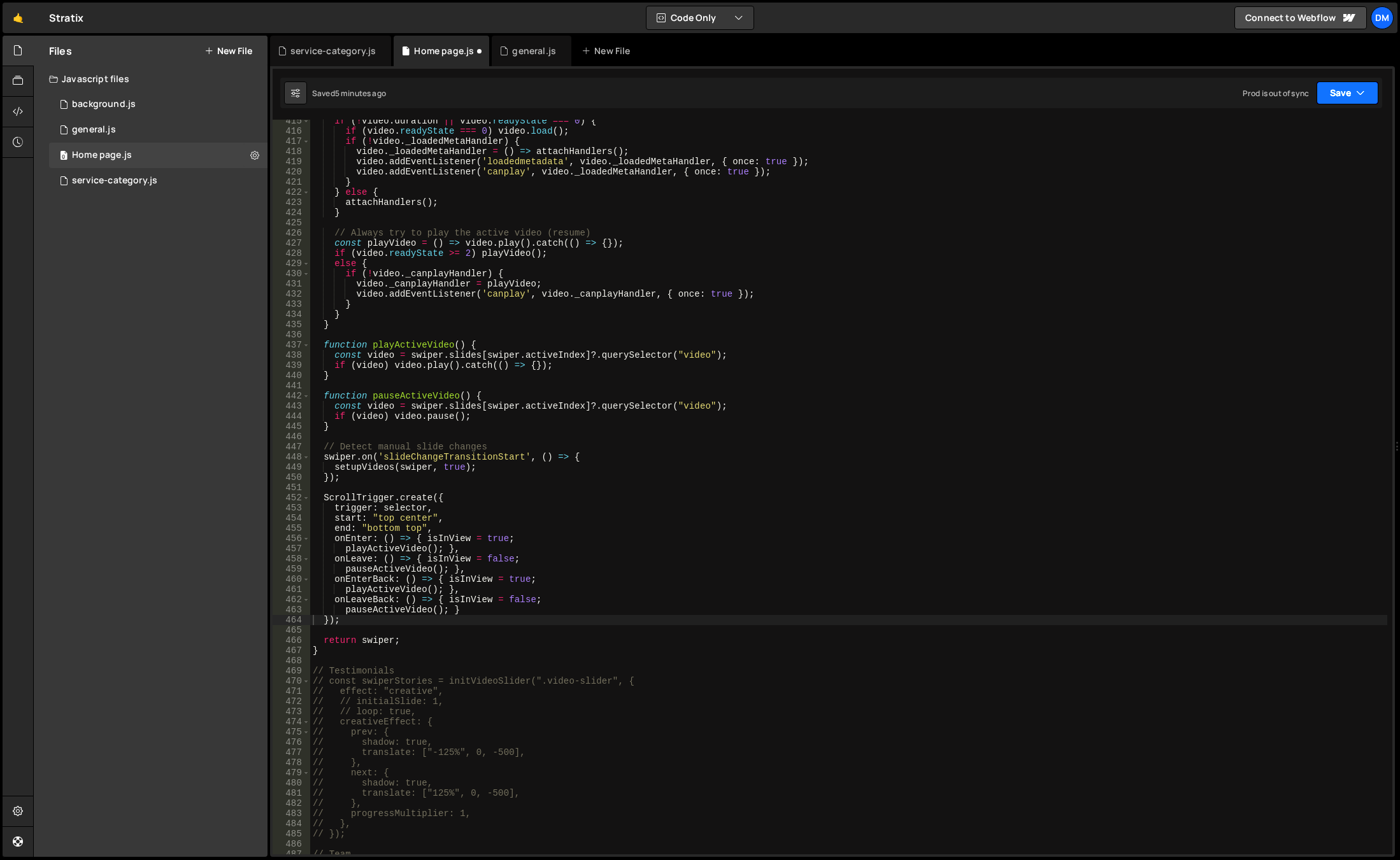
click at [1335, 97] on button "Save" at bounding box center [1347, 93] width 61 height 23
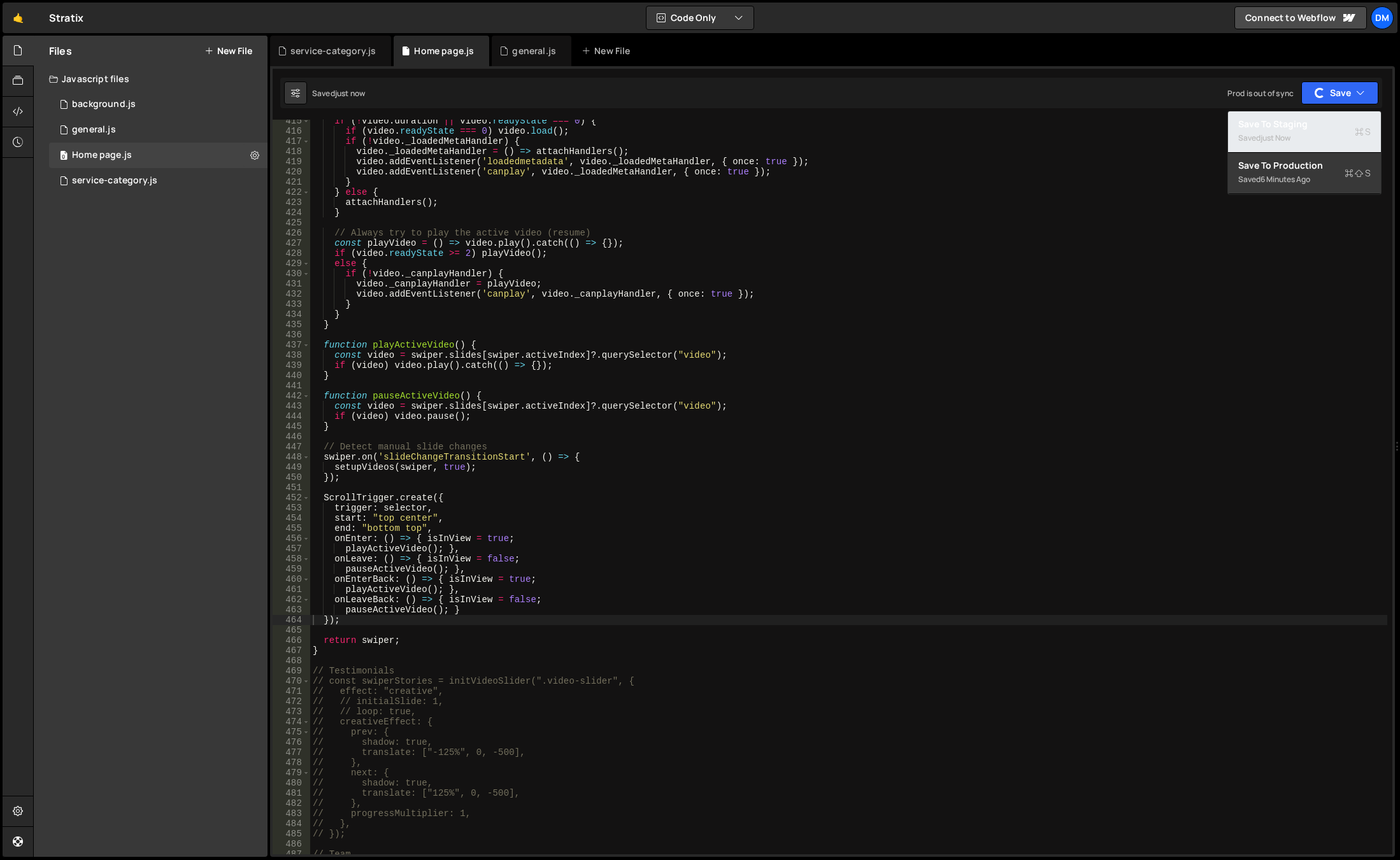
click at [1297, 135] on div "Saved just now" at bounding box center [1304, 138] width 132 height 15
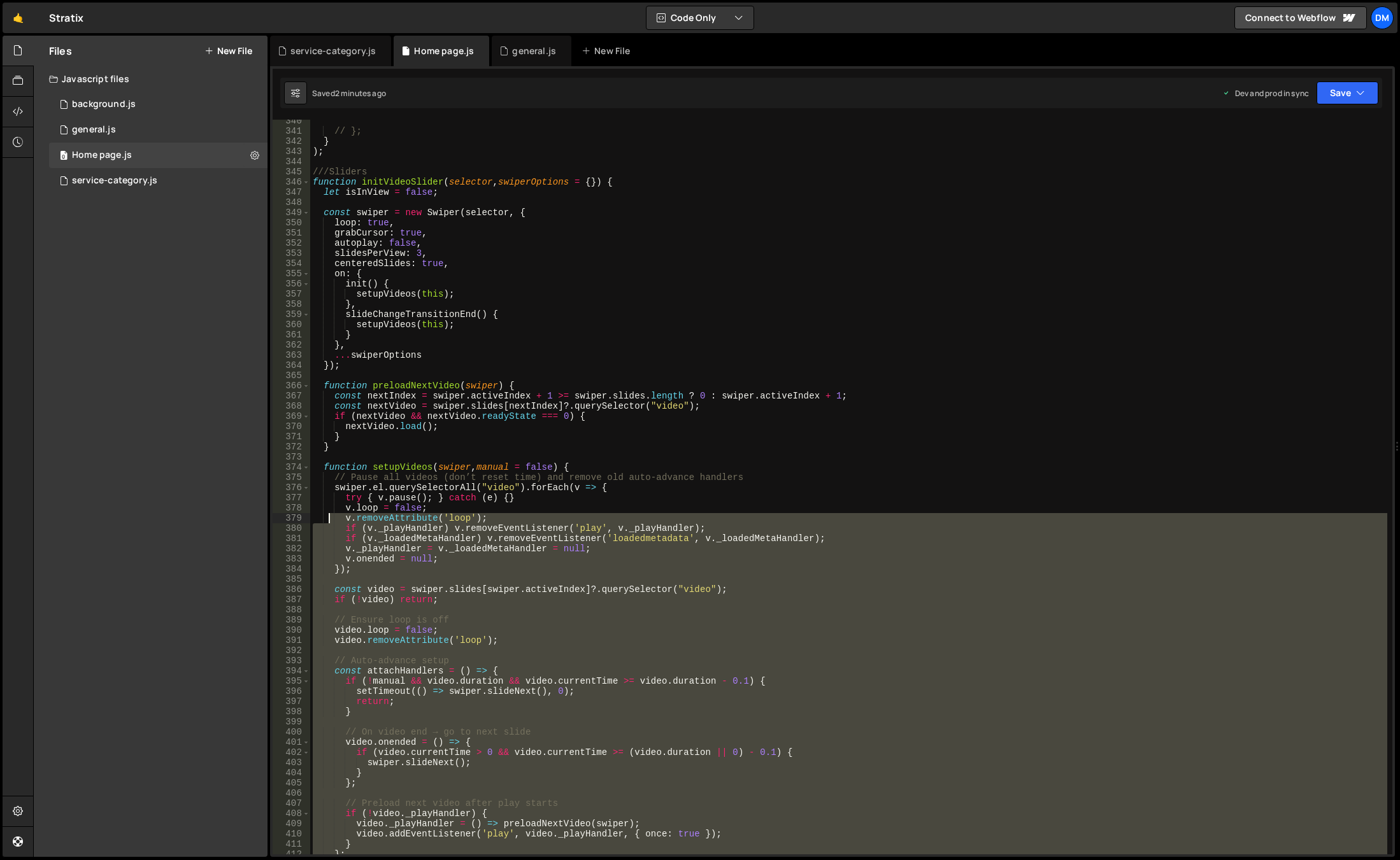
scroll to position [3267, 0]
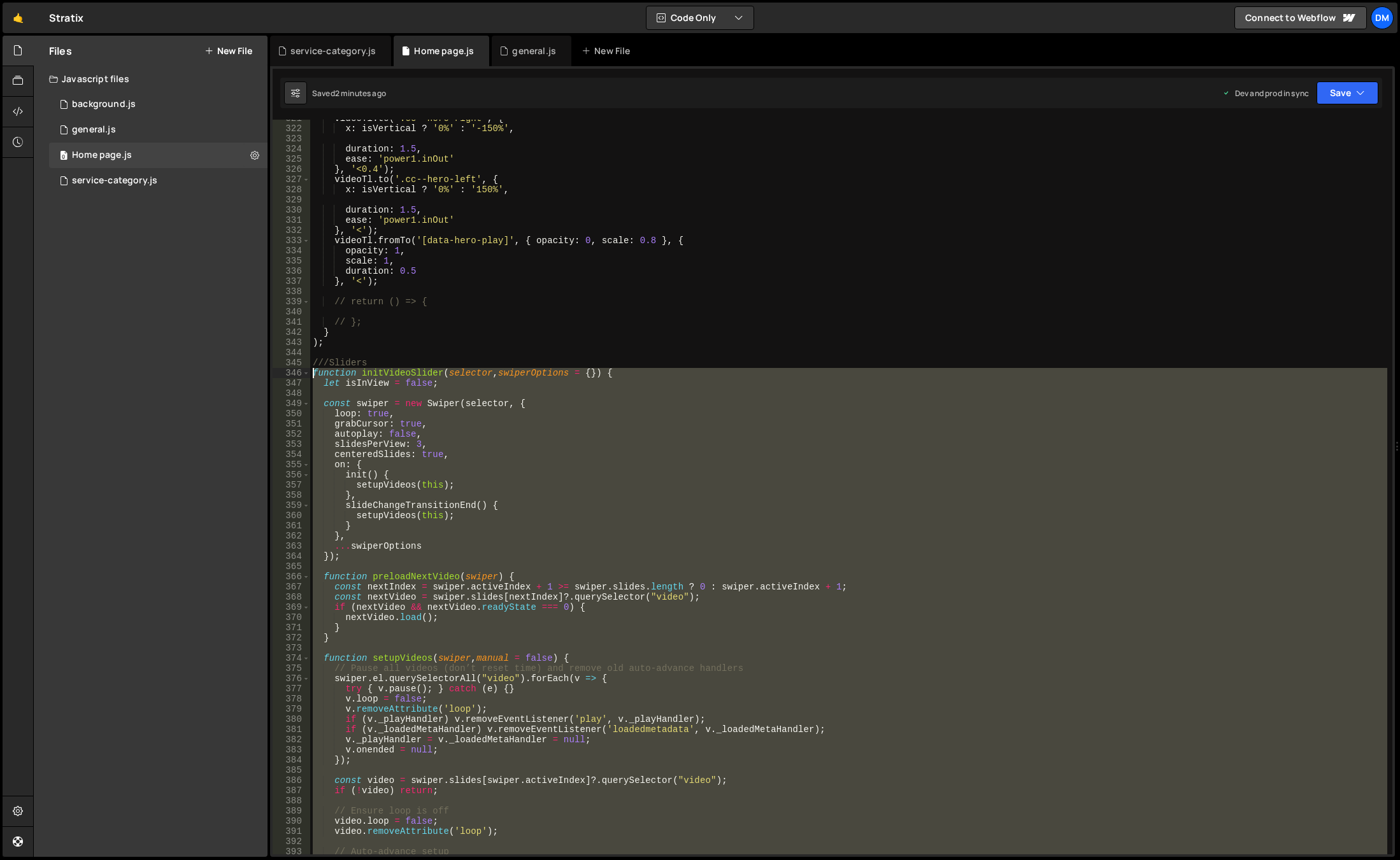
drag, startPoint x: 332, startPoint y: 728, endPoint x: 260, endPoint y: 375, distance: 360.3
click at [260, 375] on div "Files New File Javascript files 0 background.js 0 0 general.js 0 0 Home page.js…" at bounding box center [716, 446] width 1367 height 822
type textarea "function initVideoSlider(selector, swiperOptions = {}) { let isInView = false;"
paste textarea
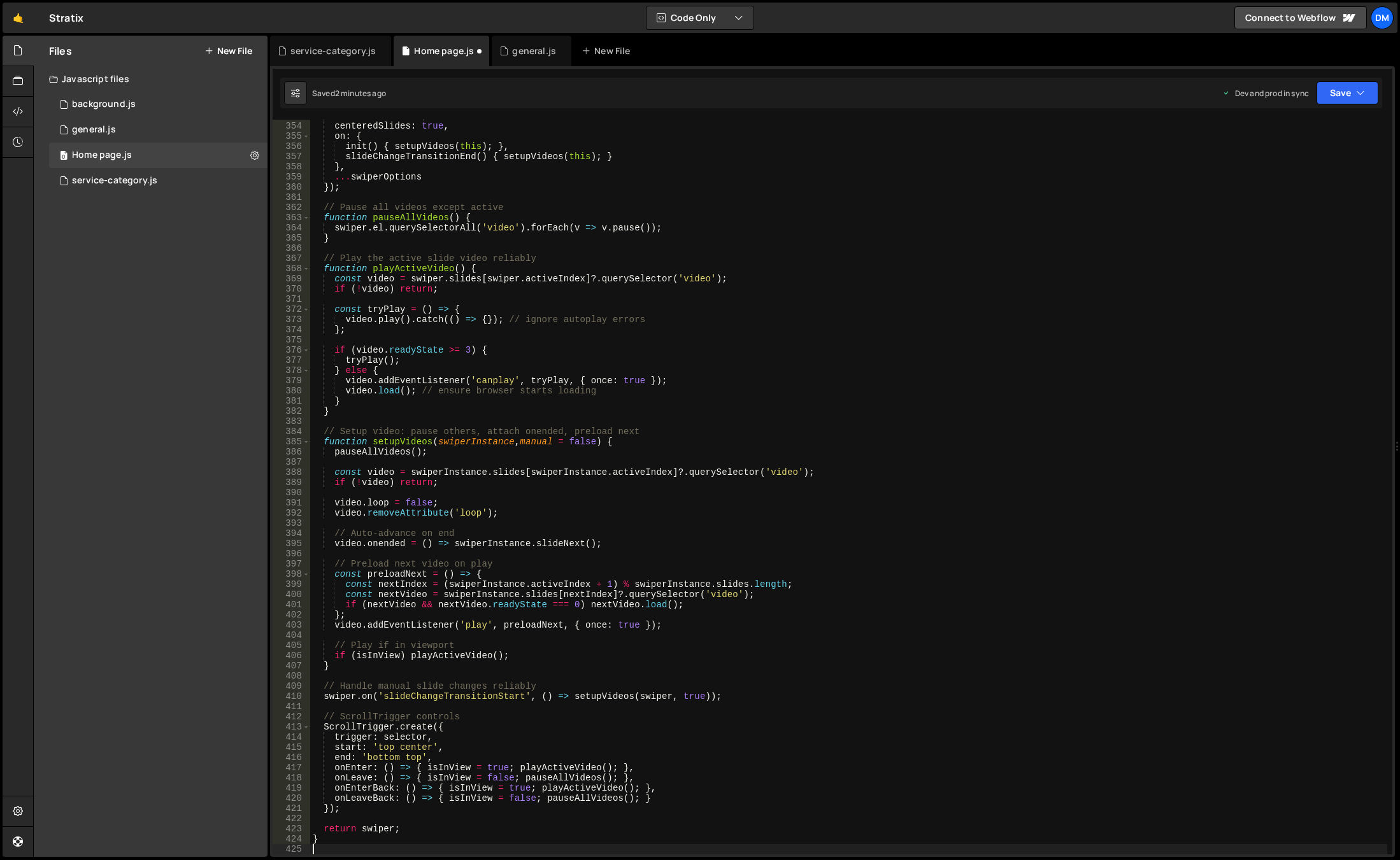
scroll to position [3748, 0]
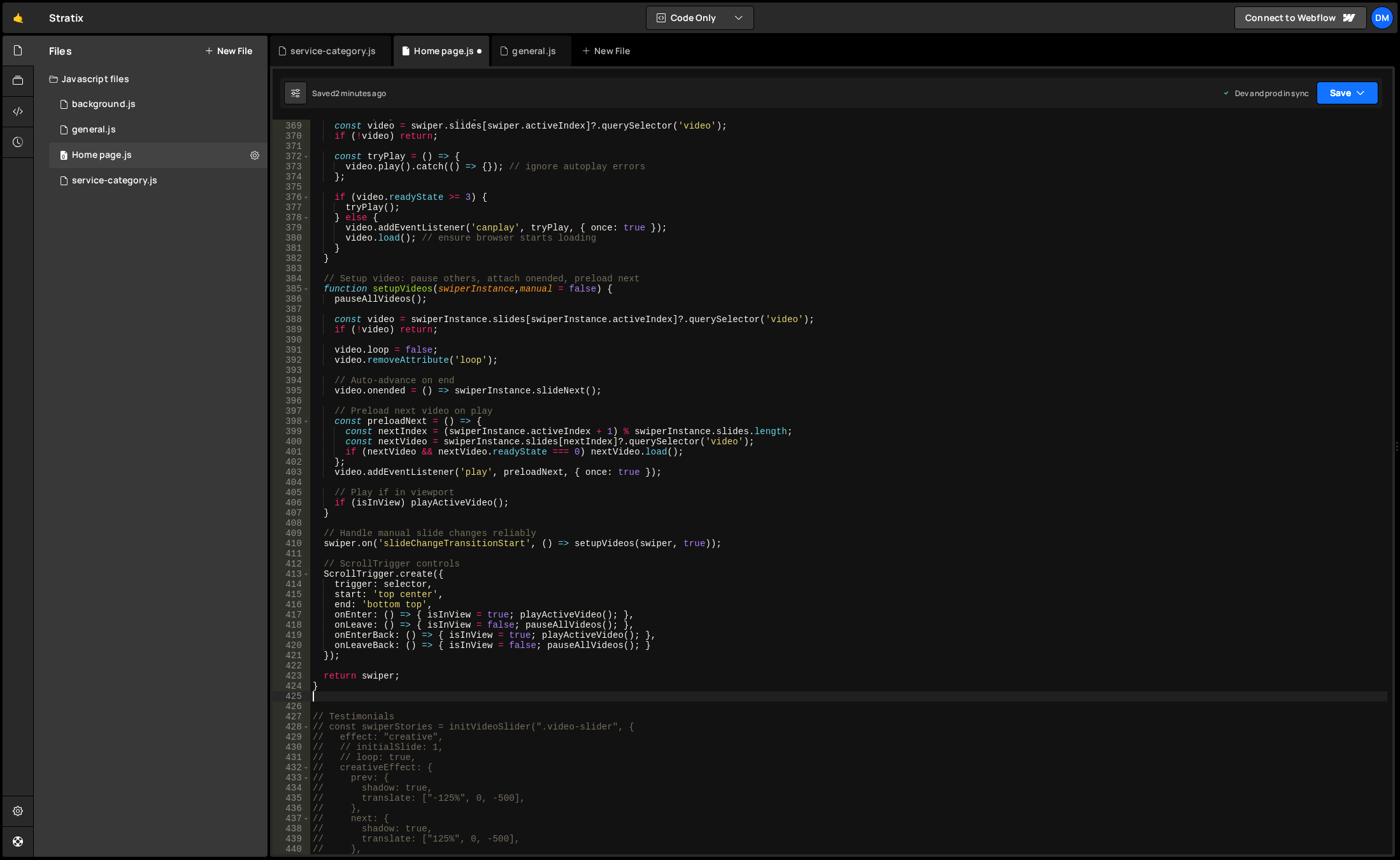
click at [1358, 97] on icon "button" at bounding box center [1360, 92] width 9 height 12
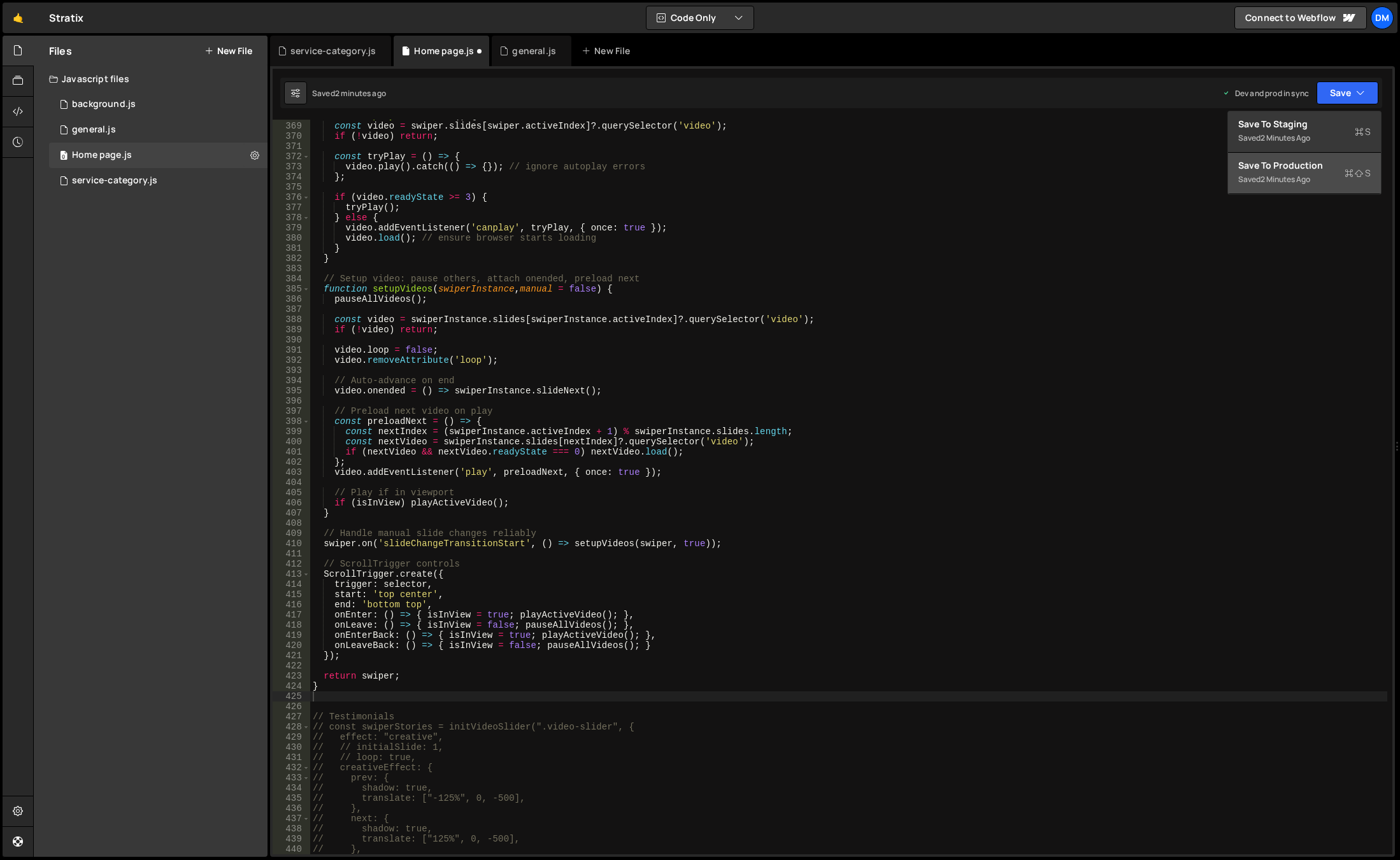
click at [1306, 170] on div "Save to Production S" at bounding box center [1304, 165] width 132 height 12
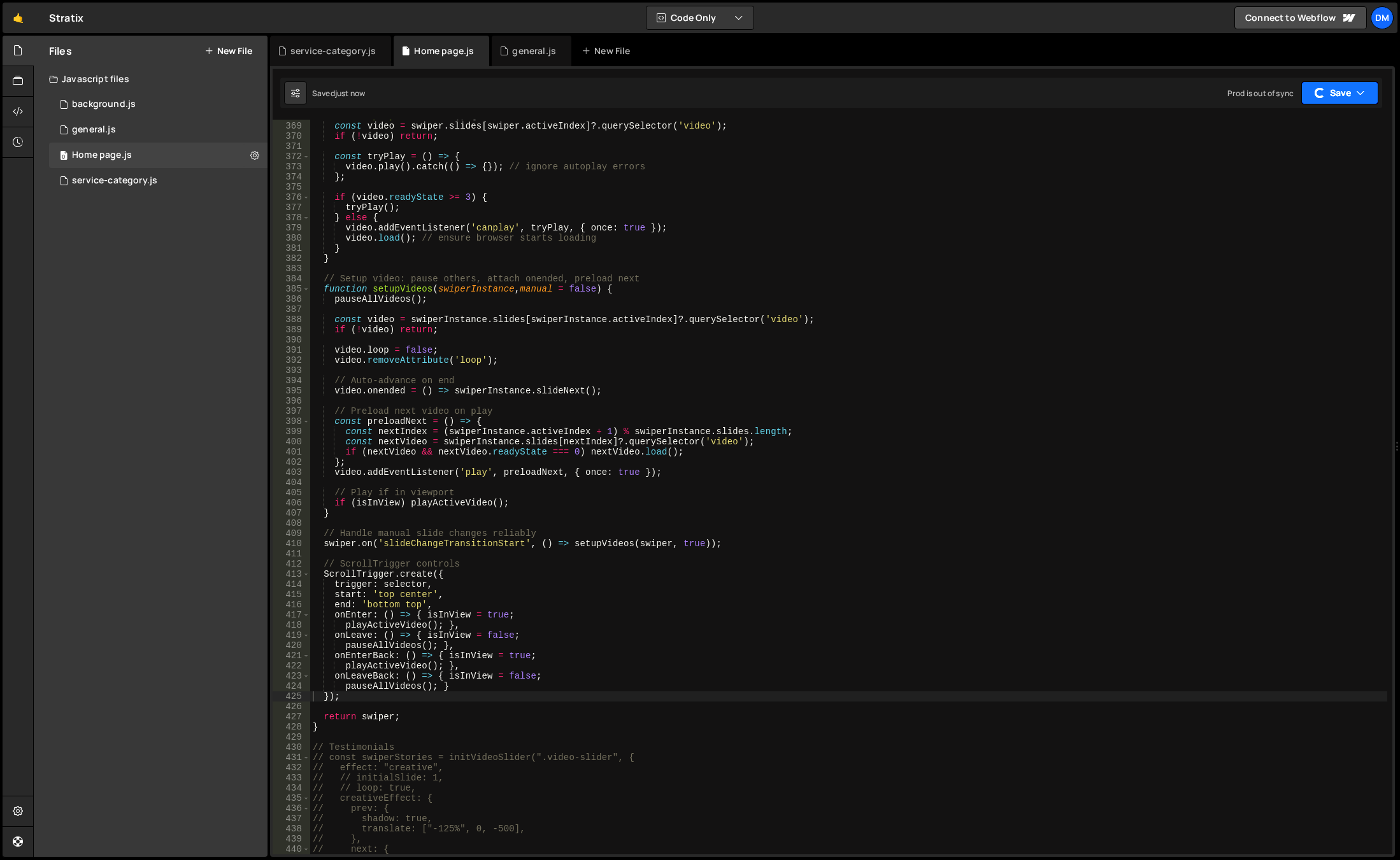
click at [1344, 96] on button "Save" at bounding box center [1339, 93] width 77 height 23
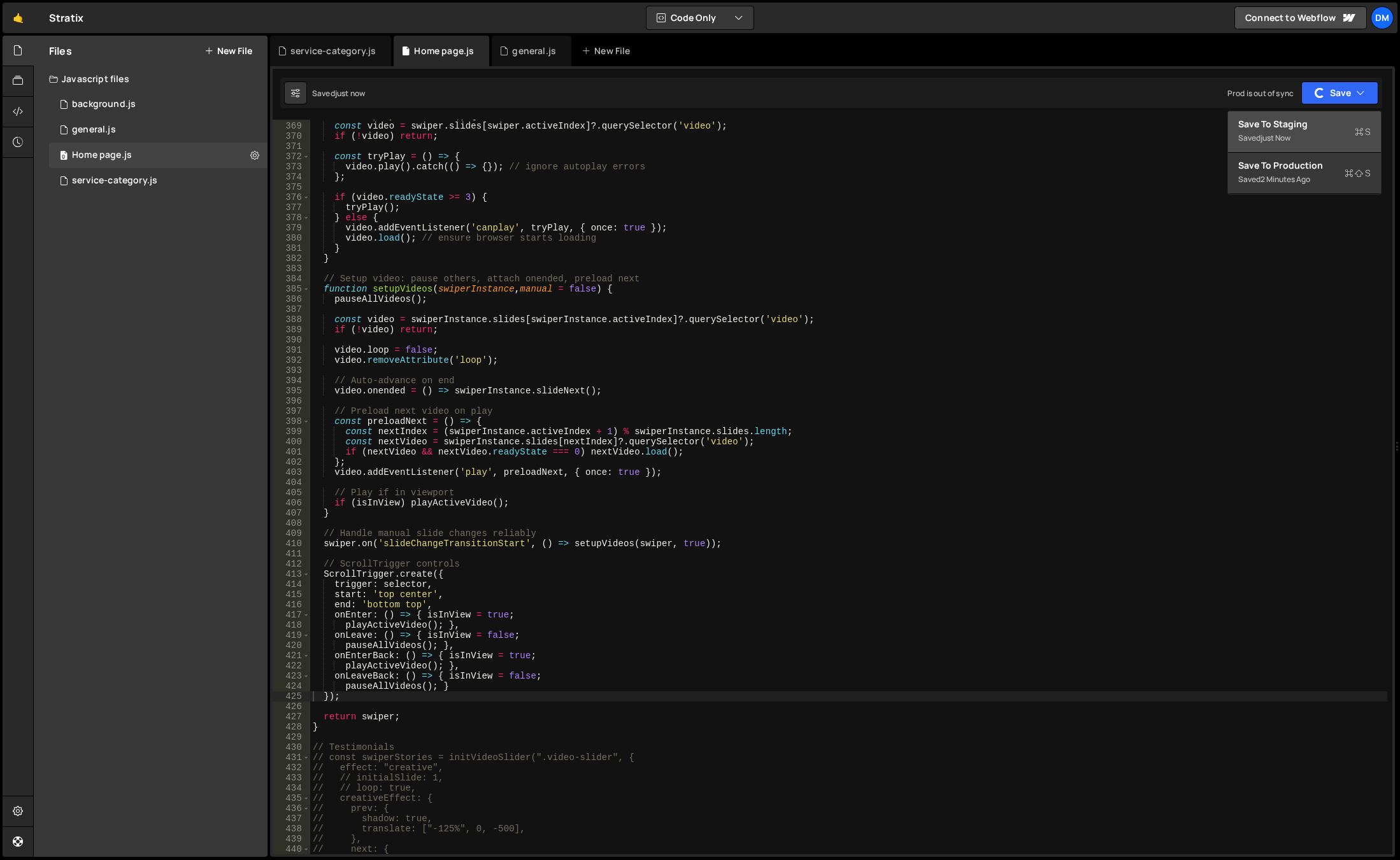
click at [1317, 130] on div "Save to Staging S" at bounding box center [1304, 124] width 132 height 12
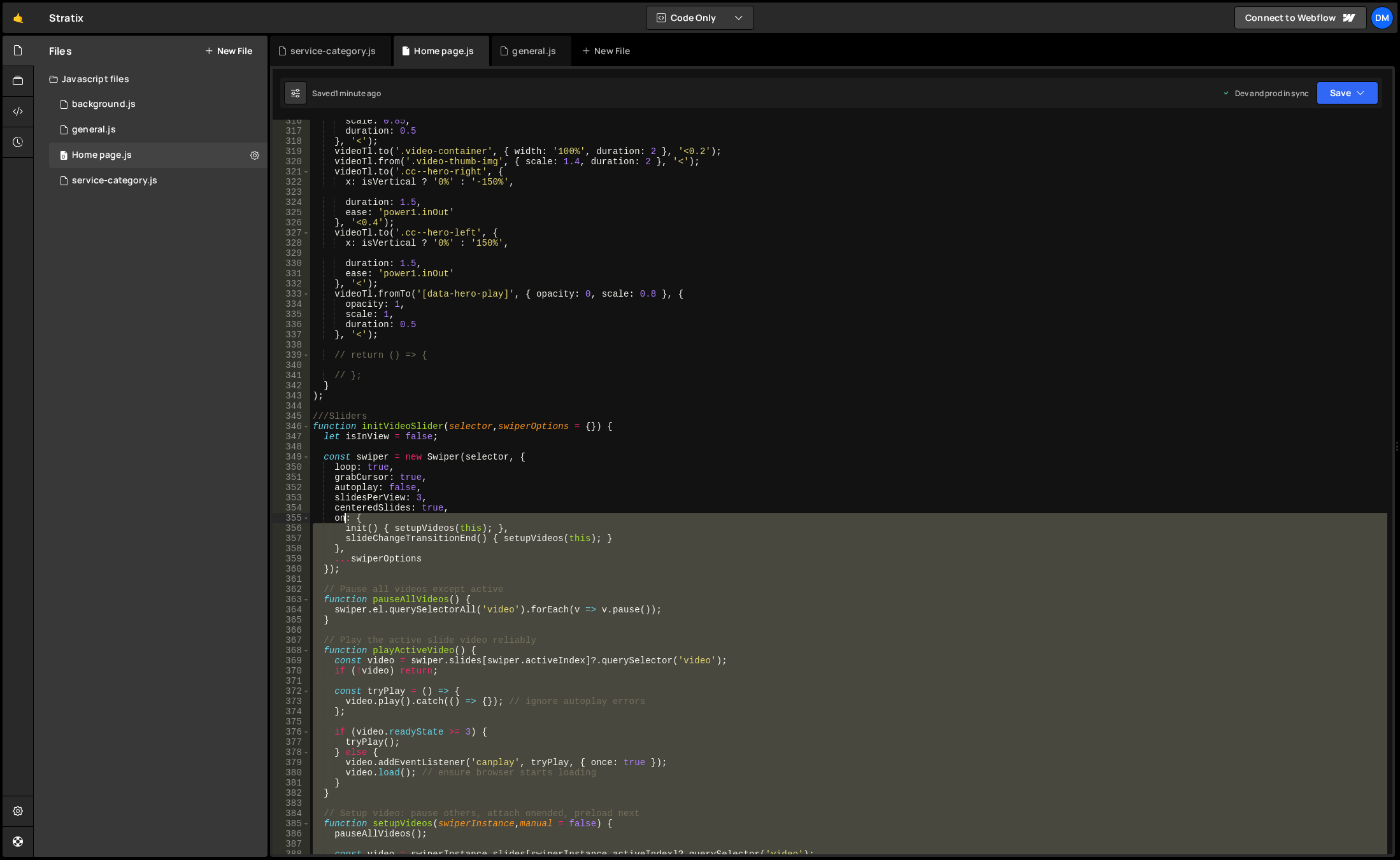
scroll to position [3099, 0]
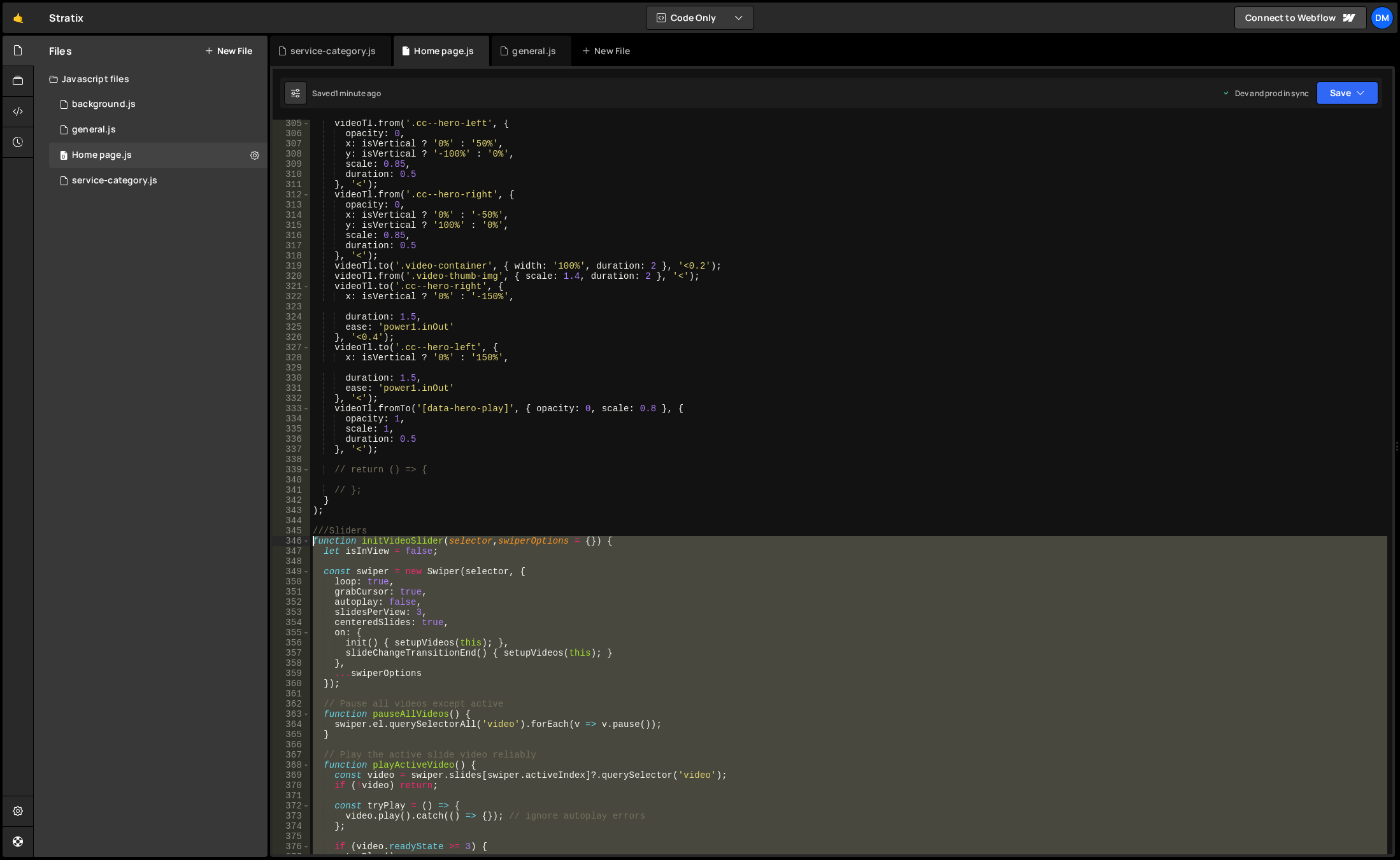
drag, startPoint x: 321, startPoint y: 809, endPoint x: 273, endPoint y: 545, distance: 268.3
click at [273, 545] on div "} 305 306 307 308 309 310 311 312 313 314 315 316 317 318 319 320 321 322 323 3…" at bounding box center [832, 487] width 1119 height 735
type textarea "function initVideoSlider(selector, swiperOptions = {}) { let isInView = false;"
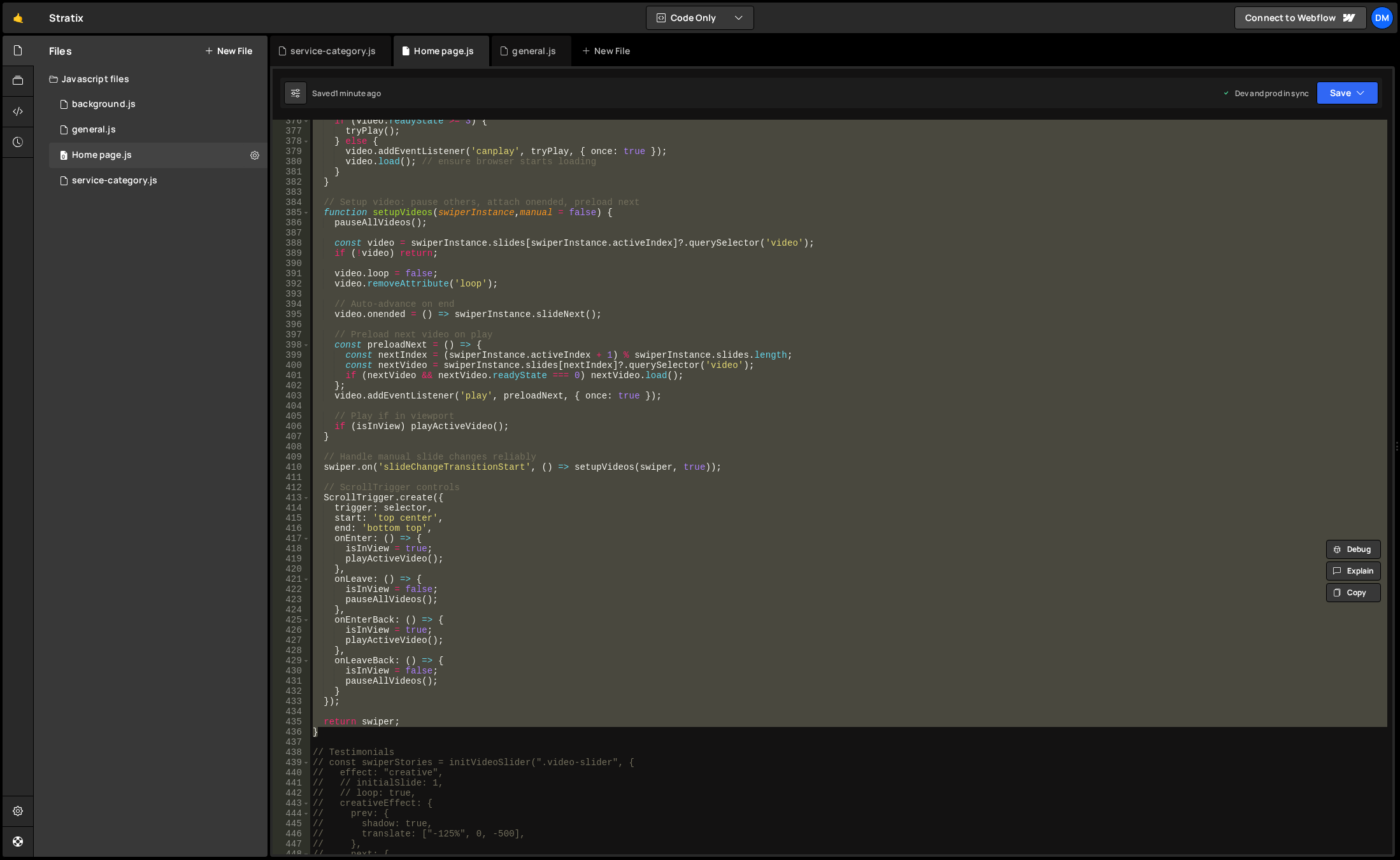
scroll to position [3825, 0]
paste textarea
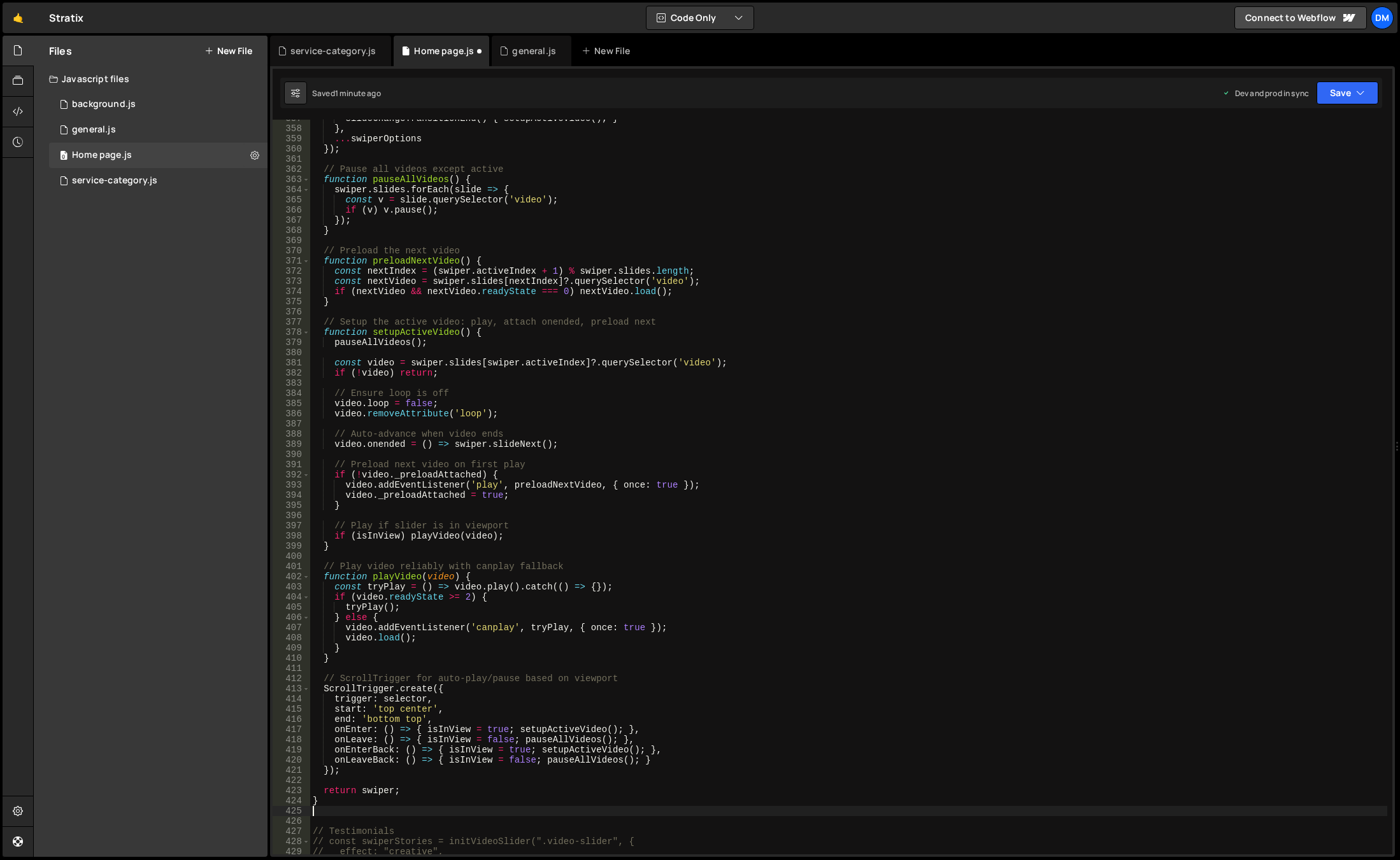
scroll to position [3748, 0]
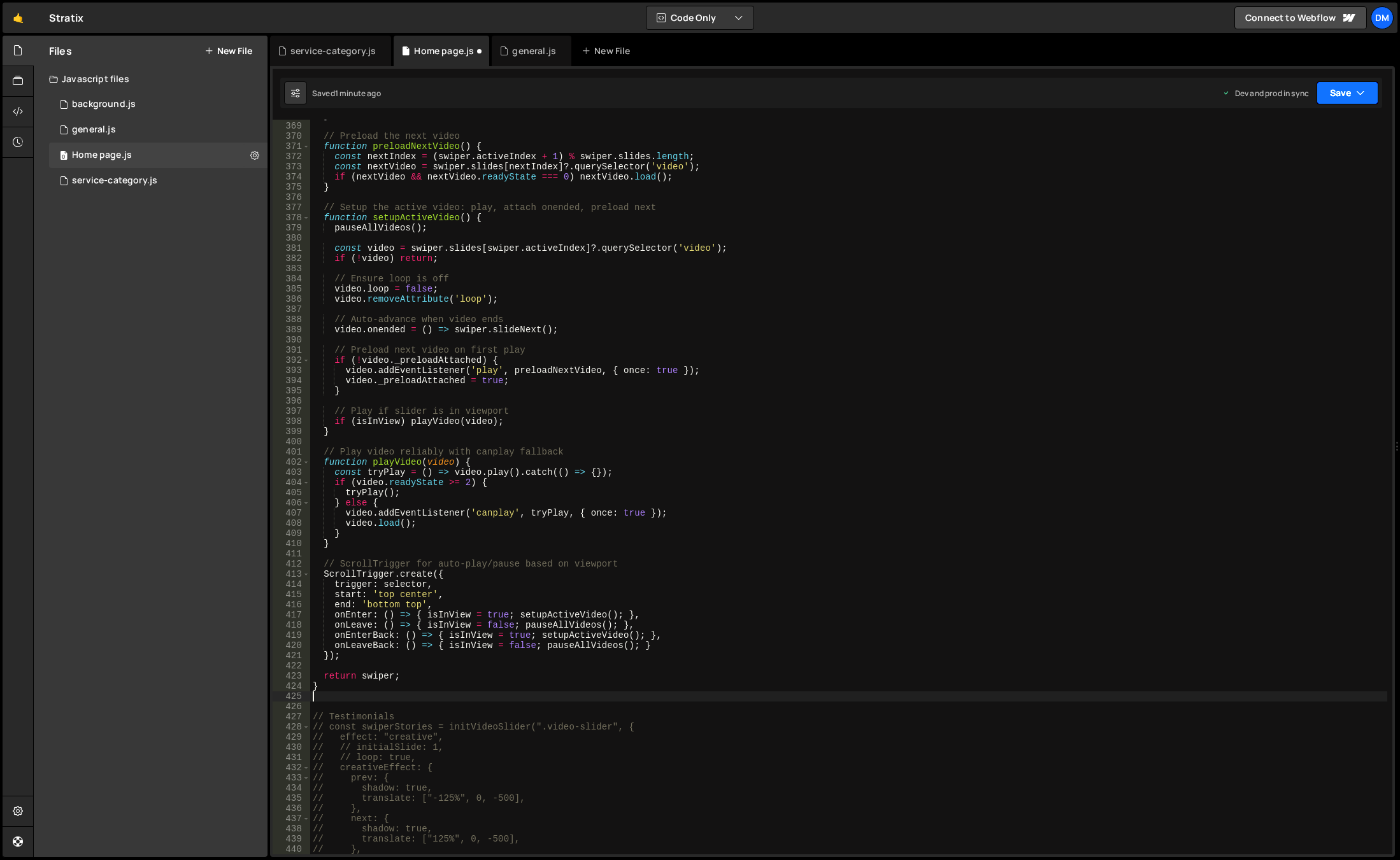
drag, startPoint x: 1340, startPoint y: 94, endPoint x: 1334, endPoint y: 108, distance: 15.2
click at [1340, 94] on button "Save" at bounding box center [1347, 93] width 61 height 23
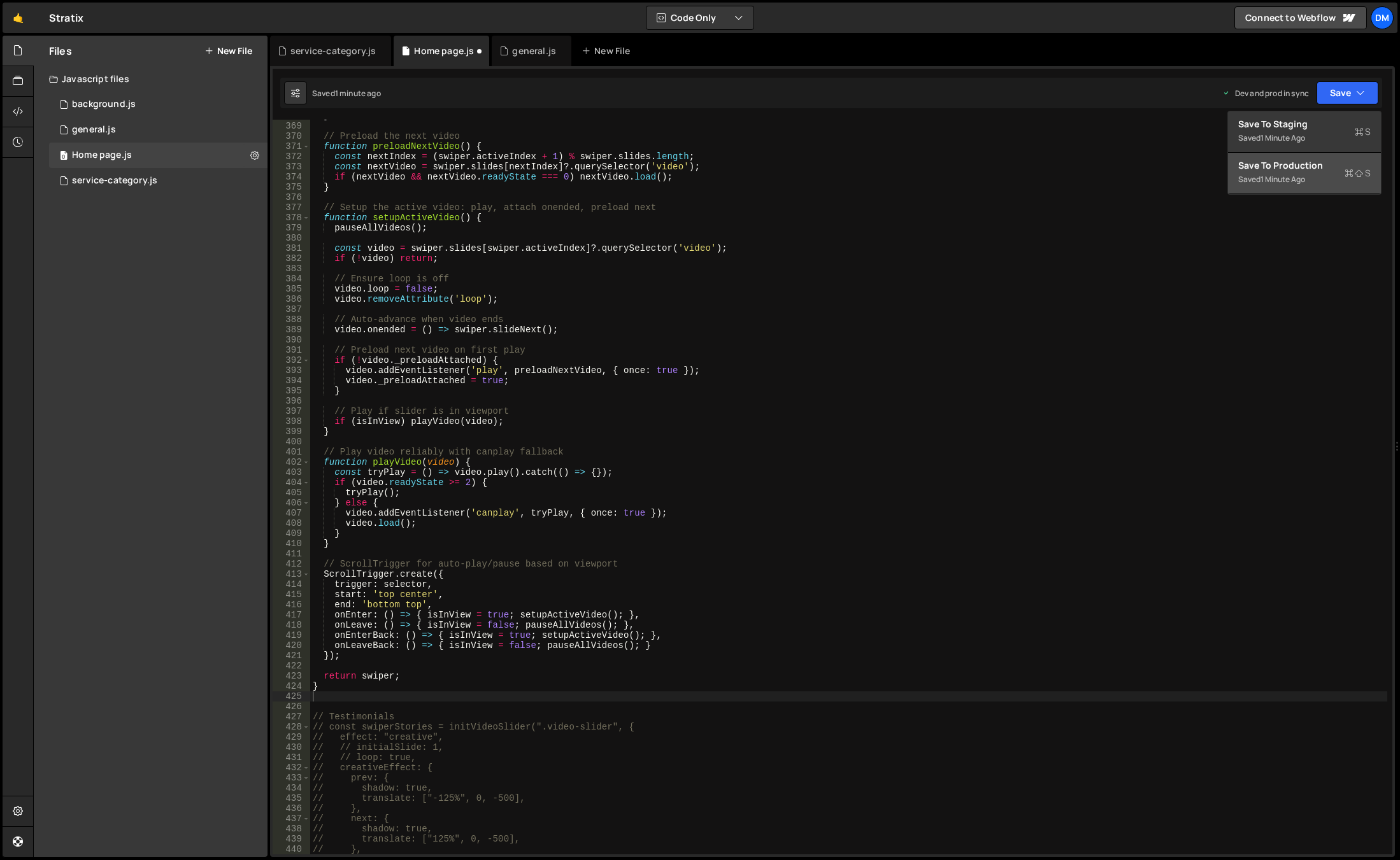
click at [1289, 167] on div "Save to Production S" at bounding box center [1304, 165] width 132 height 12
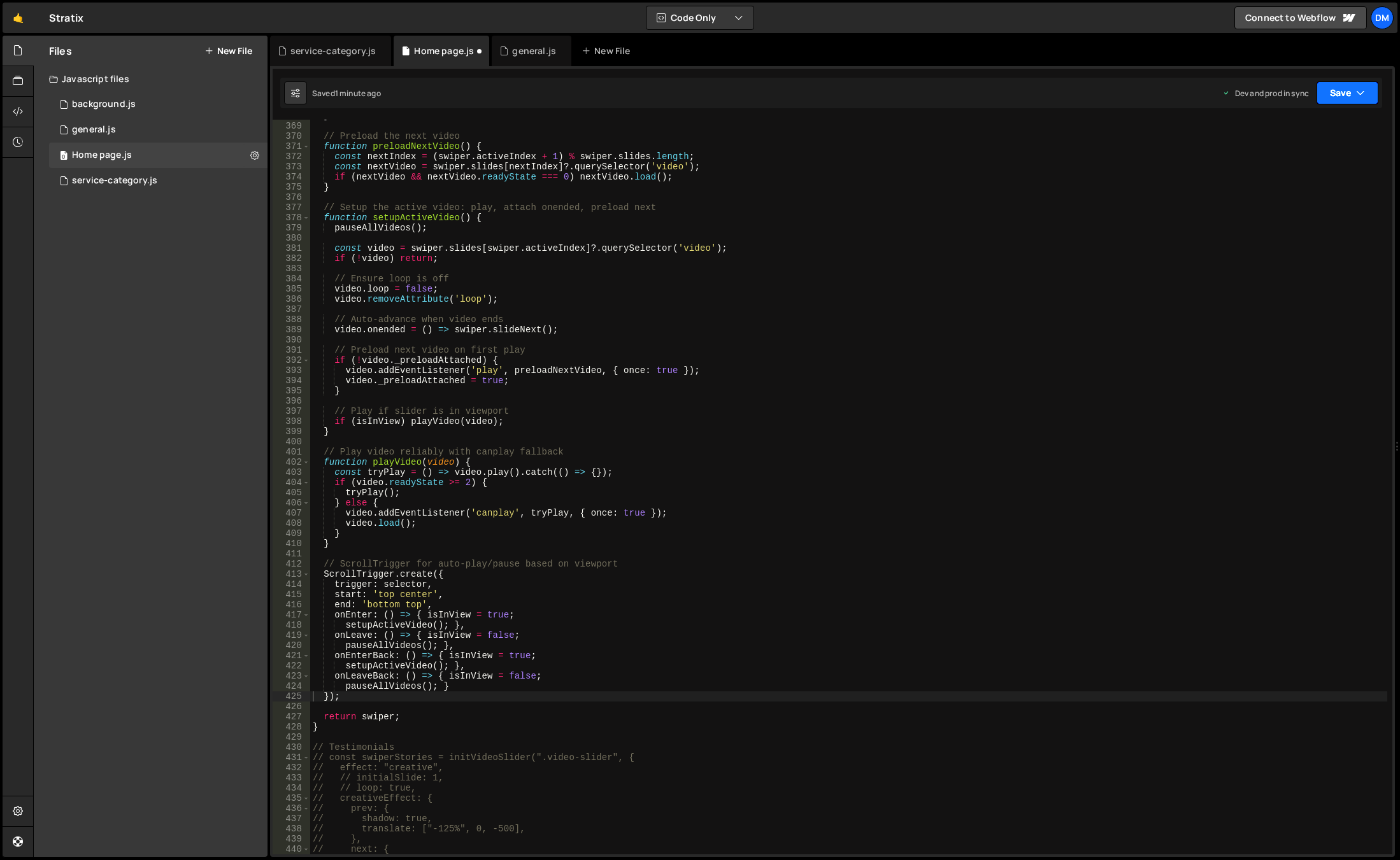
click at [1331, 98] on button "Save" at bounding box center [1347, 93] width 61 height 23
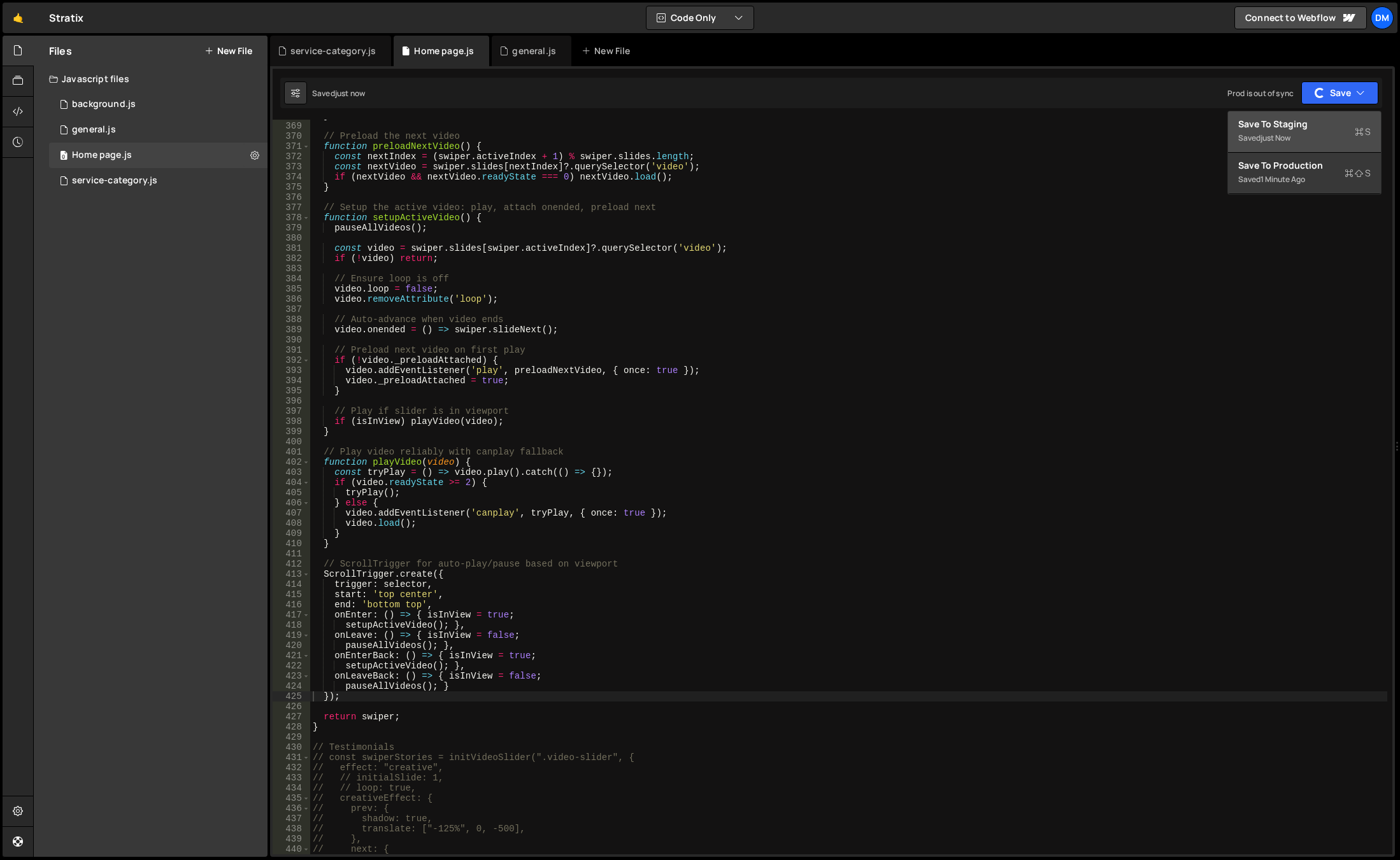
click at [1304, 127] on div "Save to Staging S" at bounding box center [1304, 124] width 132 height 12
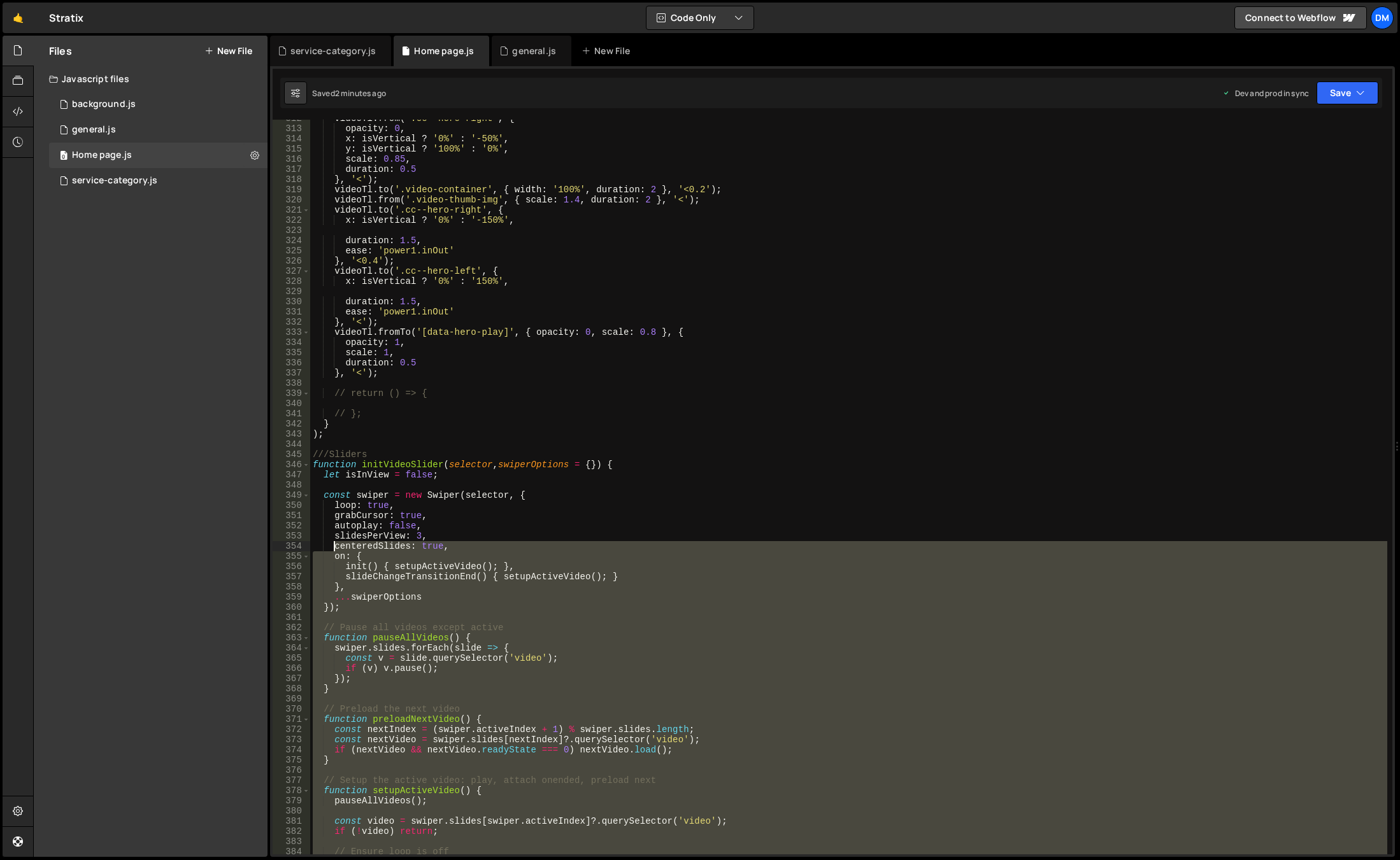
scroll to position [3138, 0]
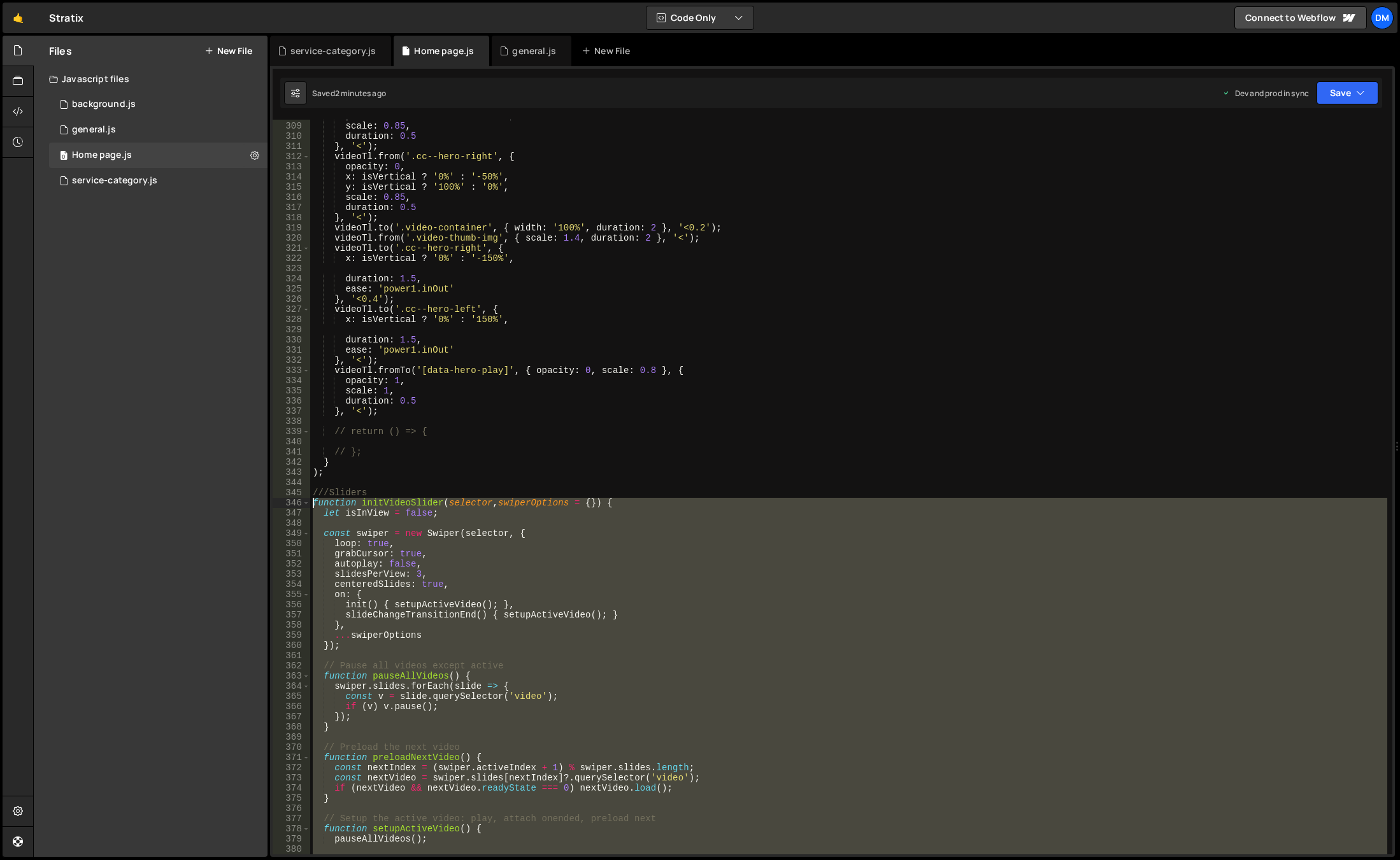
drag, startPoint x: 328, startPoint y: 811, endPoint x: 267, endPoint y: 505, distance: 312.0
click at [267, 505] on div "Files New File Javascript files 0 background.js 0 0 general.js 0 0 Home page.js…" at bounding box center [716, 446] width 1367 height 822
paste textarea "}"
type textarea "}"
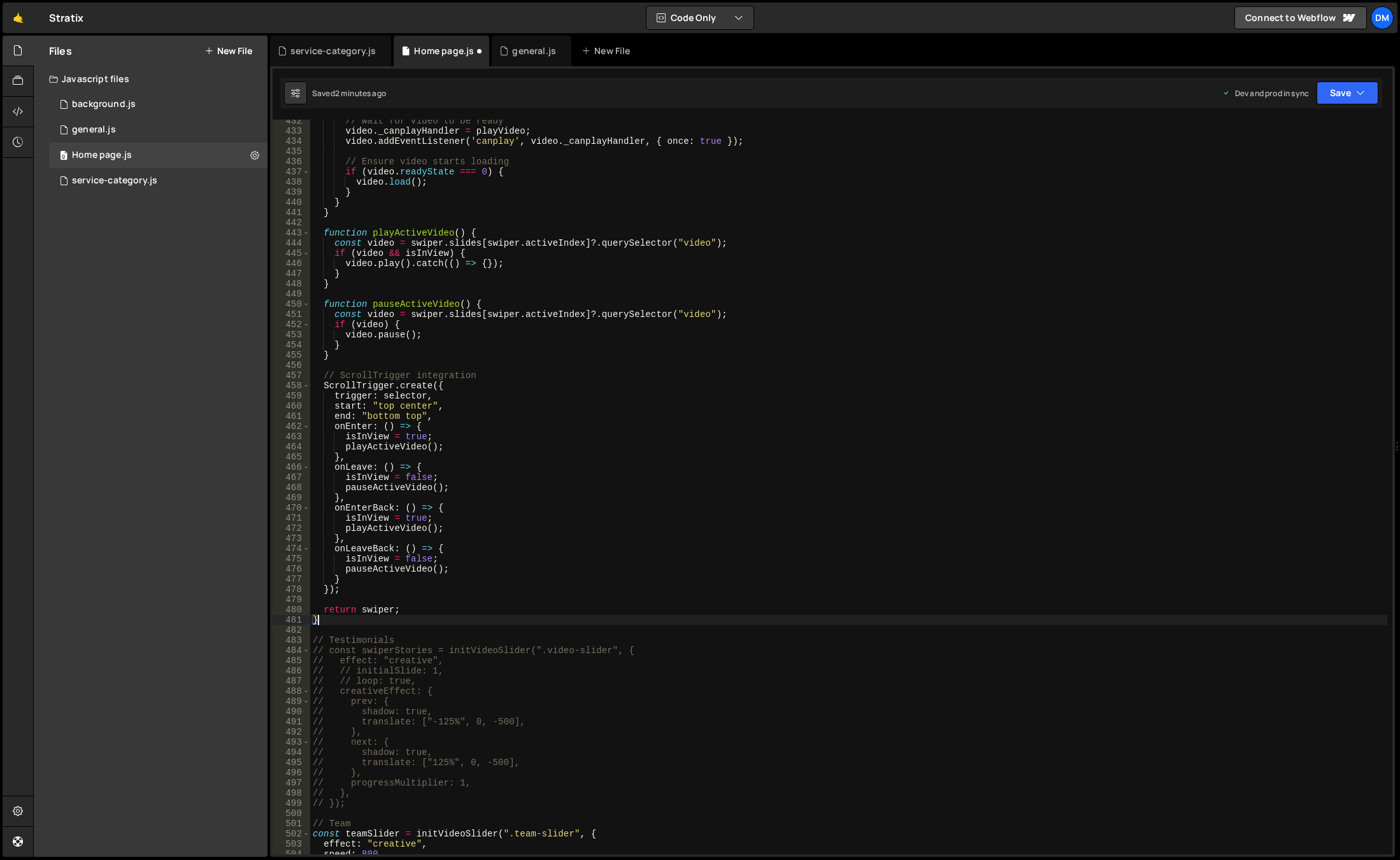
scroll to position [4396, 0]
click at [1341, 81] on div "Saved 2 minutes ago Dev and prod in sync Upgrade to Edit Save Save to Staging S…" at bounding box center [831, 93] width 1102 height 31
click at [1327, 97] on button "Save" at bounding box center [1347, 93] width 61 height 23
click at [1296, 130] on div "Save to Staging S" at bounding box center [1304, 124] width 132 height 12
click at [1349, 83] on button "Save" at bounding box center [1347, 93] width 61 height 23
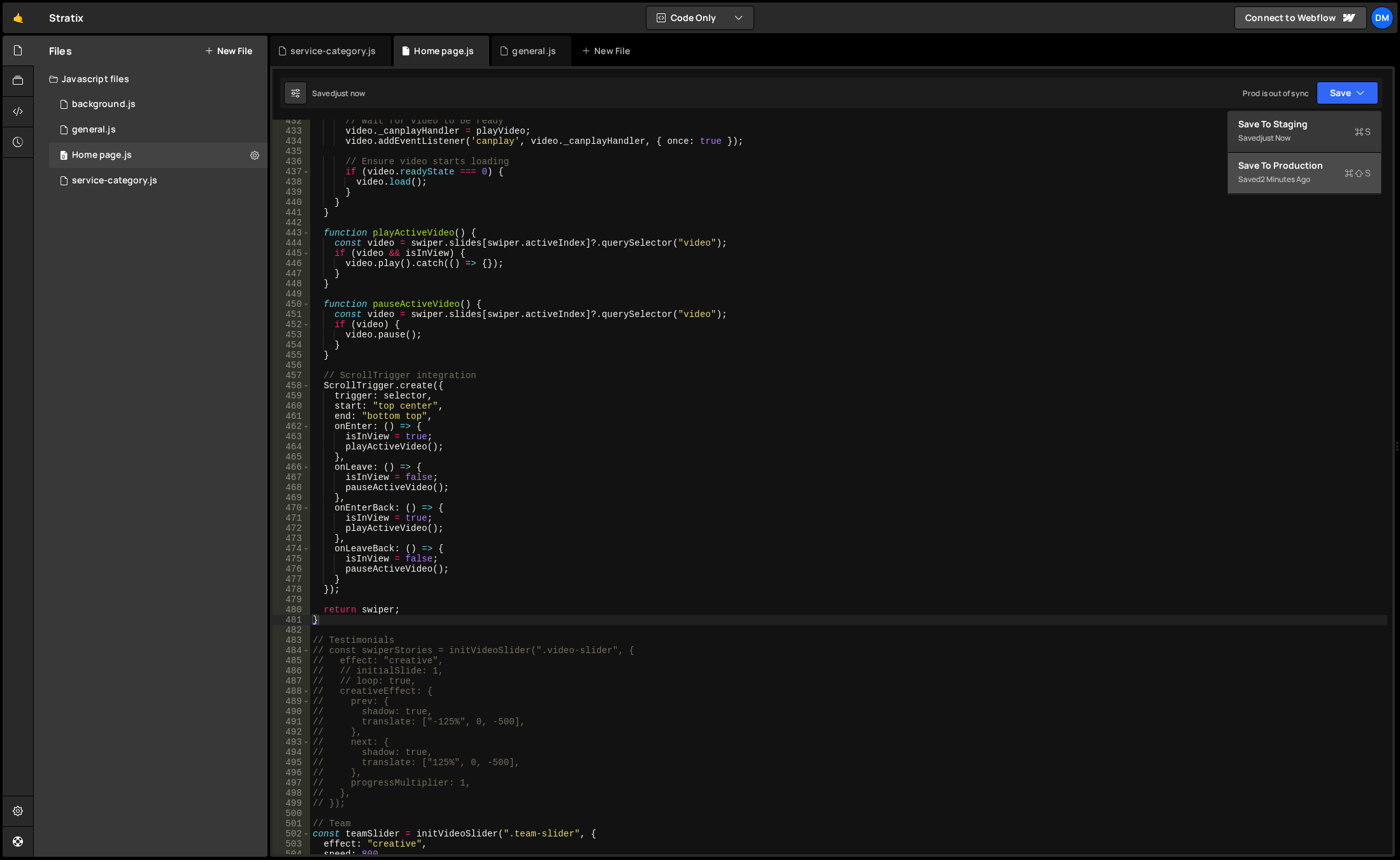
click at [1294, 162] on div "Save to Production S" at bounding box center [1304, 165] width 132 height 12
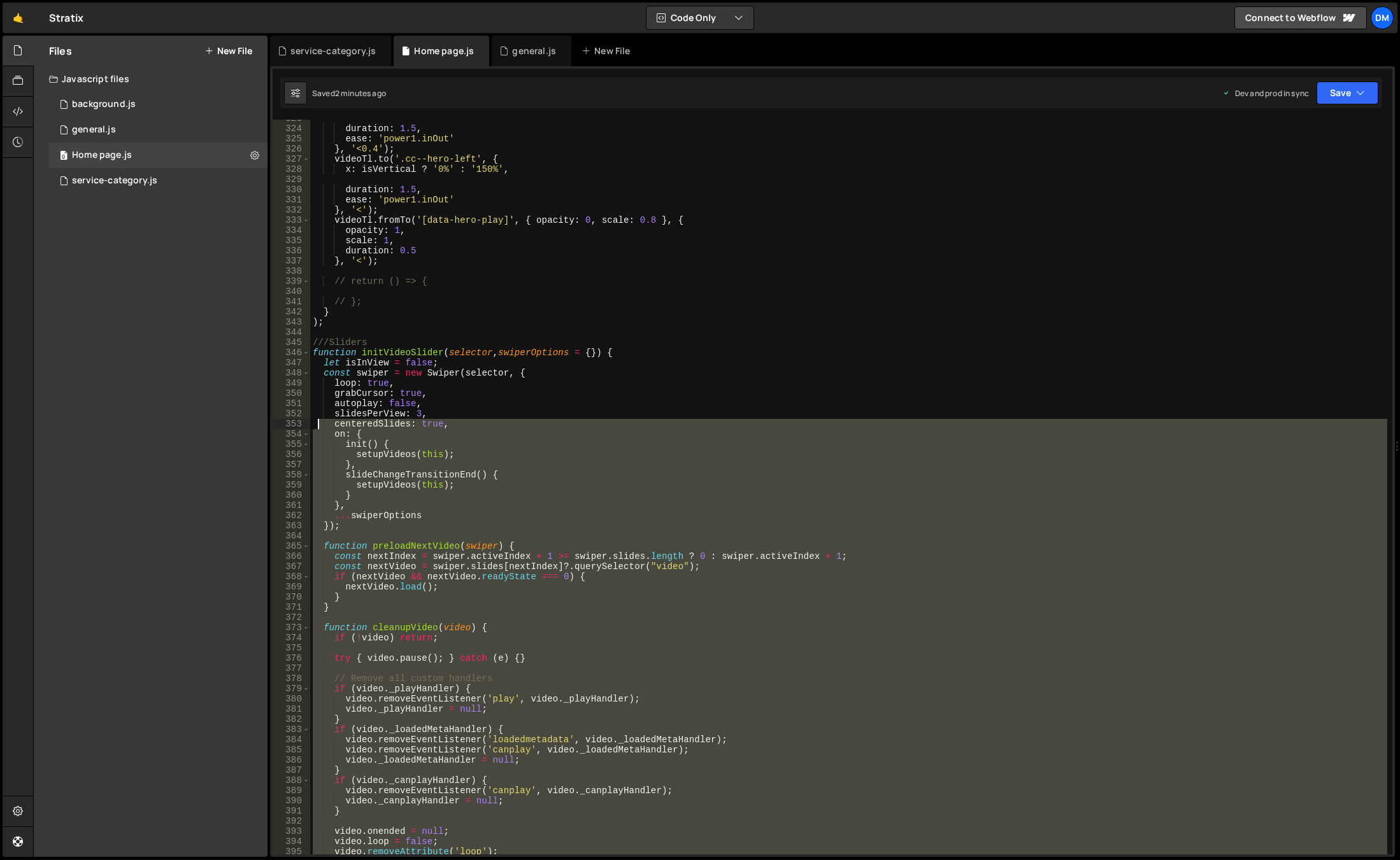
scroll to position [3287, 0]
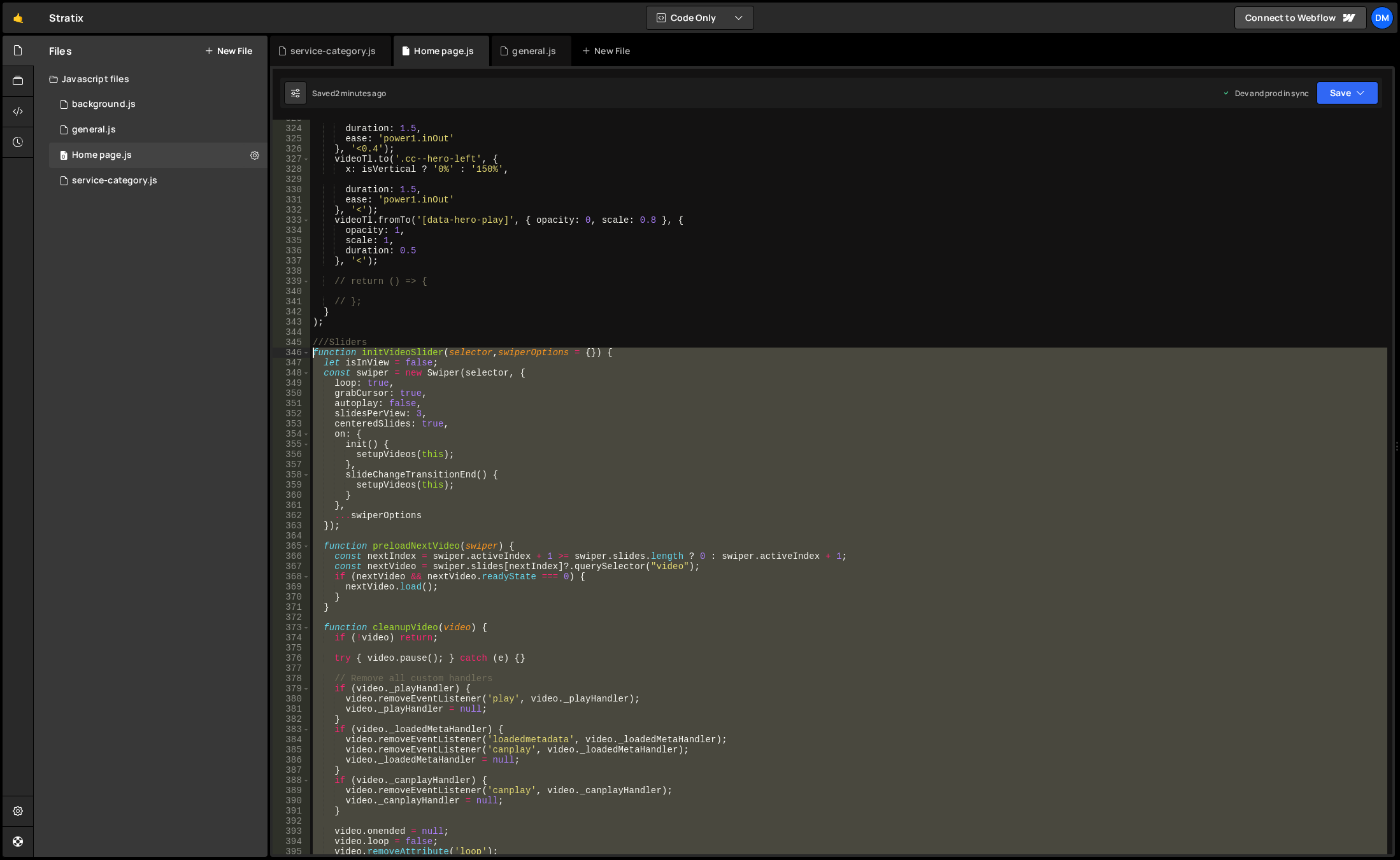
drag, startPoint x: 340, startPoint y: 606, endPoint x: 243, endPoint y: 352, distance: 271.9
click at [243, 352] on div "Files New File Javascript files 0 background.js 0 0 general.js 0 0 Home page.js…" at bounding box center [716, 446] width 1367 height 822
paste textarea "}"
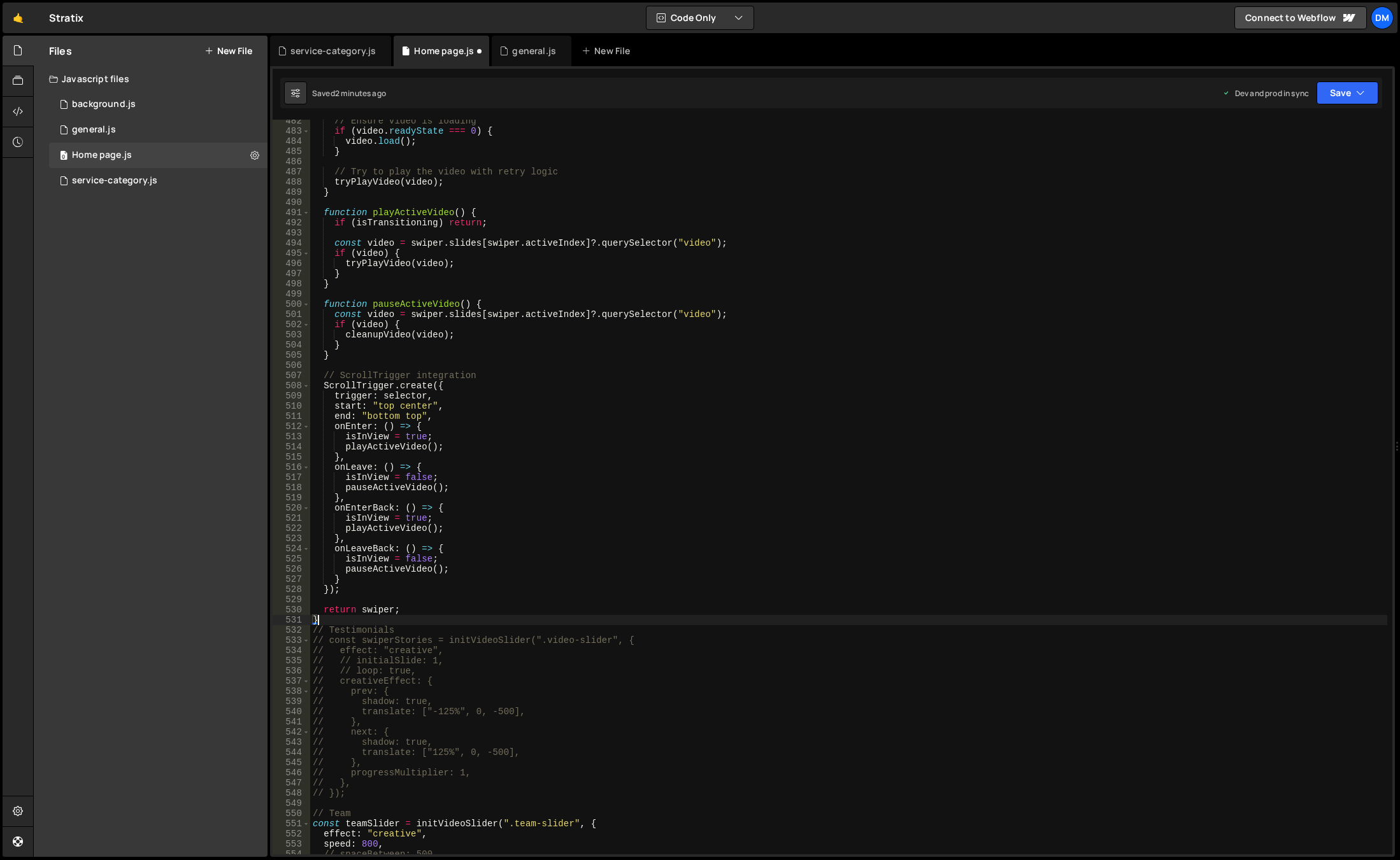
scroll to position [4905, 0]
click at [1320, 83] on button "Save" at bounding box center [1347, 93] width 61 height 23
click at [1298, 170] on div "Save to Production S" at bounding box center [1304, 165] width 132 height 12
click at [1331, 105] on div "Saved 2 minutes ago Dev and prod in sync Upgrade to Edit Save Save to Staging S…" at bounding box center [831, 93] width 1102 height 31
click at [1321, 100] on button "Save" at bounding box center [1339, 93] width 77 height 23
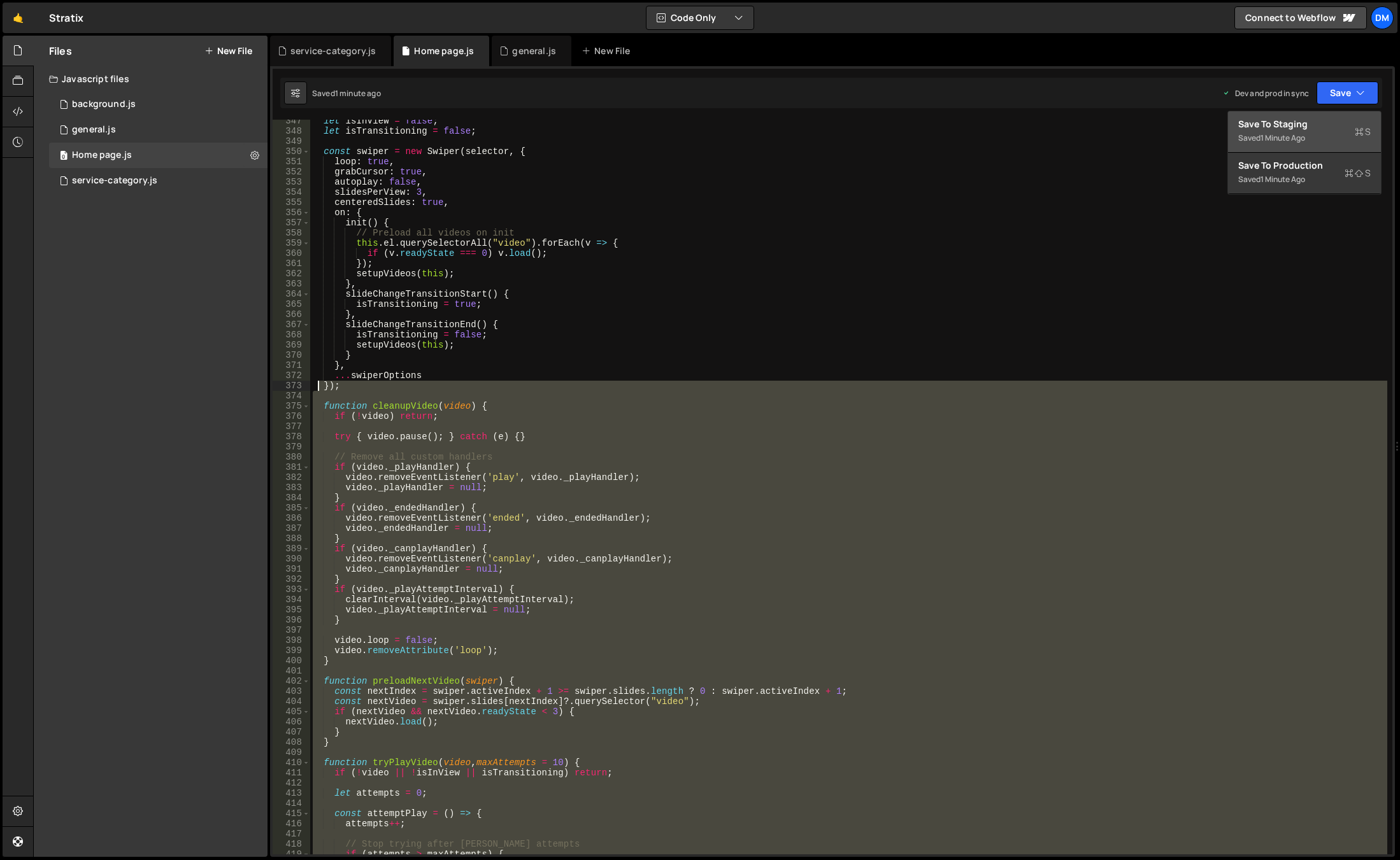
scroll to position [3453, 0]
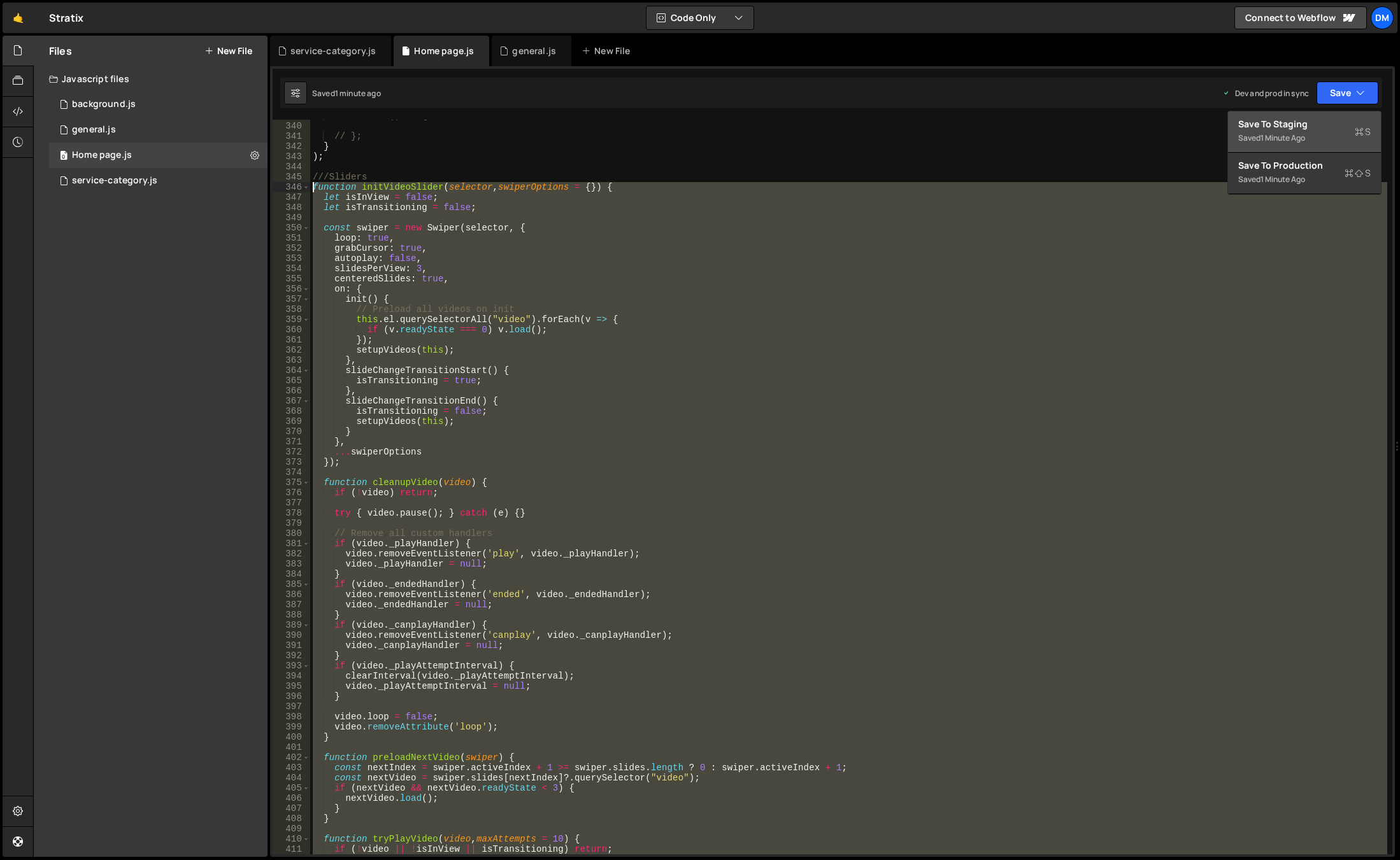
drag, startPoint x: 332, startPoint y: 612, endPoint x: 278, endPoint y: 186, distance: 429.4
click at [278, 186] on div "} 339 340 341 342 343 344 345 346 347 348 349 350 351 352 353 354 355 356 357 3…" at bounding box center [832, 487] width 1119 height 735
type textarea "function initVideoSlider(selector, swiperOptions = {}) { let isInView = false;"
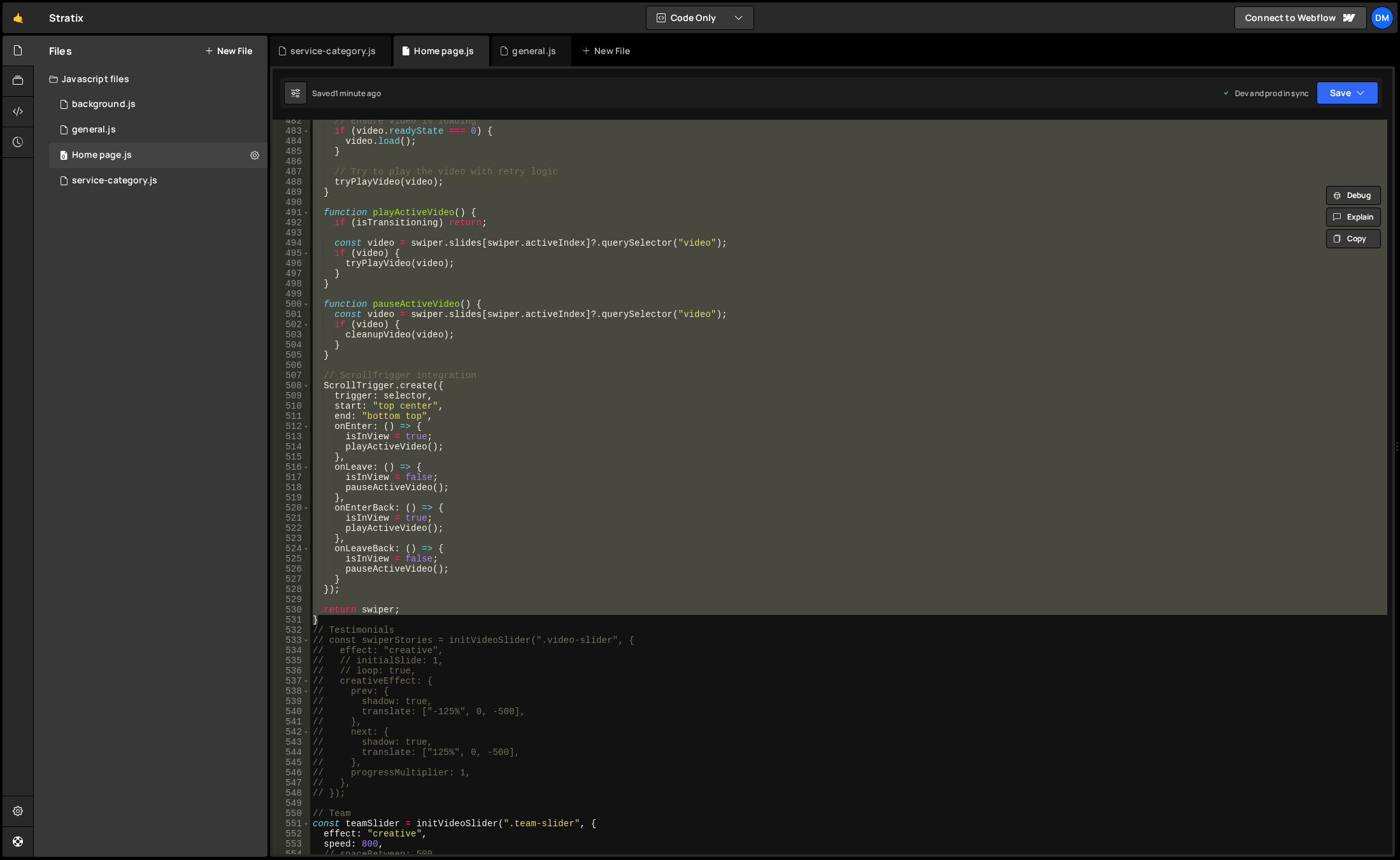
scroll to position [4905, 0]
paste textarea
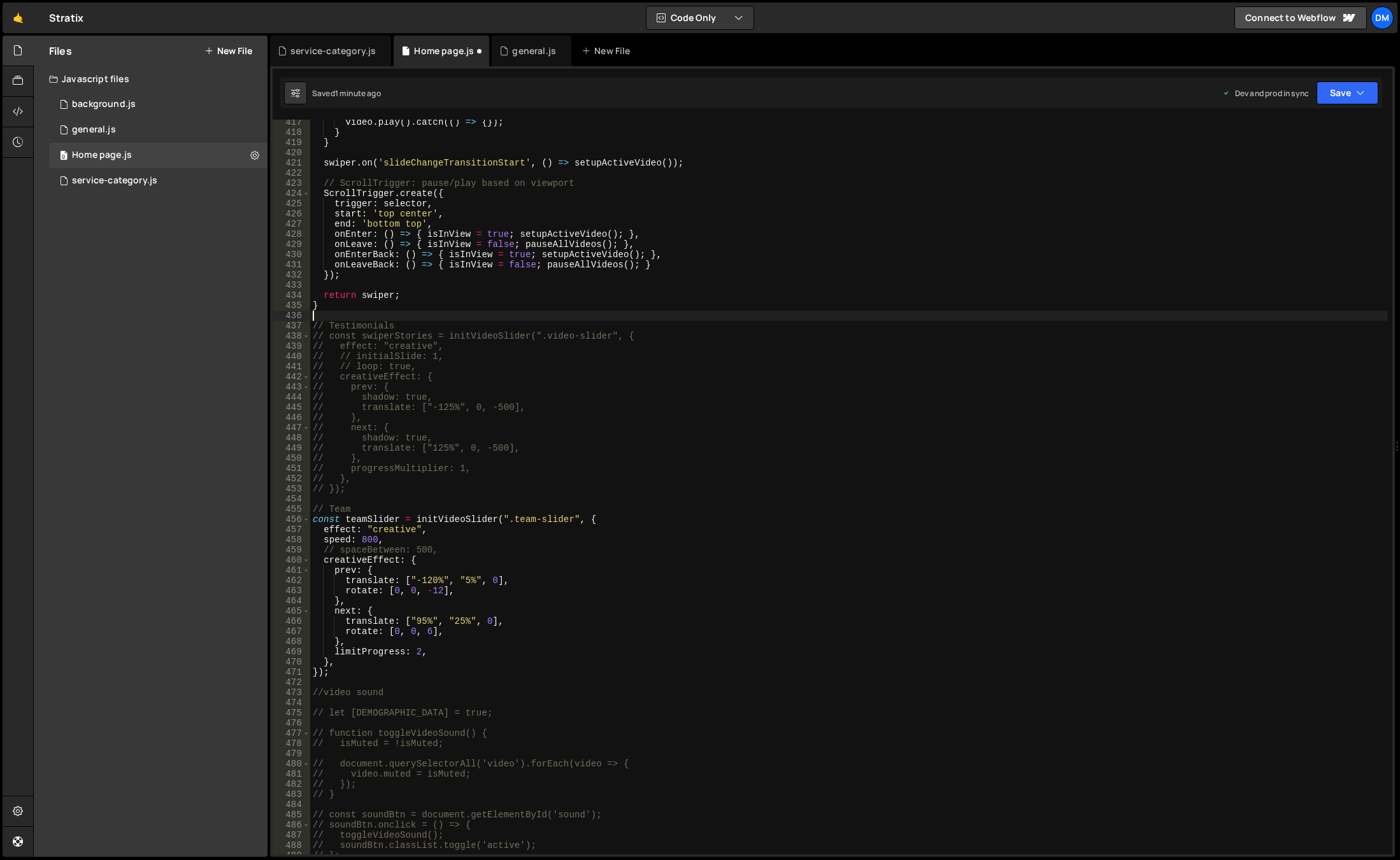
scroll to position [4089, 0]
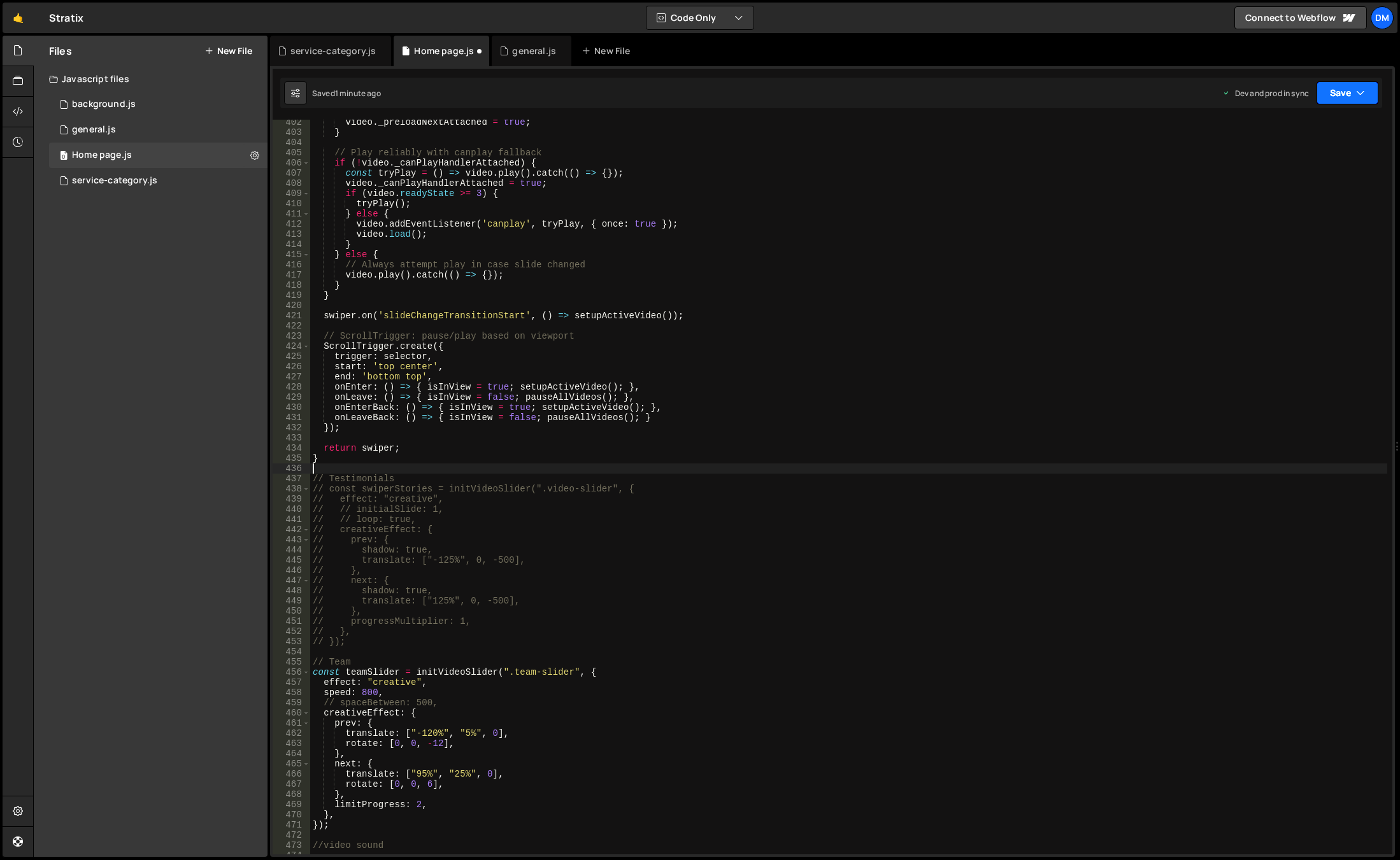
drag, startPoint x: 1359, startPoint y: 91, endPoint x: 1347, endPoint y: 113, distance: 25.1
click at [1359, 91] on icon "button" at bounding box center [1360, 92] width 9 height 12
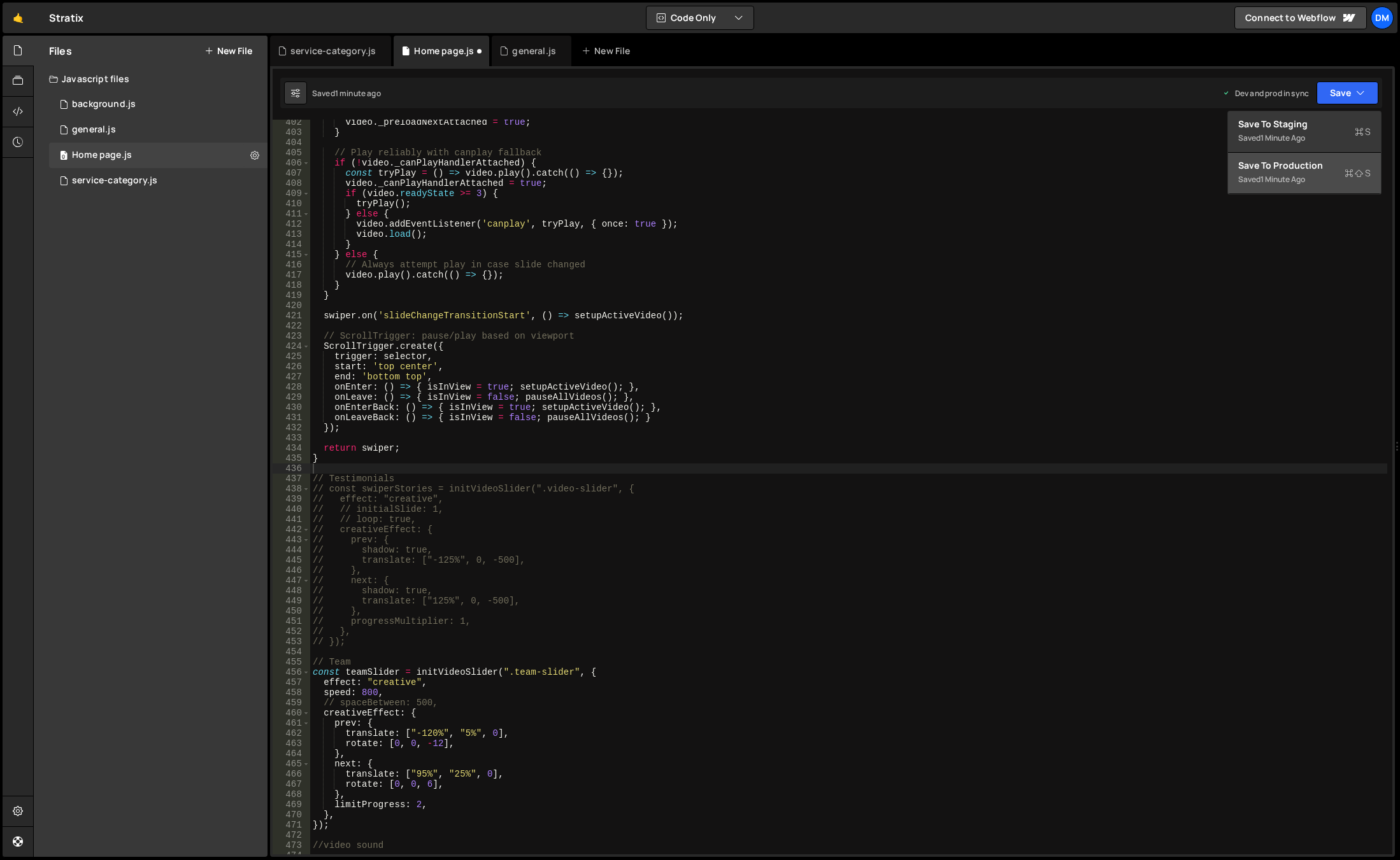
click at [1297, 168] on div "Save to Production S" at bounding box center [1304, 165] width 132 height 12
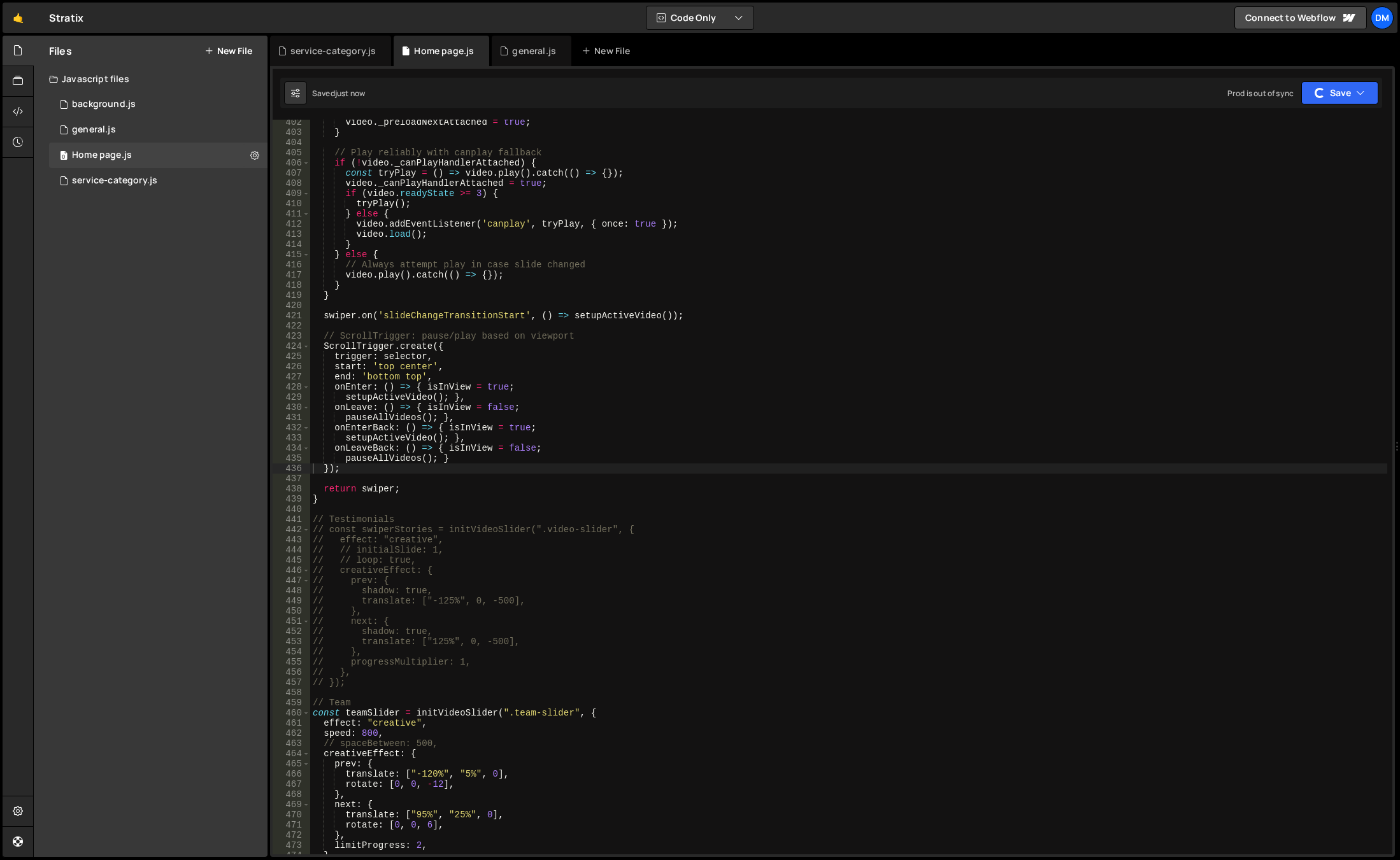
click at [1319, 105] on div "Saved just now Prod is out of sync Upgrade to Edit Save Save to Staging S Saved…" at bounding box center [831, 93] width 1102 height 31
click at [1323, 93] on div "button" at bounding box center [1319, 93] width 10 height 10
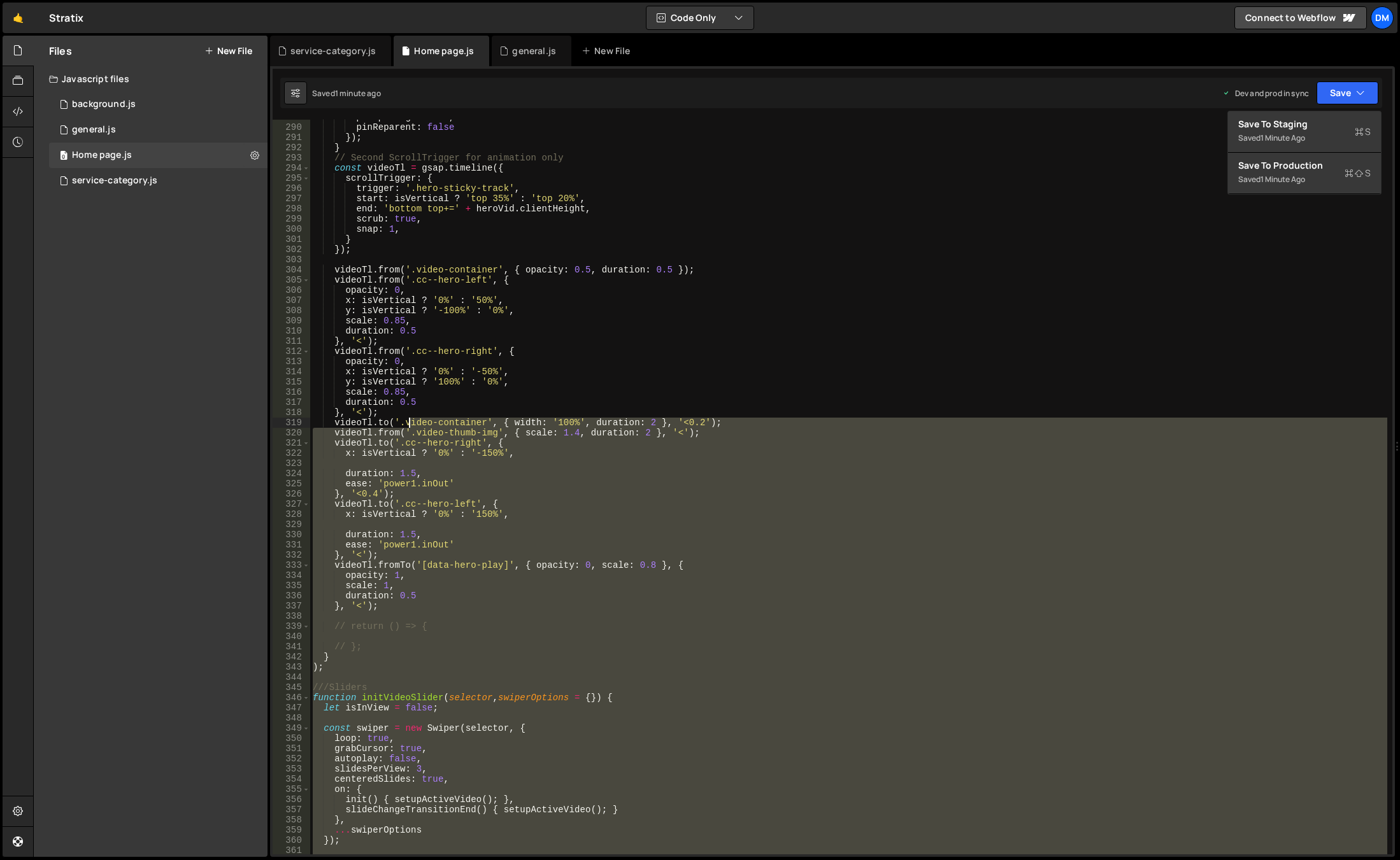
scroll to position [3210, 0]
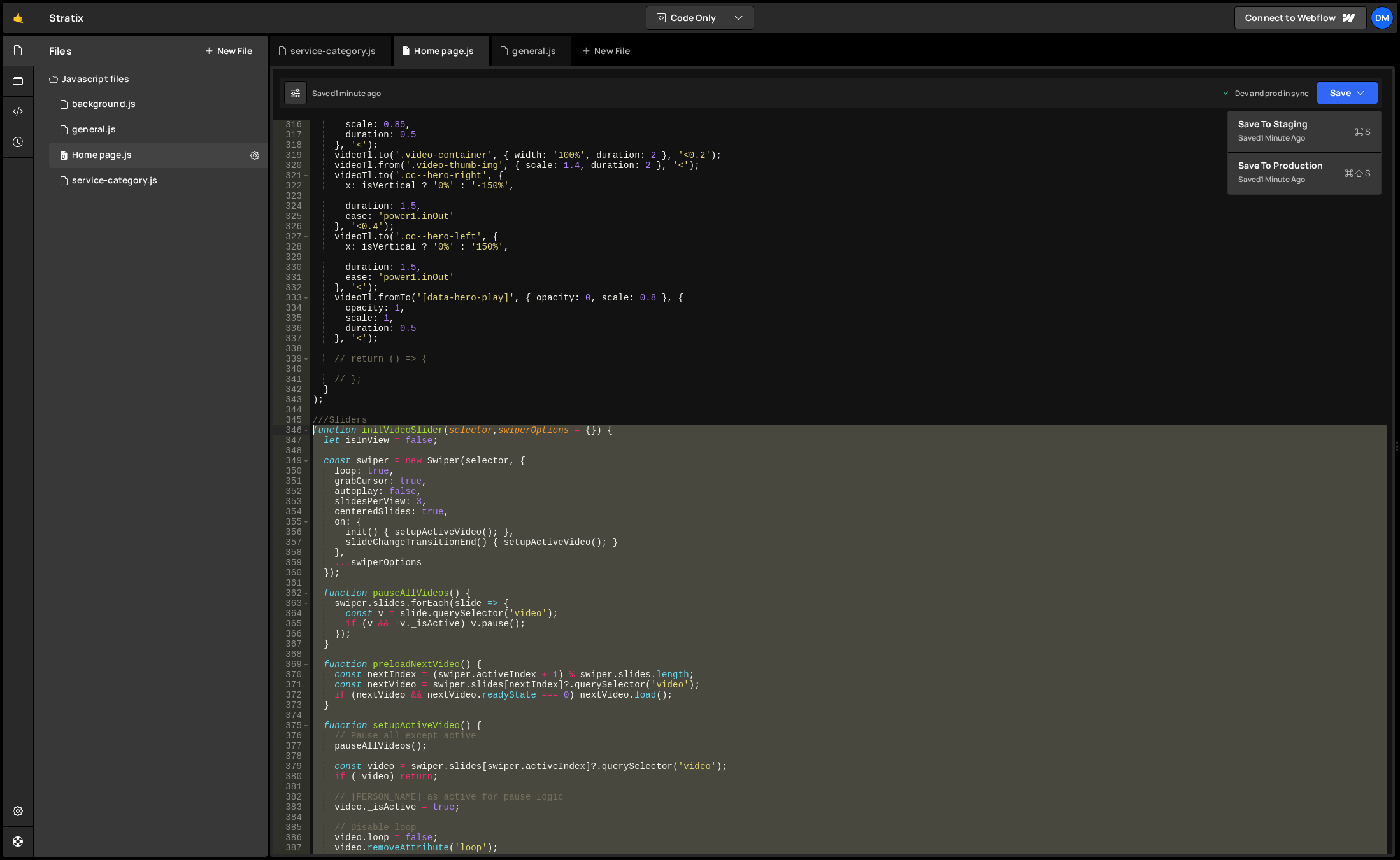
drag, startPoint x: 360, startPoint y: 501, endPoint x: 278, endPoint y: 435, distance: 105.3
click at [278, 435] on div "316 317 318 319 320 321 322 323 324 325 326 327 328 329 330 331 332 333 334 335…" at bounding box center [832, 487] width 1119 height 735
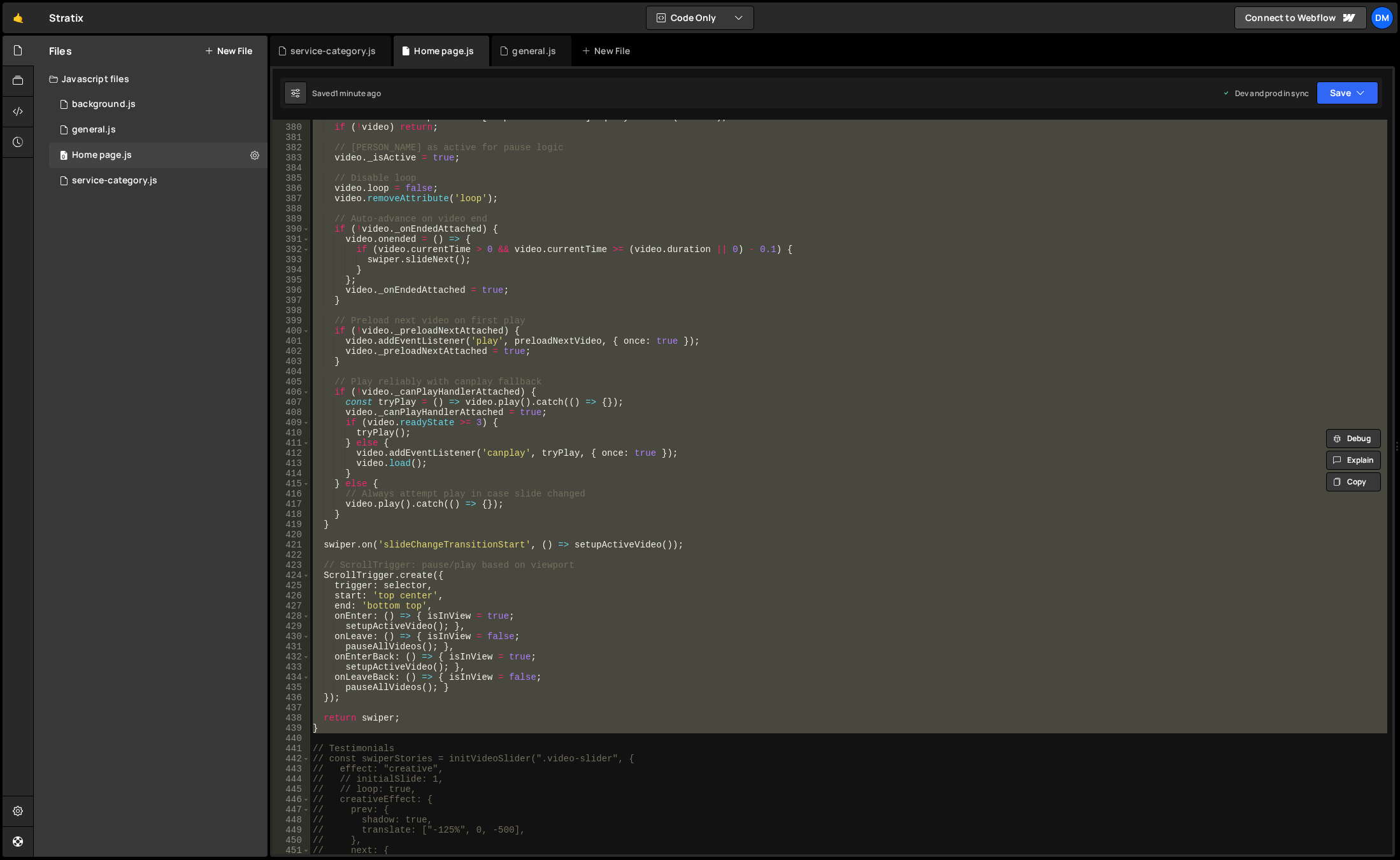
scroll to position [3936, 0]
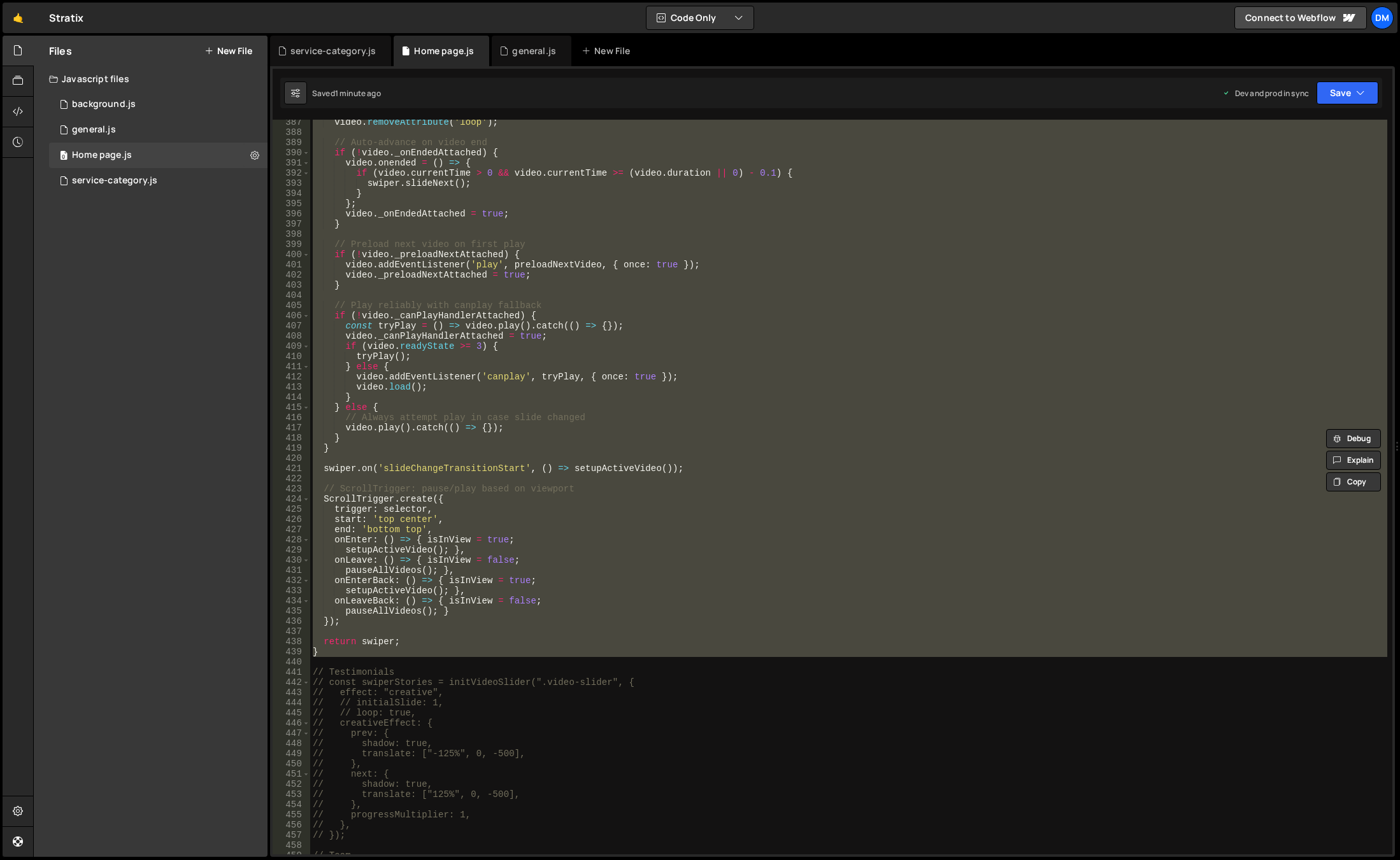
paste textarea "}"
type textarea "}"
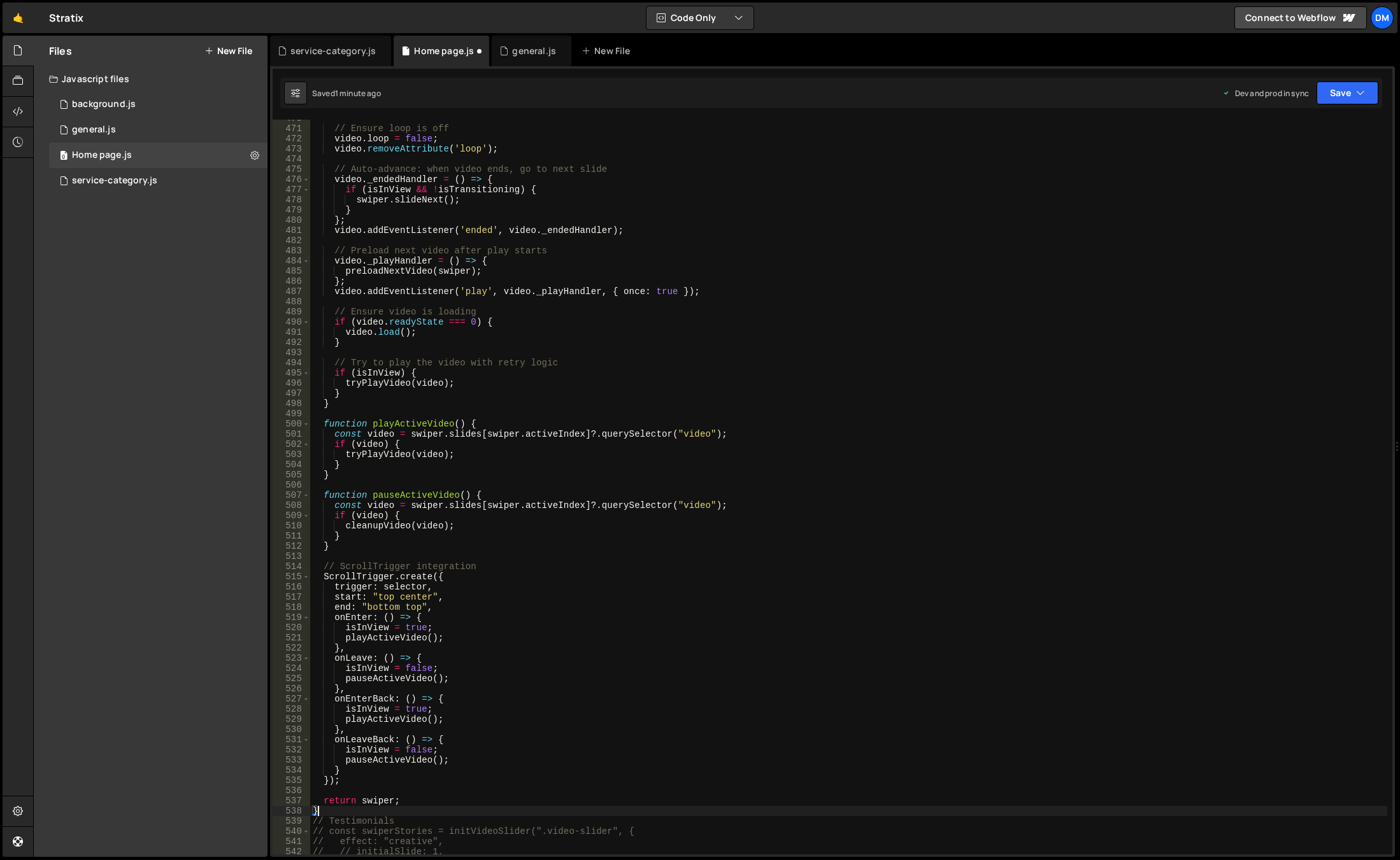
scroll to position [4862, 0]
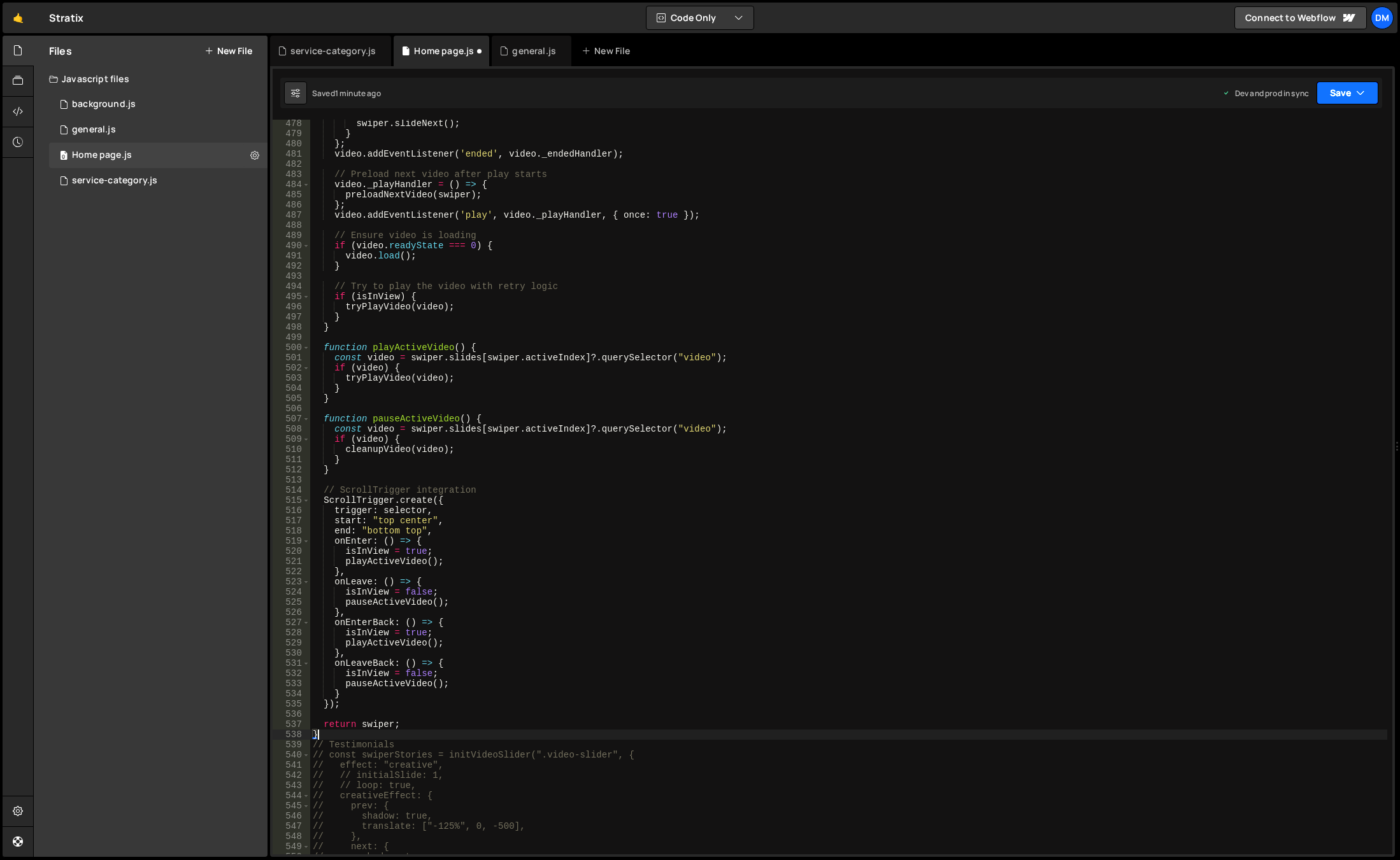
click at [1360, 91] on icon "button" at bounding box center [1360, 92] width 9 height 12
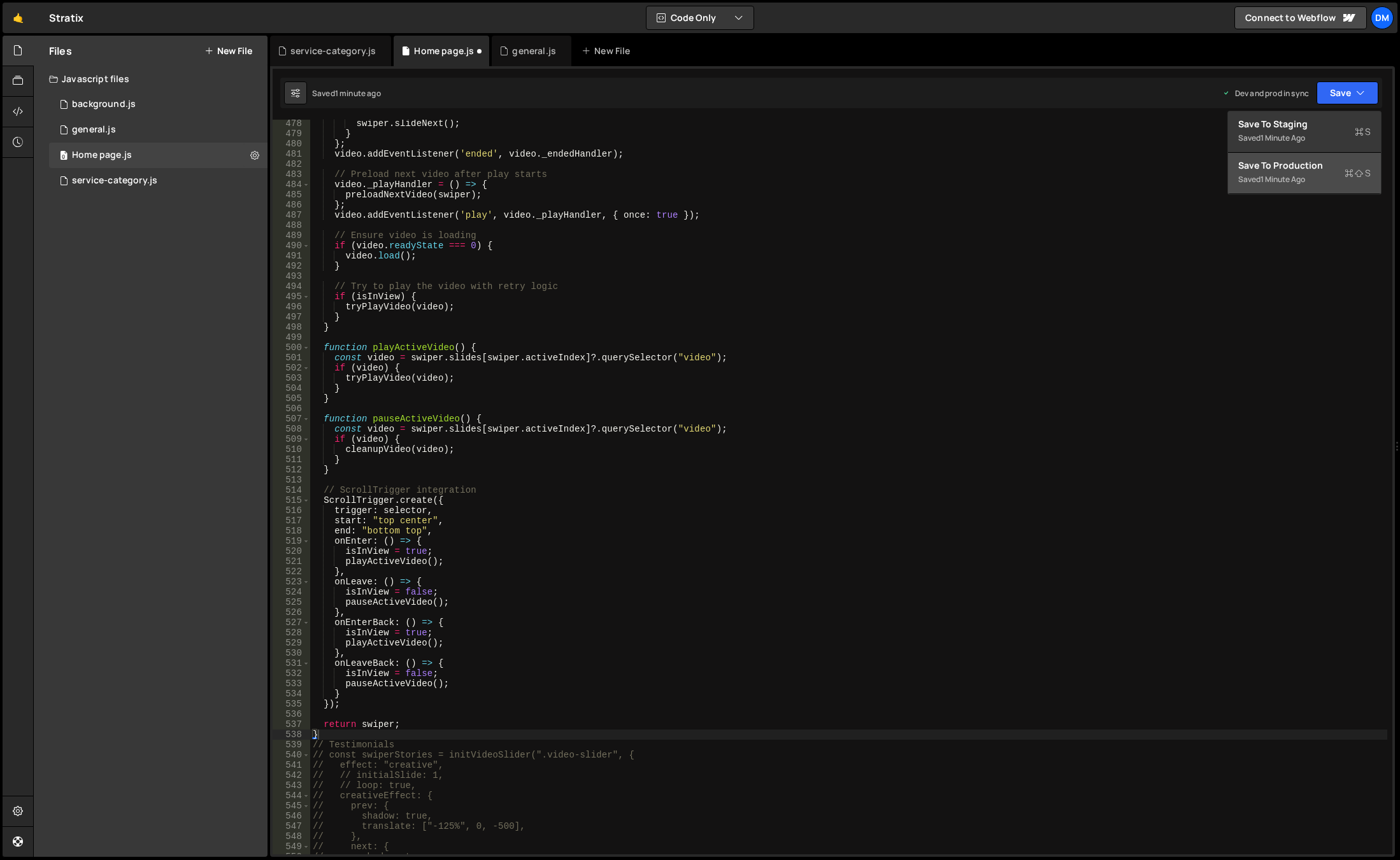
click at [1294, 181] on div "1 minute ago" at bounding box center [1283, 179] width 45 height 11
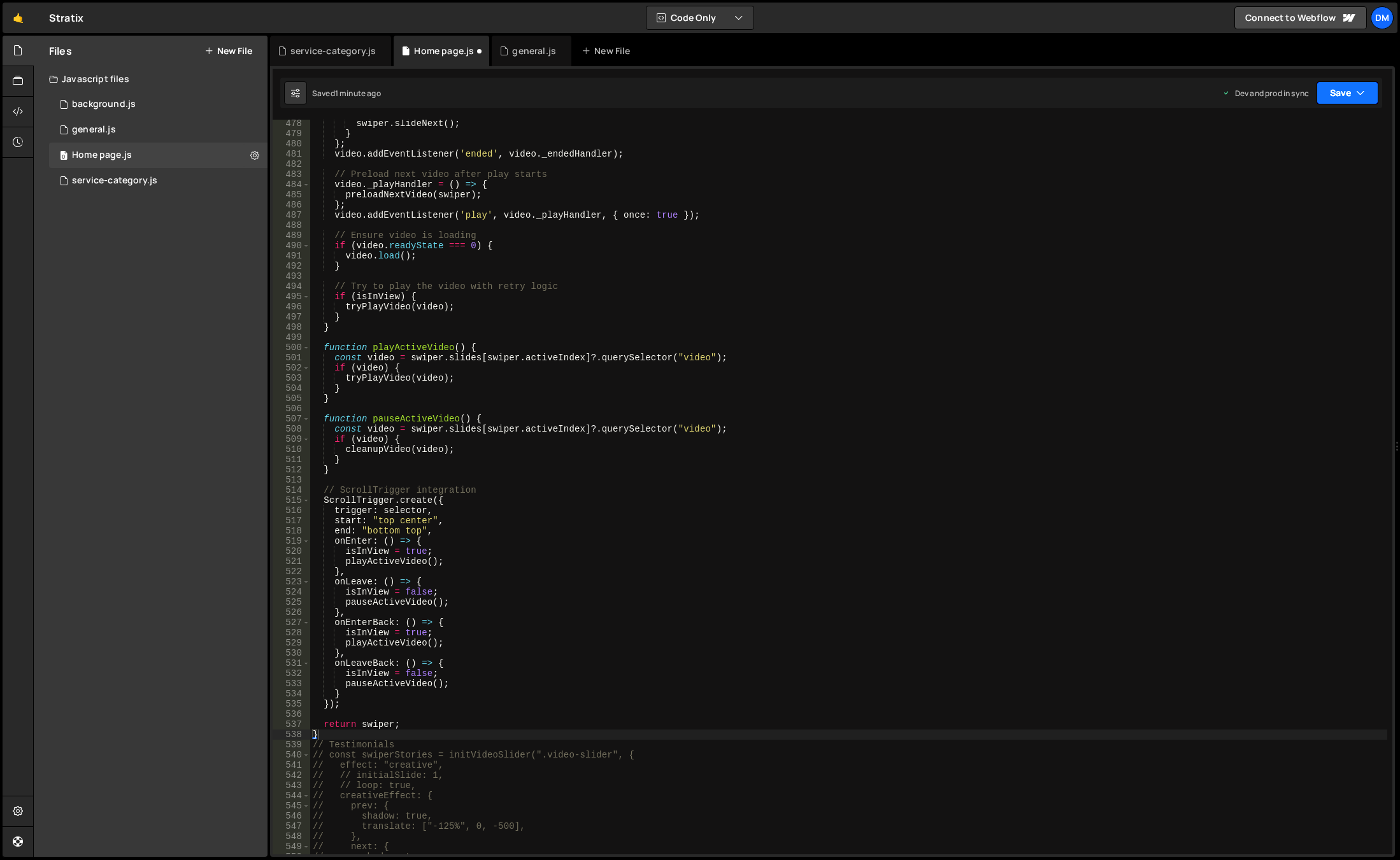
click at [1340, 97] on button "Save" at bounding box center [1347, 93] width 61 height 23
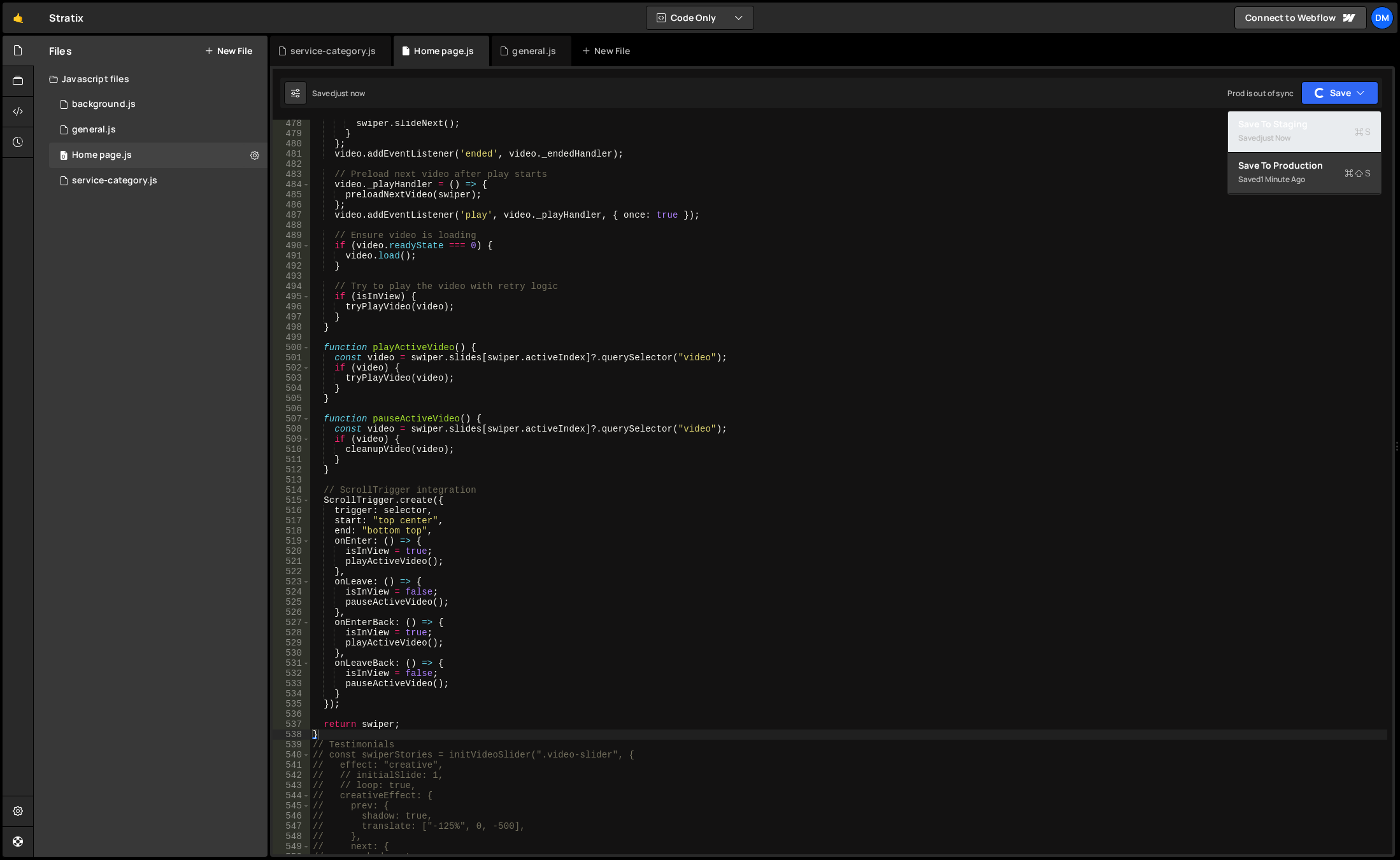
click at [1304, 138] on div "Saved just now" at bounding box center [1304, 138] width 132 height 15
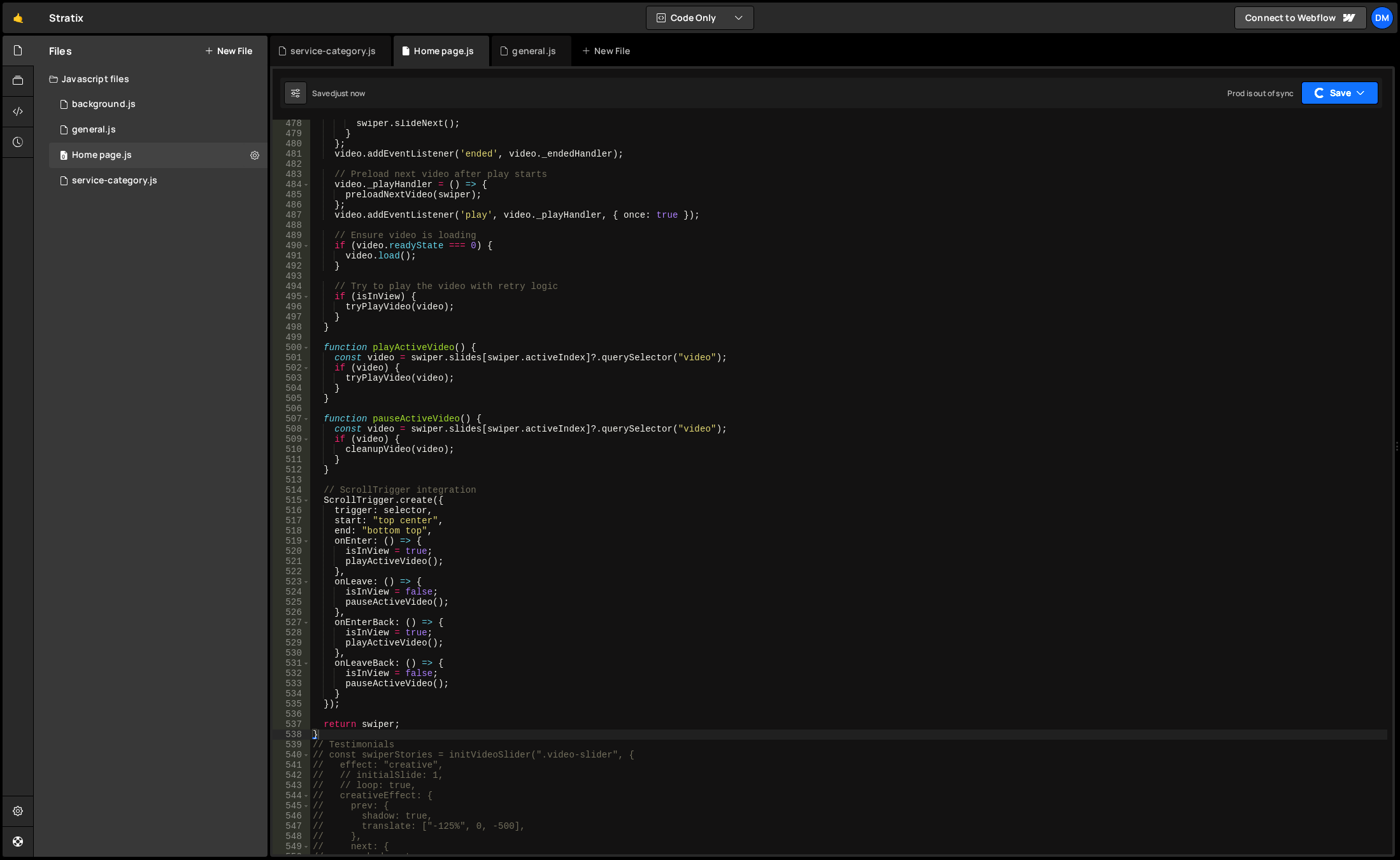
click at [1332, 94] on button "Save" at bounding box center [1339, 93] width 77 height 23
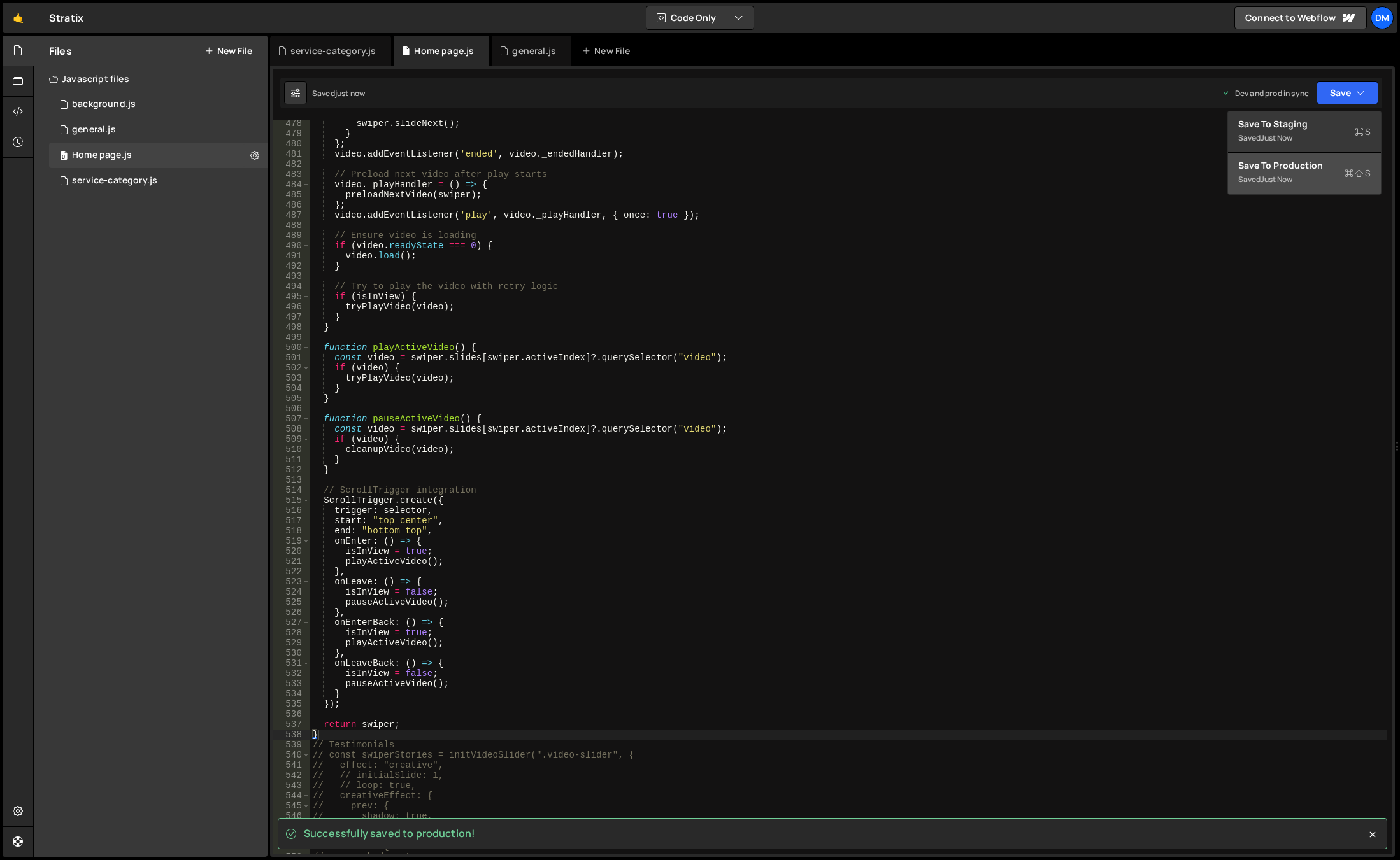
click at [1177, 222] on div "swiper . slideNext ( ) ; } } ; video . addEventListener ( 'ended' , video . _en…" at bounding box center [848, 496] width 1077 height 755
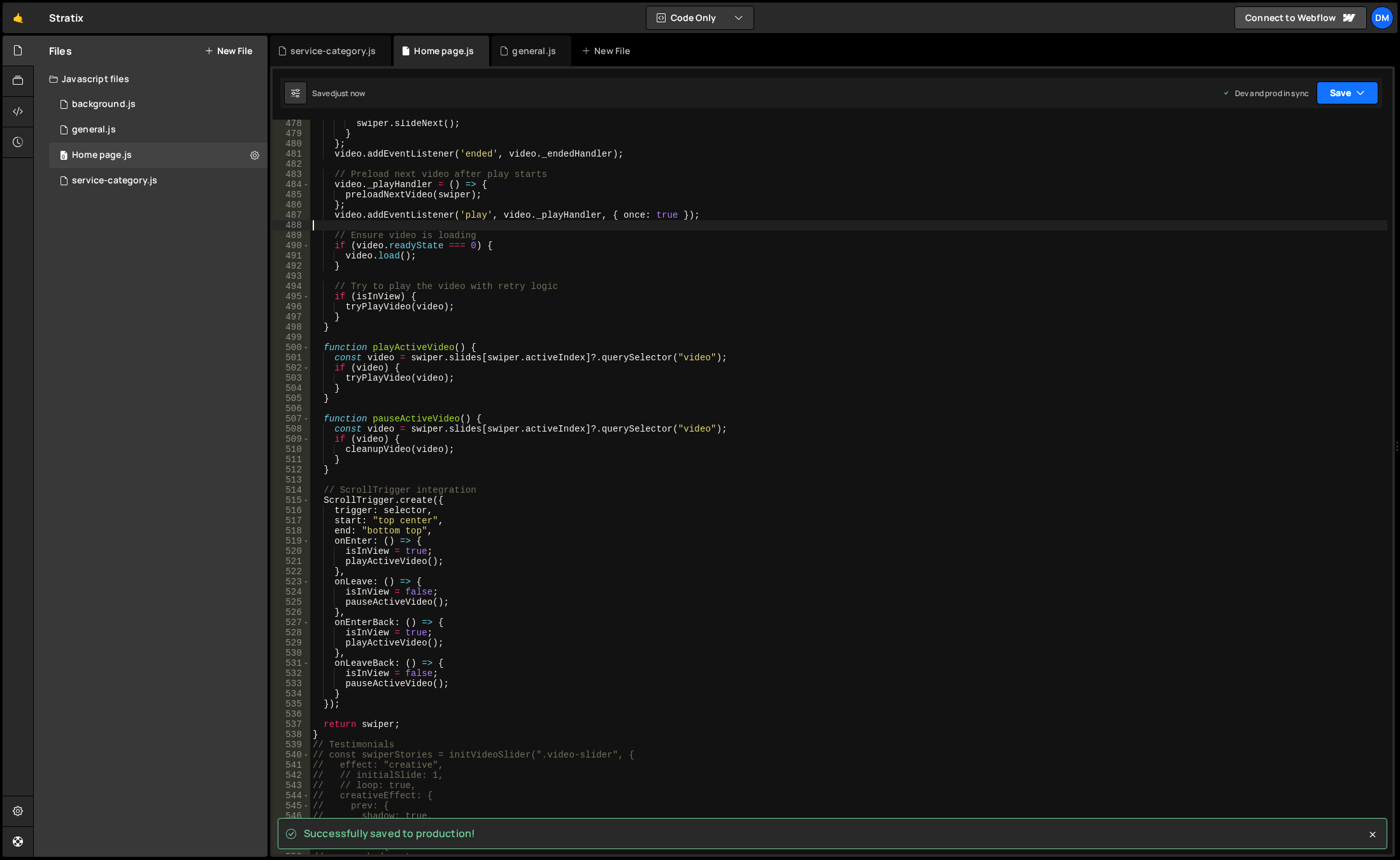
click at [1351, 89] on button "Save" at bounding box center [1347, 93] width 61 height 23
